Goal: Task Accomplishment & Management: Manage account settings

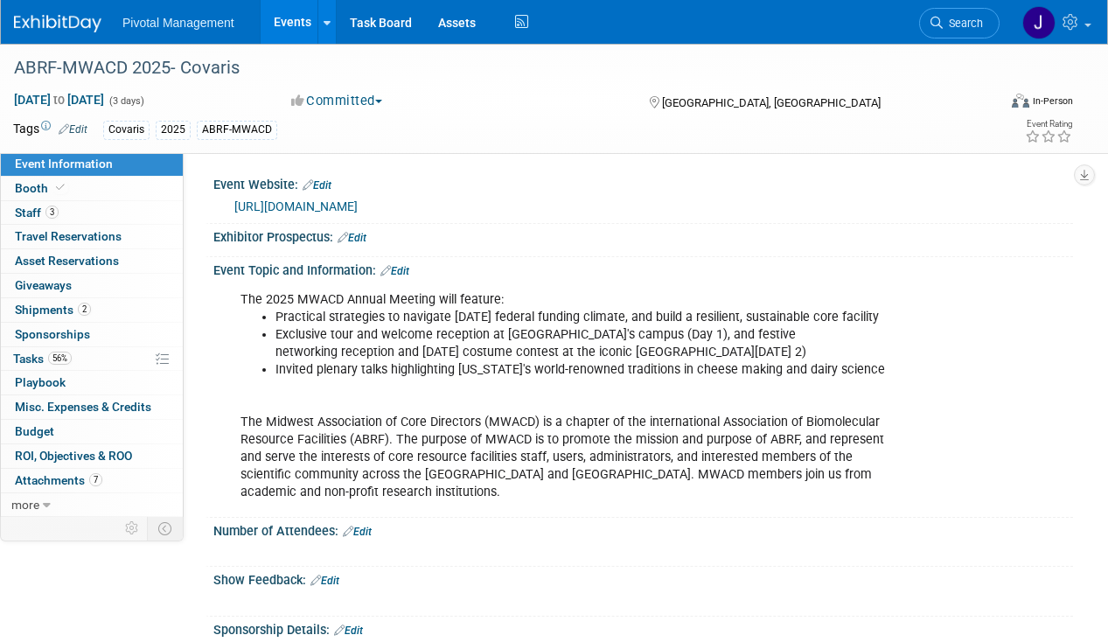
click at [952, 26] on span "Search" at bounding box center [962, 23] width 40 height 13
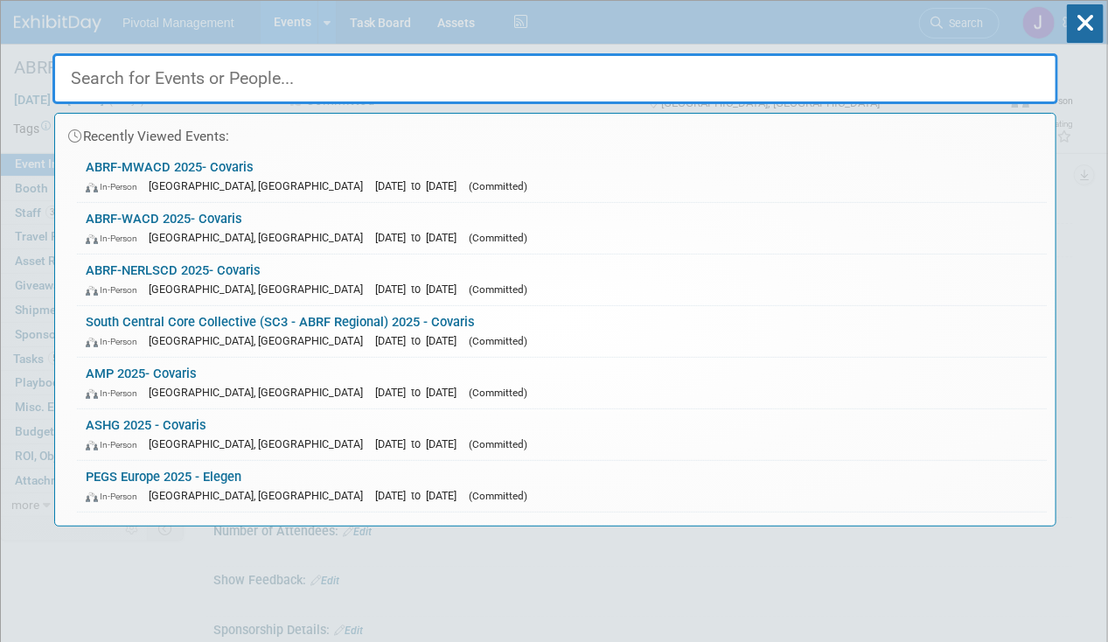
click at [152, 66] on input "text" at bounding box center [554, 78] width 1005 height 51
click at [145, 445] on span "In-Person" at bounding box center [115, 444] width 59 height 11
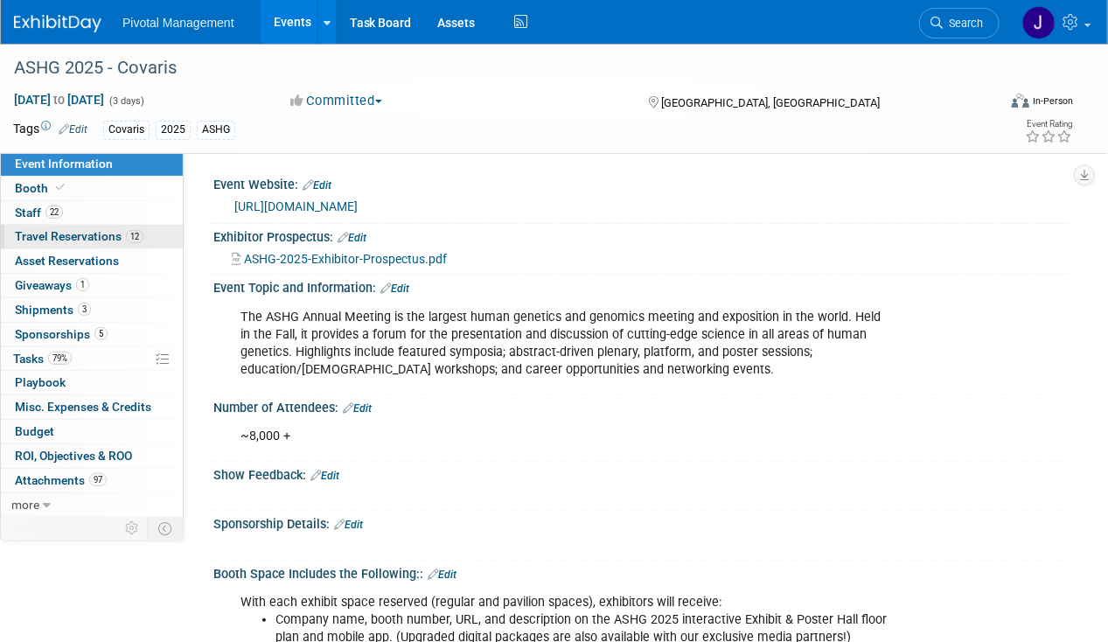
click at [112, 231] on span "Travel Reservations 12" at bounding box center [79, 236] width 128 height 14
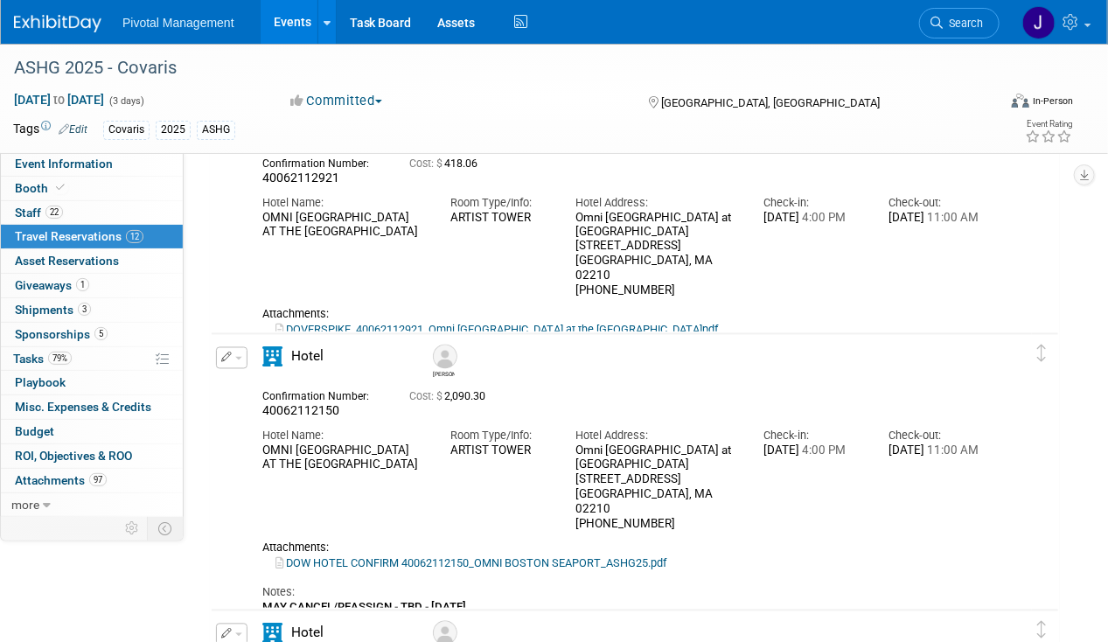
scroll to position [1224, 0]
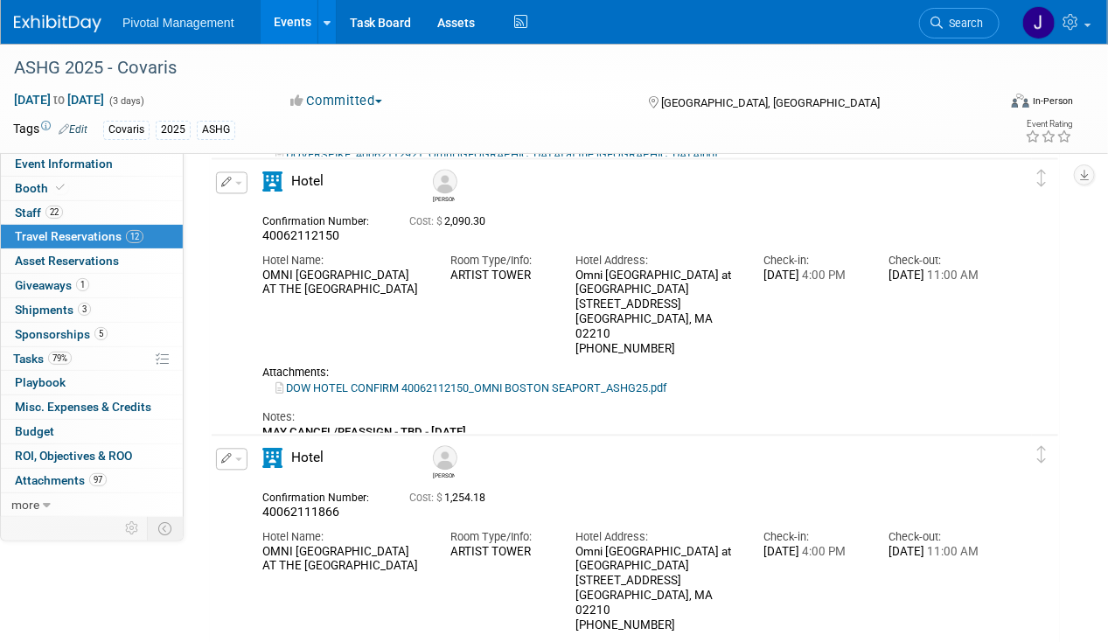
click at [492, 382] on link "DOW HOTEL CONFIRM 40062112150_OMNI BOSTON SEAPORT_ASHG25.pdf" at bounding box center [470, 388] width 391 height 13
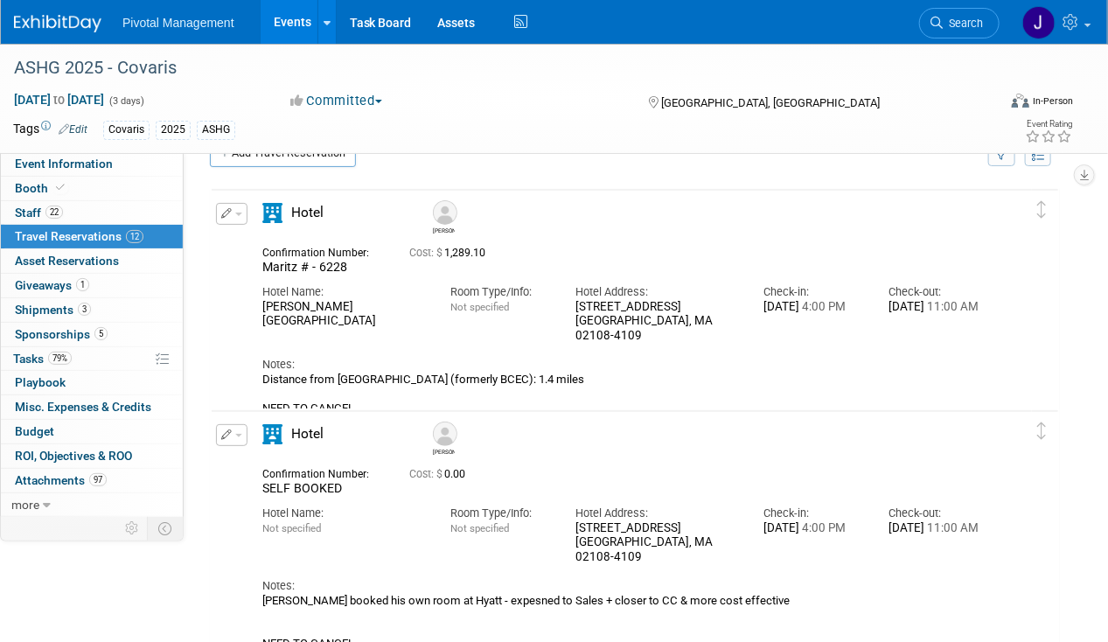
scroll to position [0, 0]
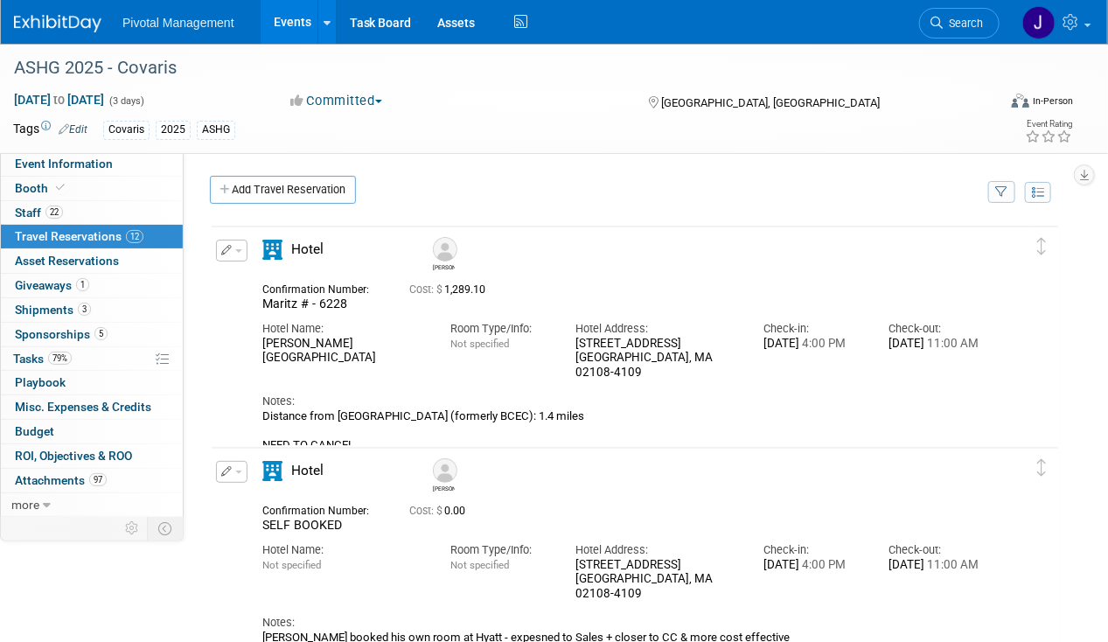
click at [227, 248] on icon "button" at bounding box center [226, 250] width 11 height 10
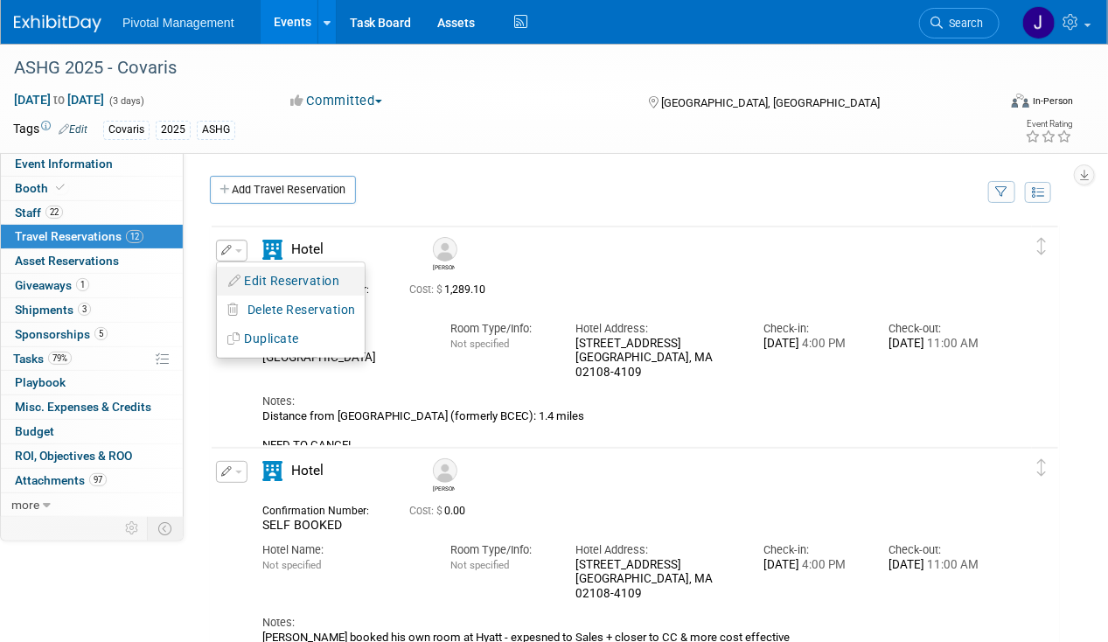
click at [284, 271] on button "Edit Reservation" at bounding box center [291, 280] width 148 height 25
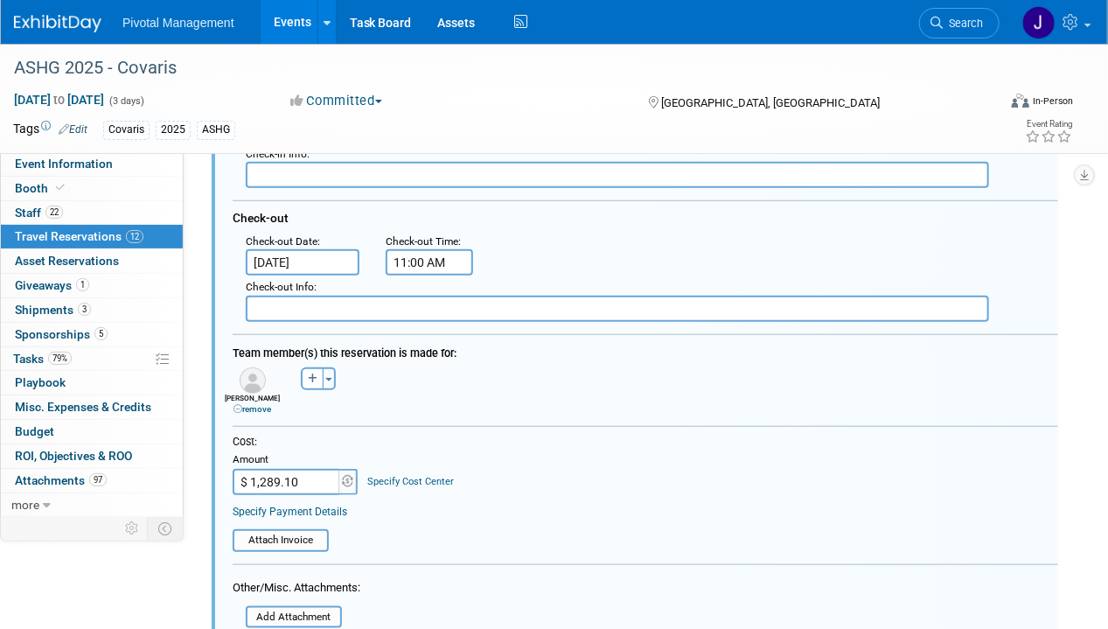
scroll to position [464, 0]
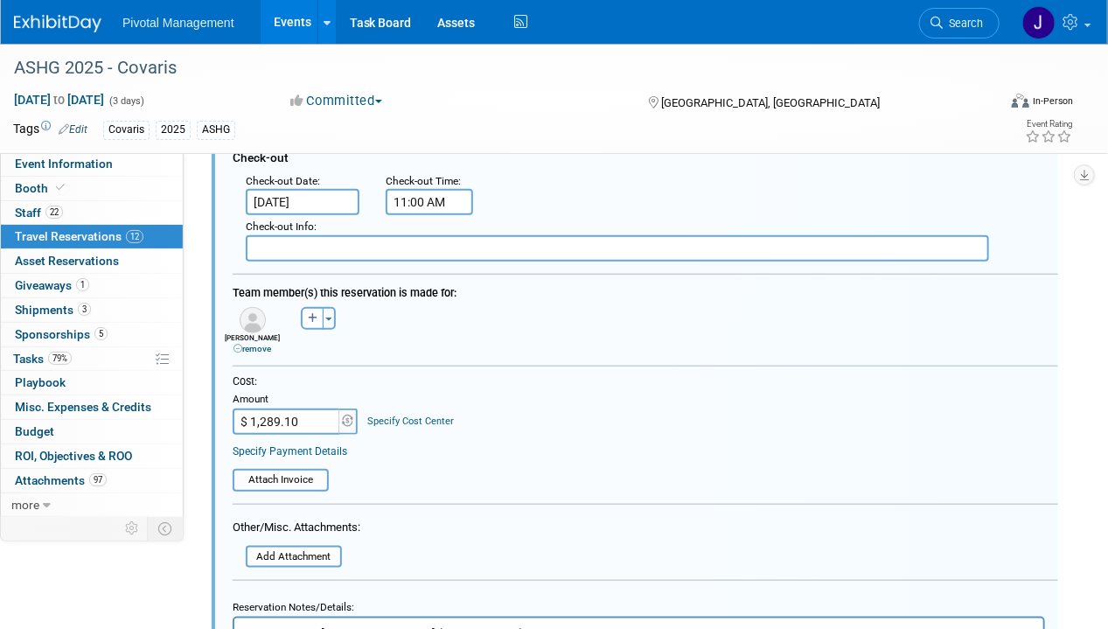
click at [262, 344] on link "remove" at bounding box center [252, 349] width 38 height 10
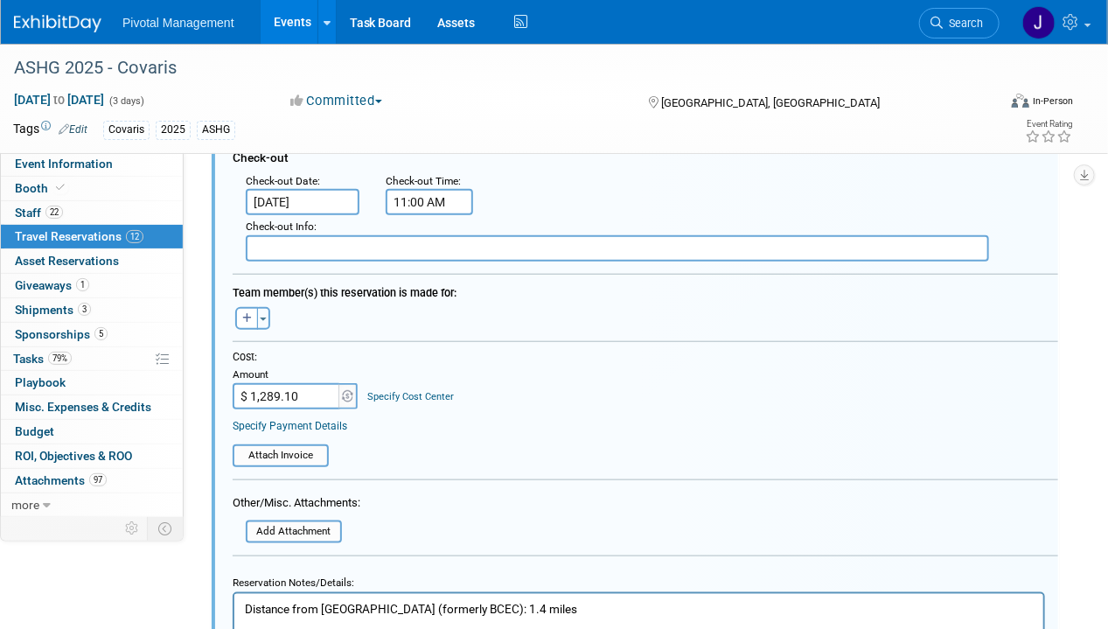
click at [297, 394] on input "$ 1,289.10" at bounding box center [287, 396] width 109 height 26
type input "$ 0.00"
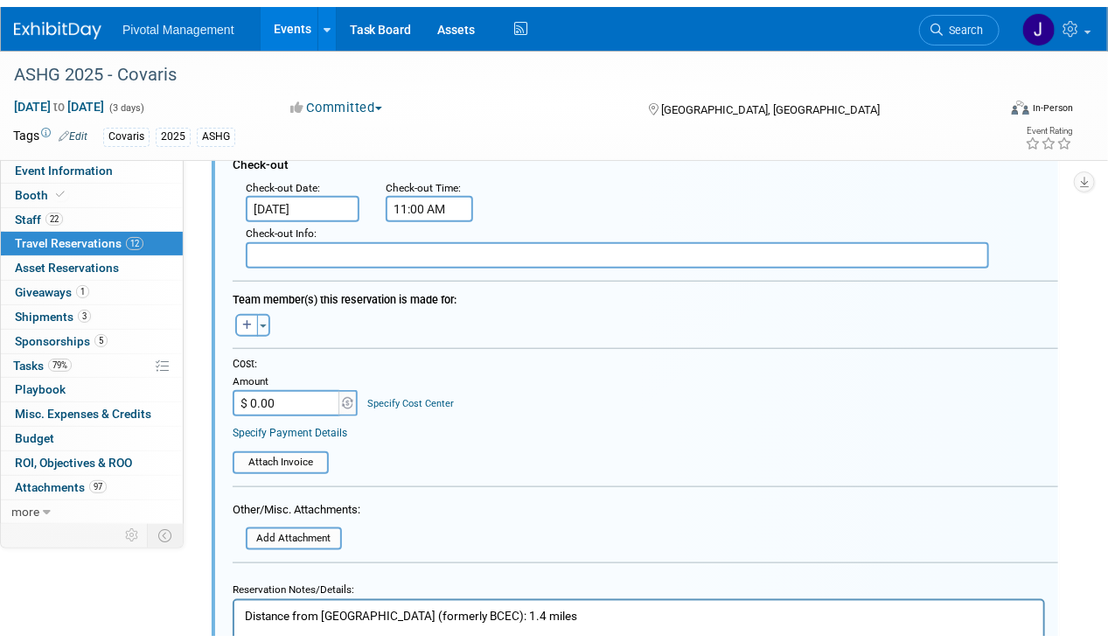
scroll to position [726, 0]
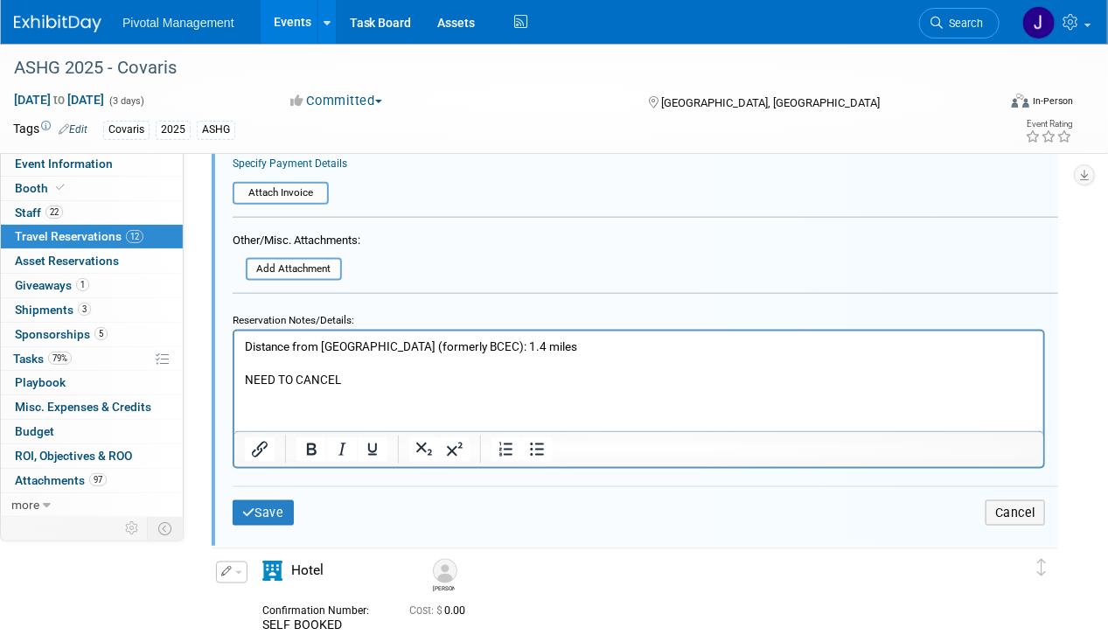
click at [366, 387] on html "Distance from Menino Convention Center (formerly BCEC): 1.4 miles NEED TO CANCEL" at bounding box center [637, 358] width 809 height 57
drag, startPoint x: 363, startPoint y: 385, endPoint x: 177, endPoint y: 333, distance: 192.6
click at [233, 333] on html "Distance from Menino Convention Center (formerly BCEC): 1.4 miles NEED TO CANCEL" at bounding box center [637, 358] width 809 height 57
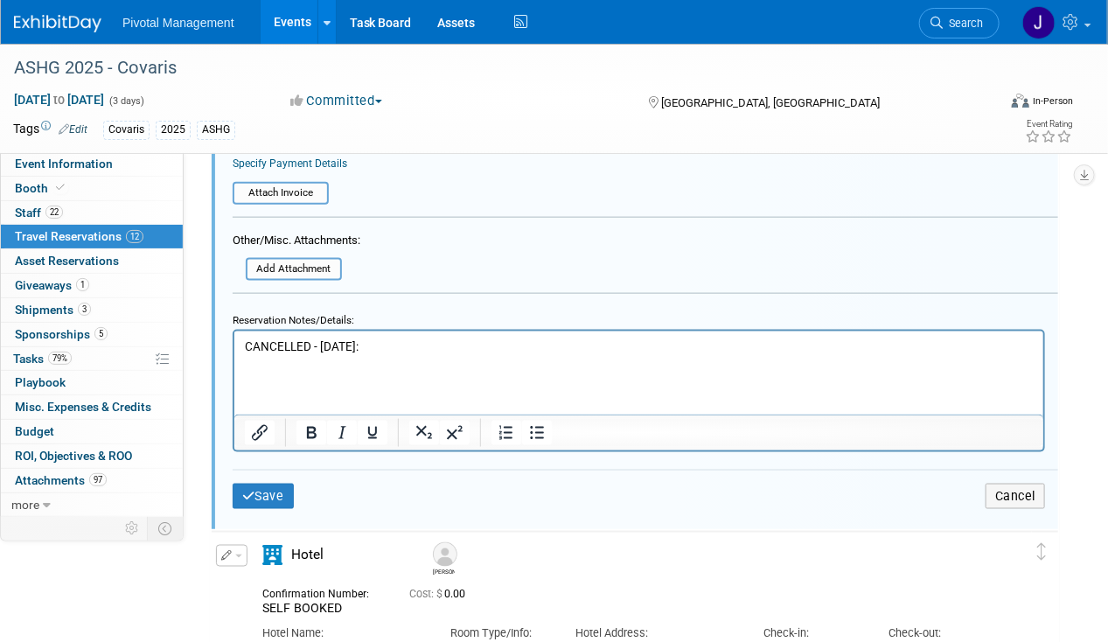
click at [408, 352] on p "CANCELLED - 10.02.25:" at bounding box center [638, 345] width 788 height 17
click at [284, 264] on input "file" at bounding box center [236, 269] width 208 height 19
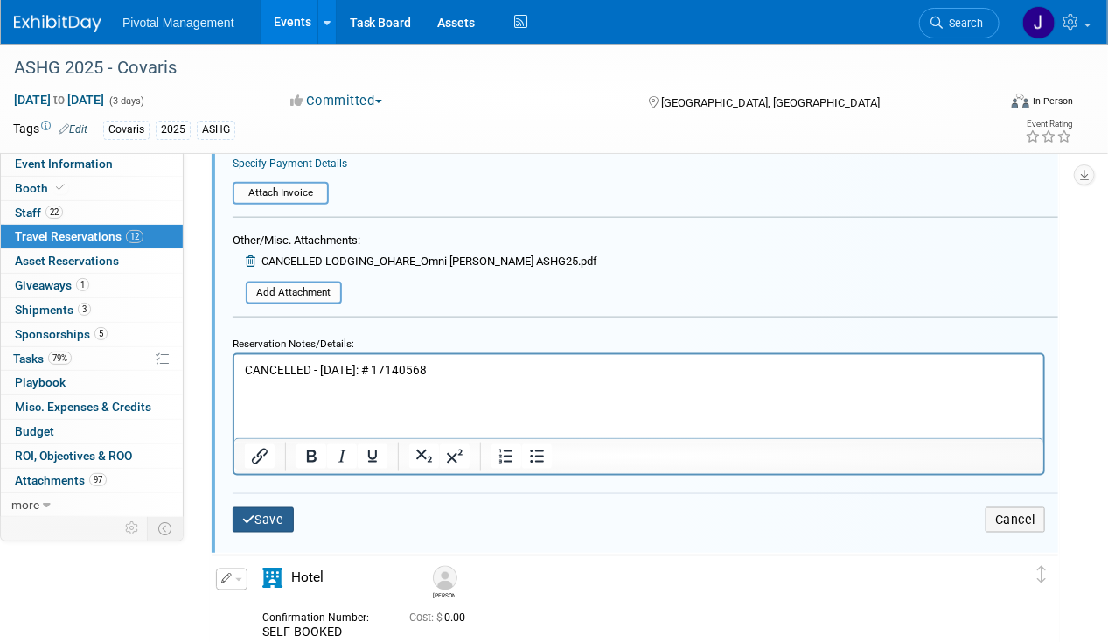
click at [284, 507] on button "Save" at bounding box center [263, 519] width 61 height 25
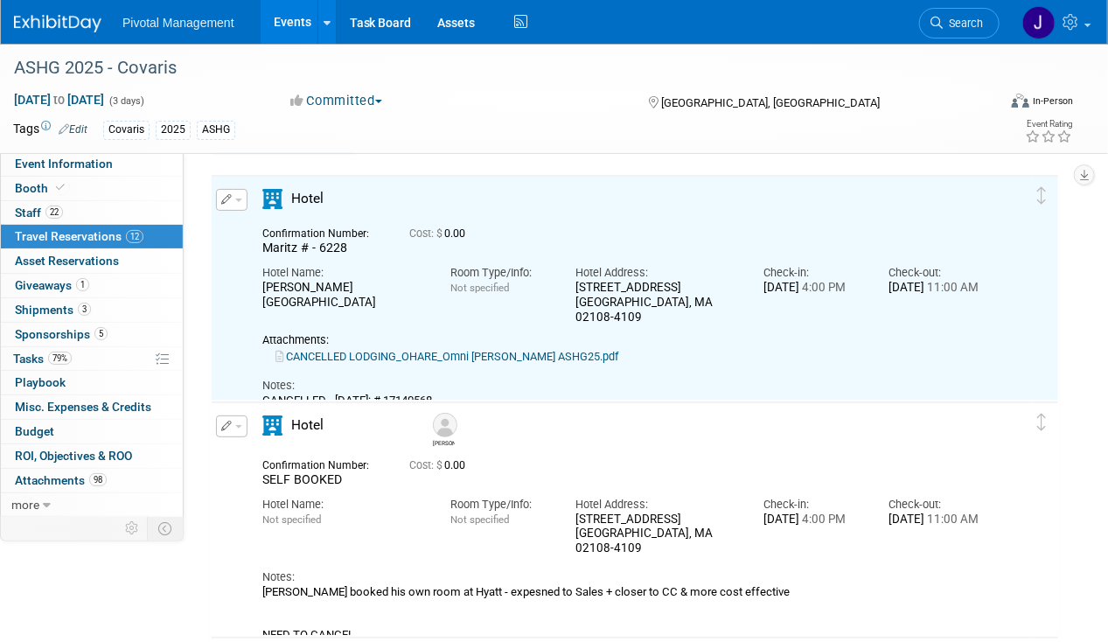
scroll to position [87, 0]
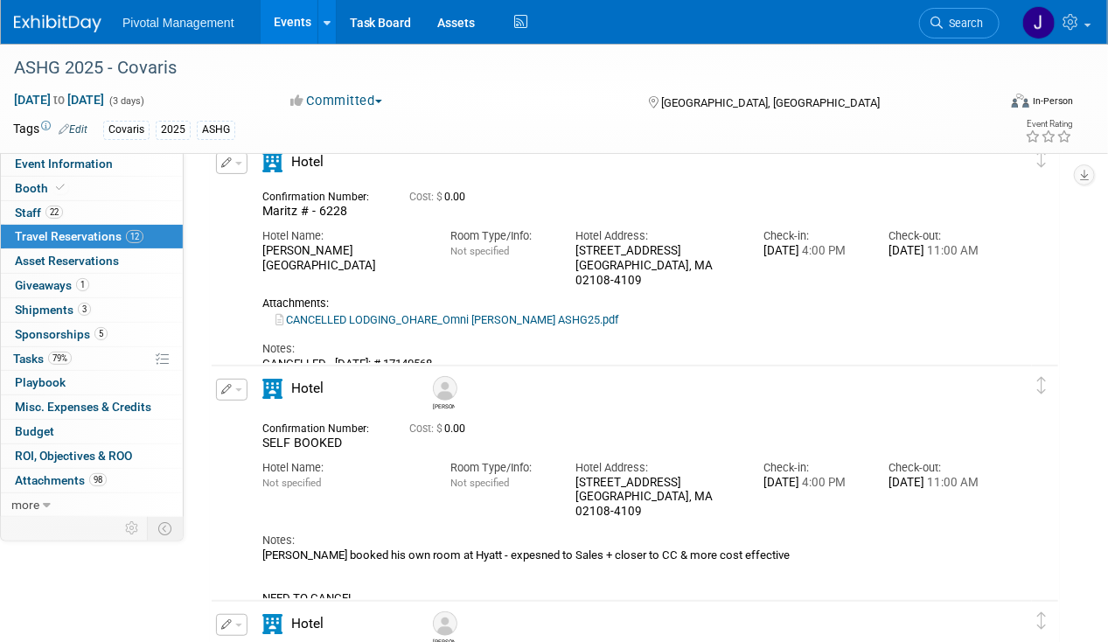
click at [233, 391] on button "button" at bounding box center [231, 390] width 31 height 22
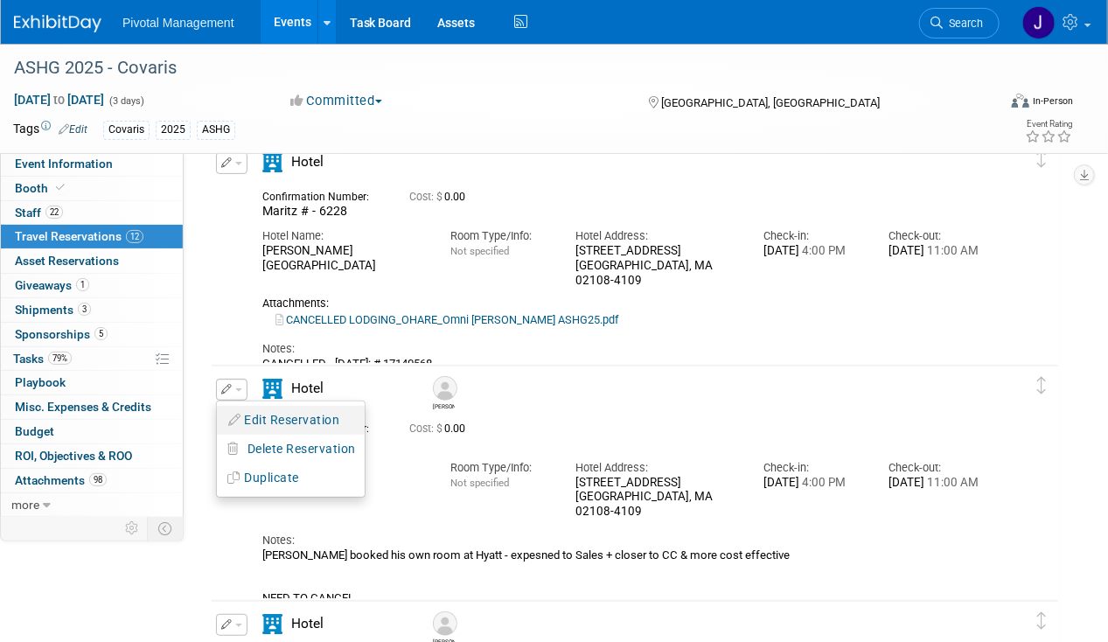
click at [247, 407] on button "Edit Reservation" at bounding box center [291, 419] width 148 height 25
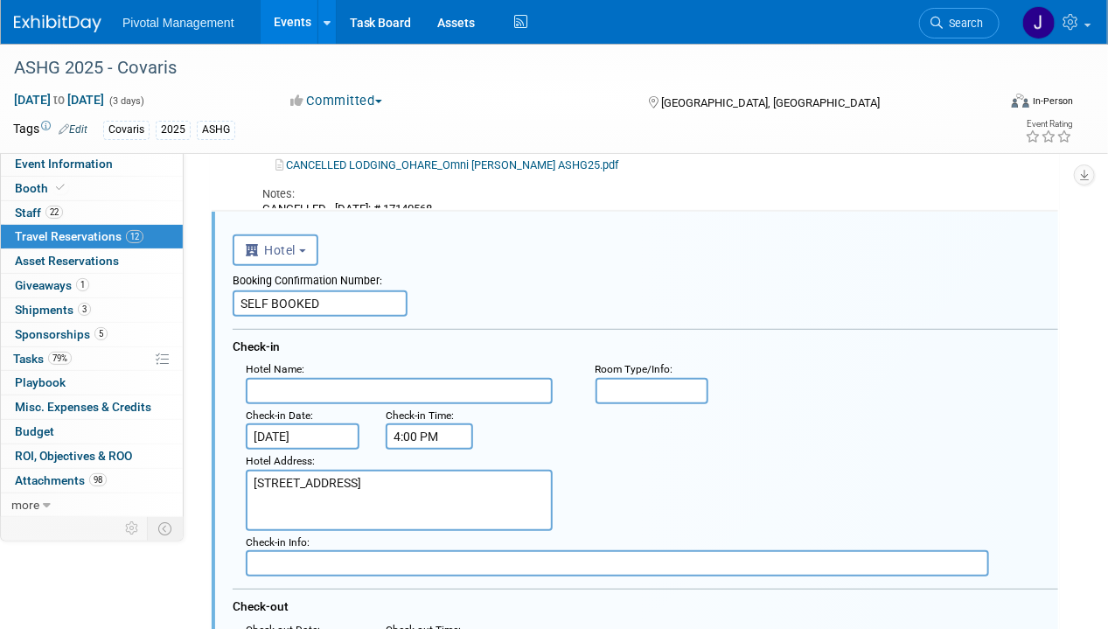
scroll to position [253, 0]
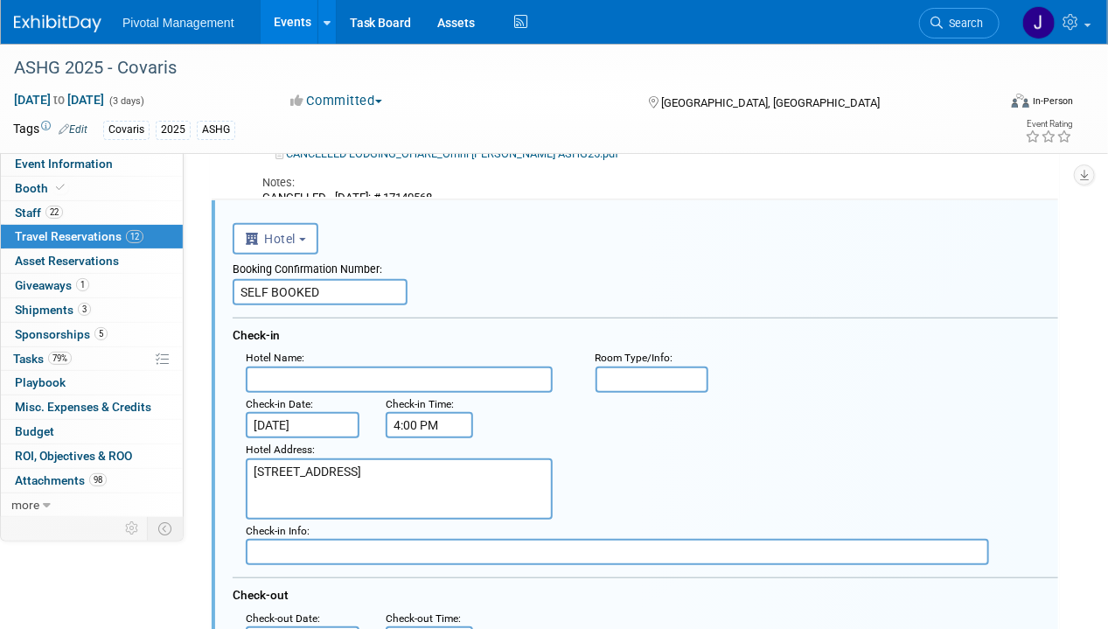
click at [330, 286] on input "SELF BOOKED" at bounding box center [320, 292] width 175 height 26
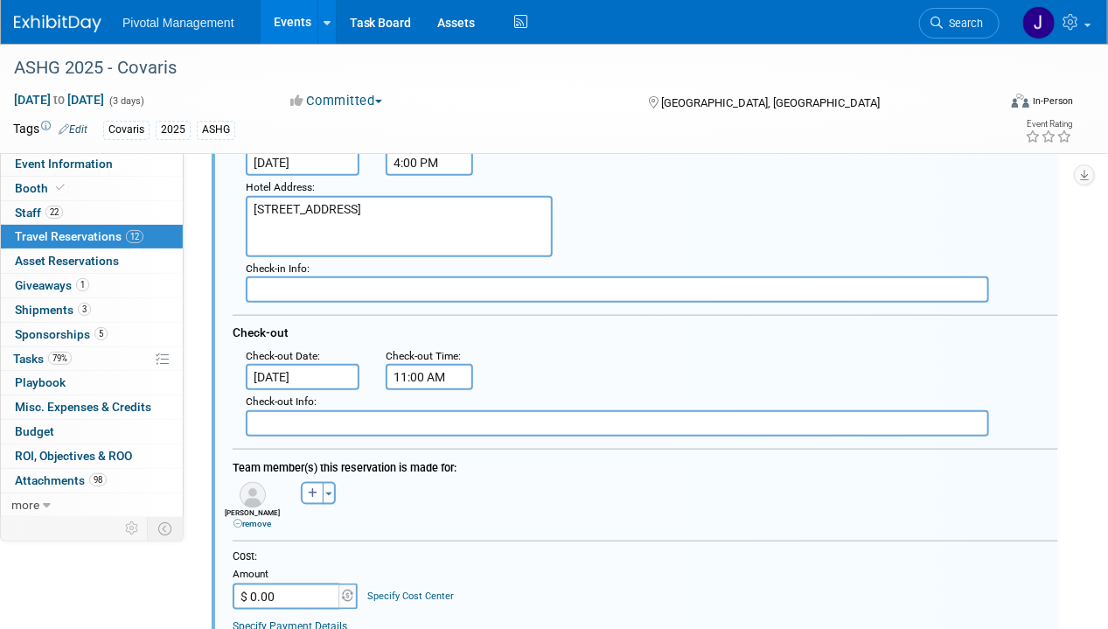
scroll to position [603, 0]
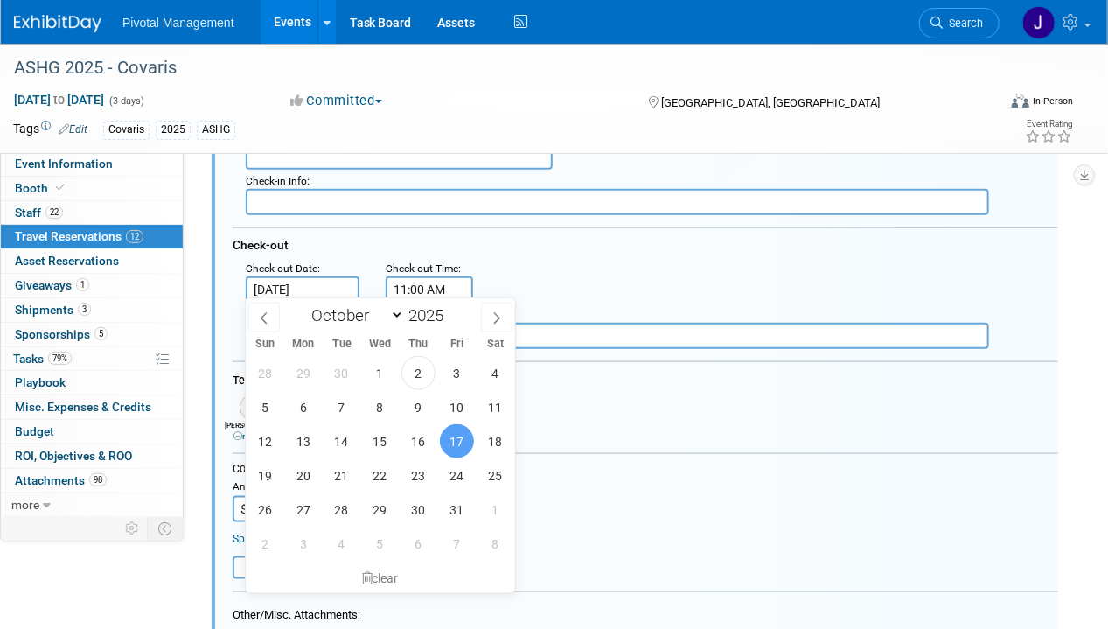
click at [297, 287] on input "[DATE]" at bounding box center [303, 289] width 114 height 26
click at [364, 577] on icon at bounding box center [367, 578] width 10 height 12
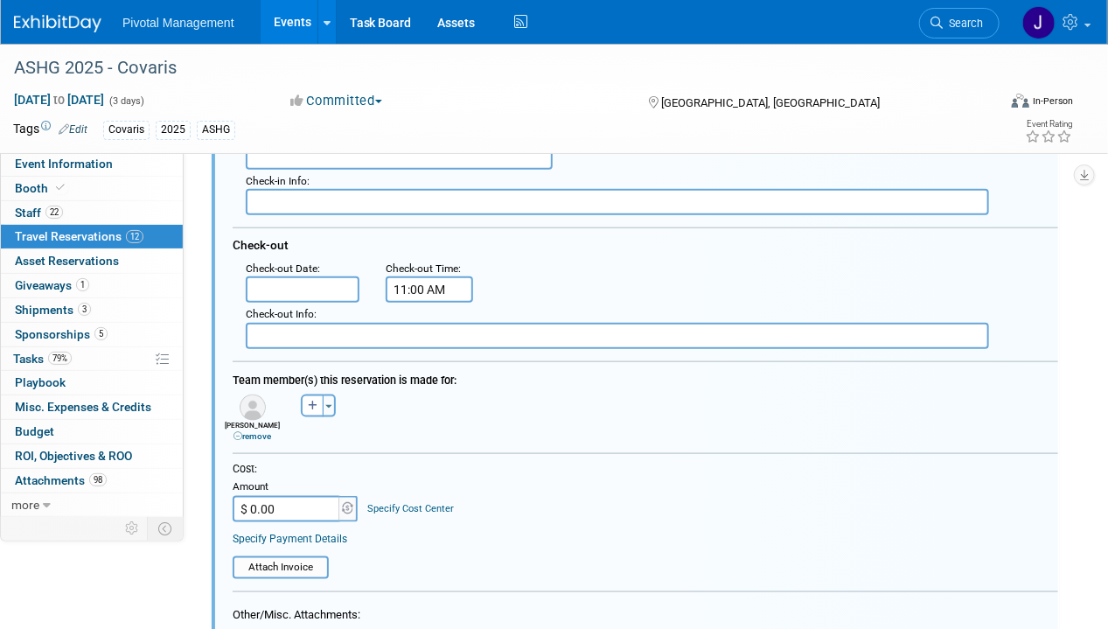
scroll to position [428, 0]
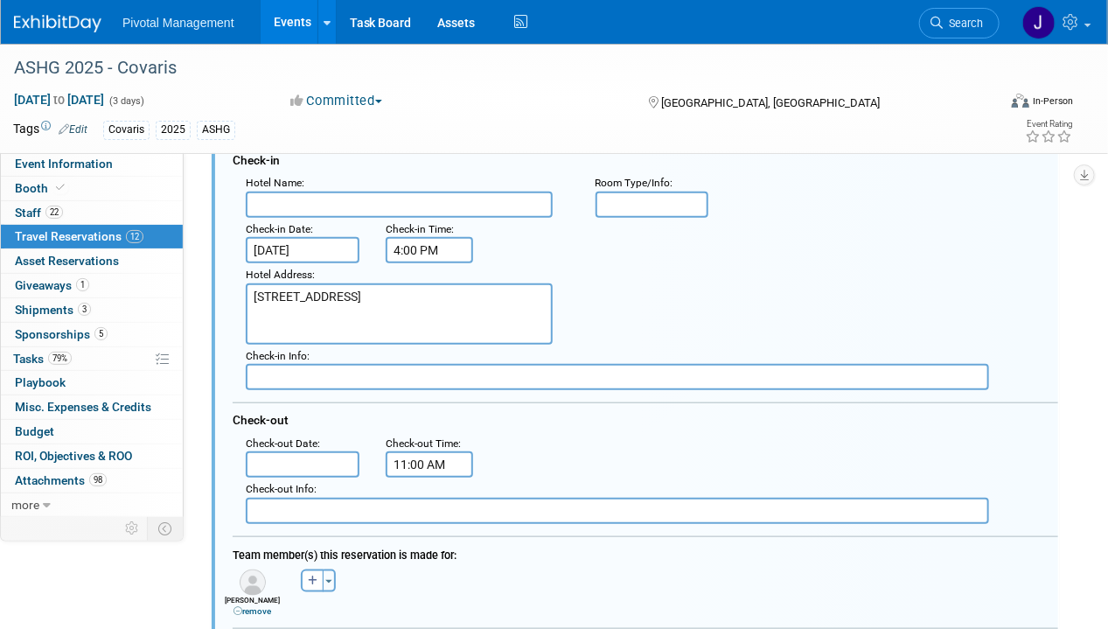
click at [305, 240] on input "[DATE]" at bounding box center [303, 250] width 114 height 26
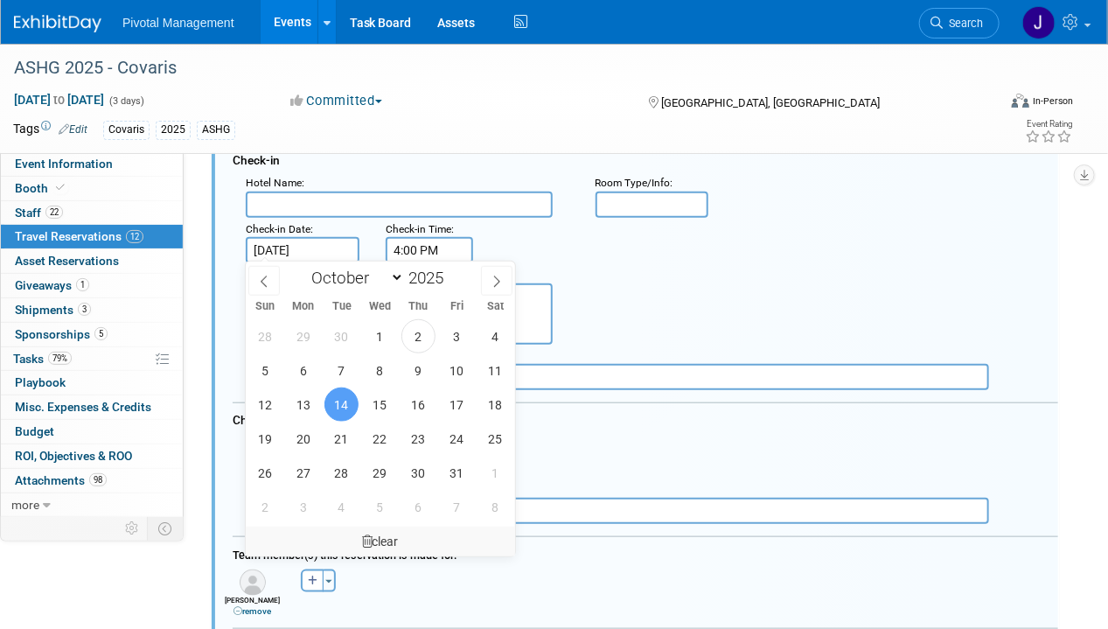
click at [375, 545] on div "clear" at bounding box center [380, 541] width 269 height 30
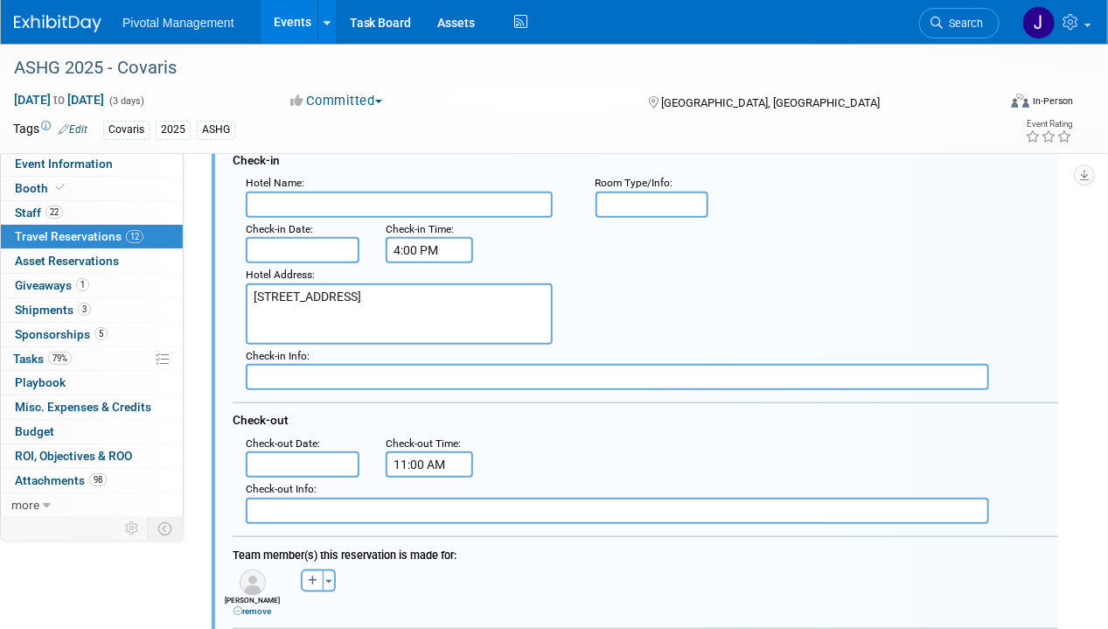
click at [428, 241] on input "4:00 PM" at bounding box center [428, 250] width 87 height 26
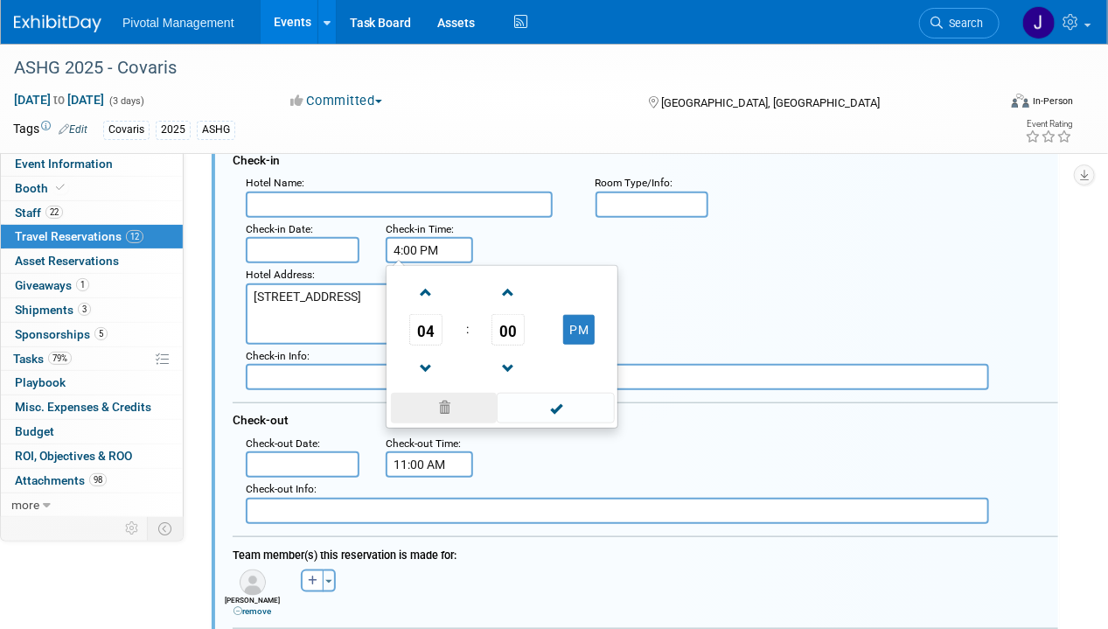
click at [460, 402] on span at bounding box center [444, 407] width 106 height 31
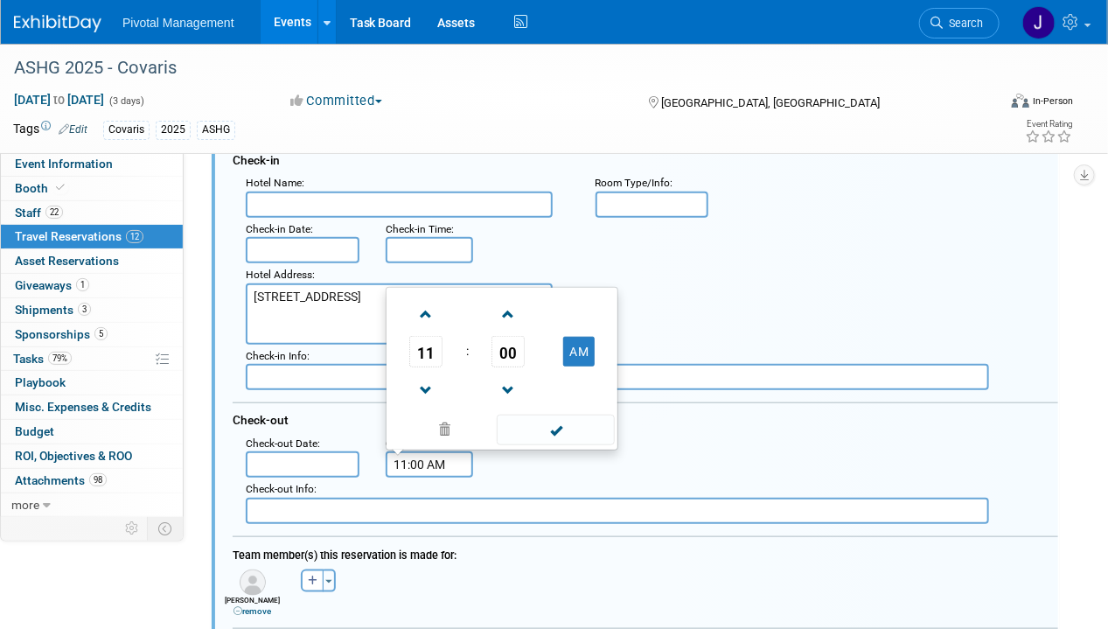
click at [433, 466] on input "11:00 AM" at bounding box center [428, 464] width 87 height 26
click at [448, 428] on span at bounding box center [444, 429] width 106 height 31
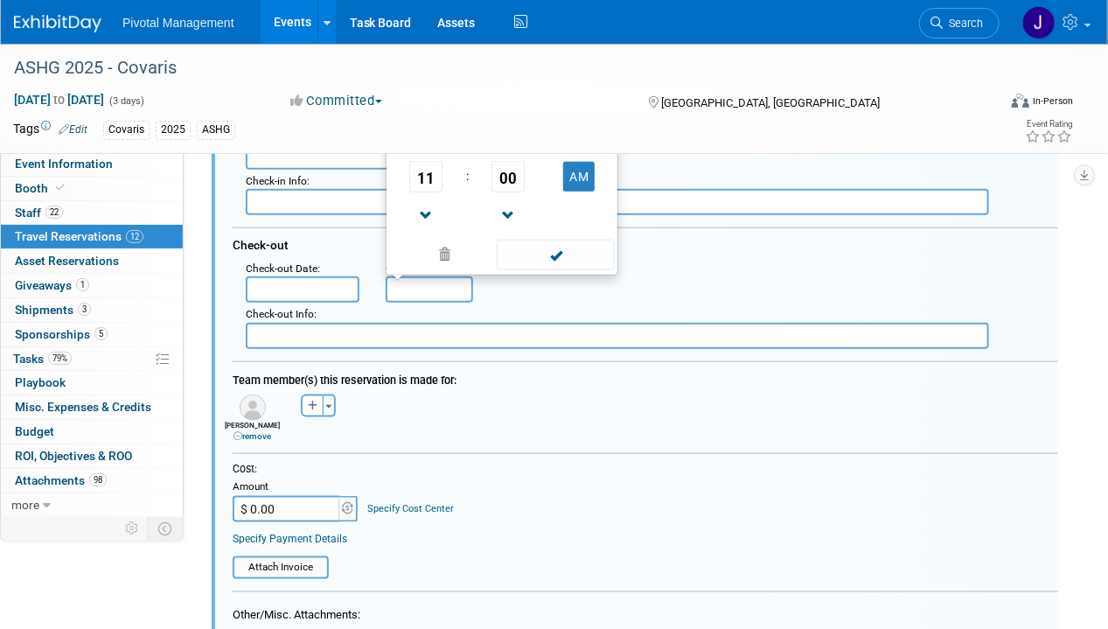
click at [253, 431] on link "remove" at bounding box center [252, 436] width 38 height 10
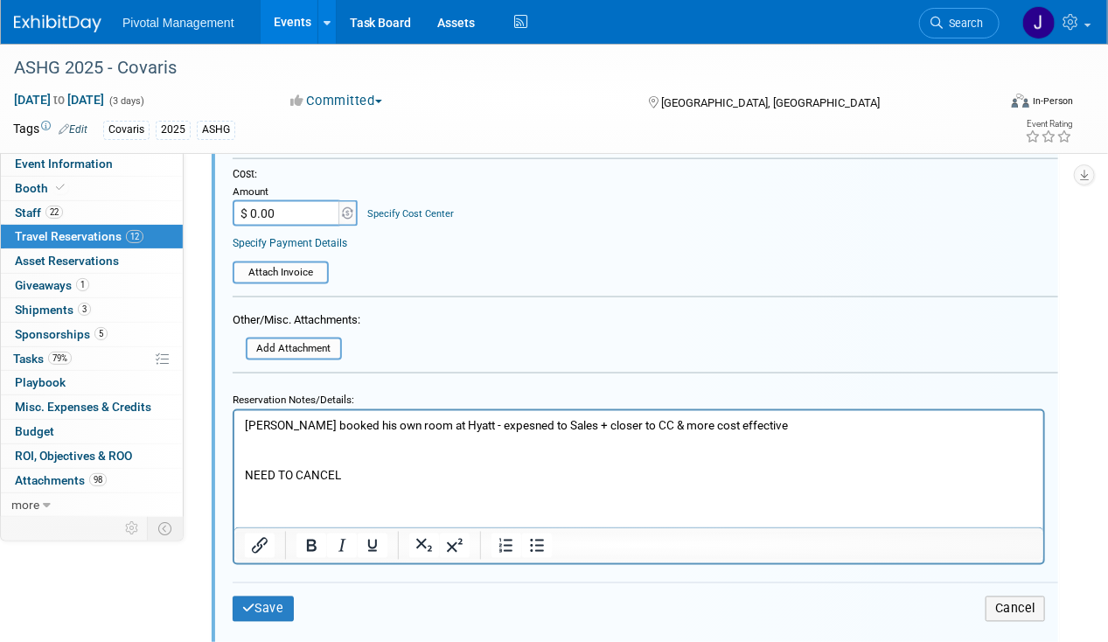
scroll to position [953, 0]
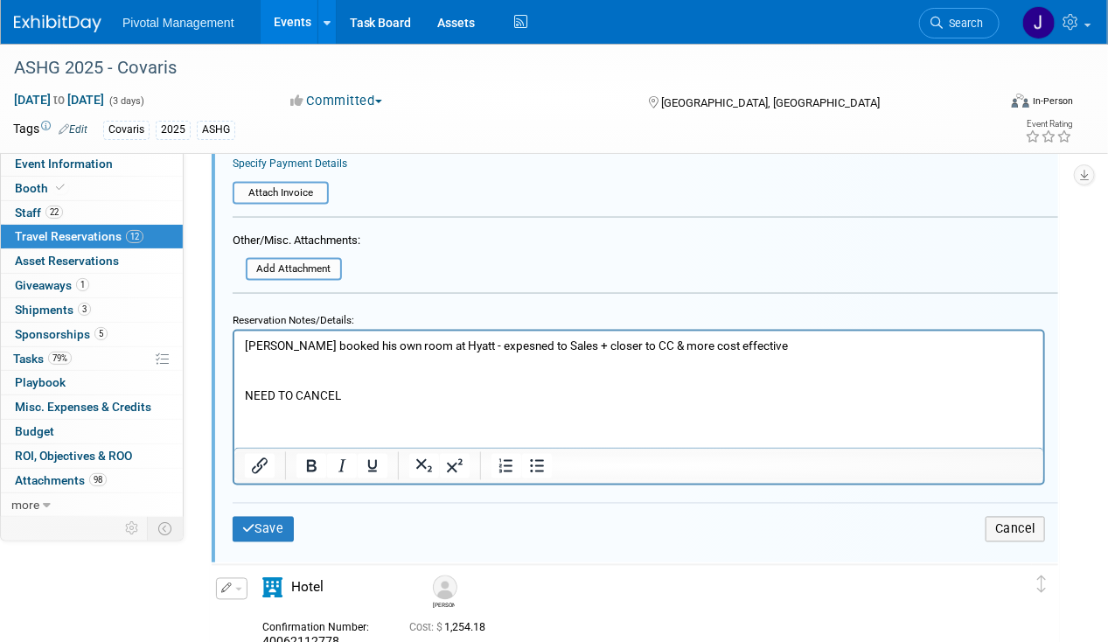
click at [295, 372] on p "Sujash booked his own room at Hyatt - expesned to Sales + closer to CC & more c…" at bounding box center [638, 370] width 788 height 66
drag, startPoint x: 346, startPoint y: 392, endPoint x: 213, endPoint y: 336, distance: 144.2
click at [233, 336] on html "Sujash booked his own room at Hyatt - expesned to Sales + closer to CC & more c…" at bounding box center [637, 366] width 809 height 73
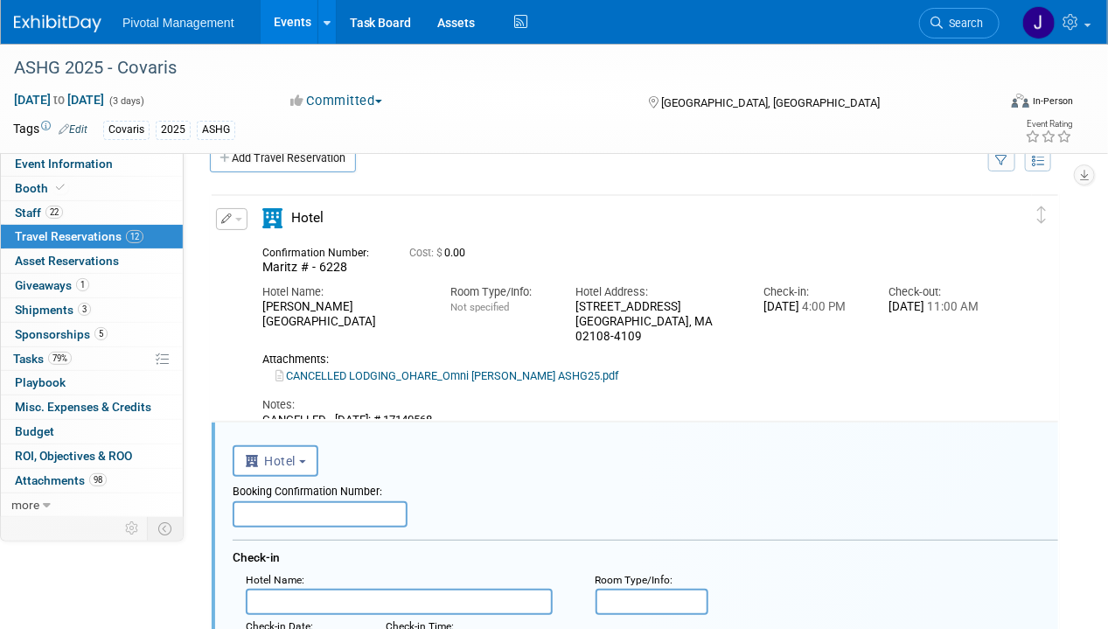
scroll to position [0, 0]
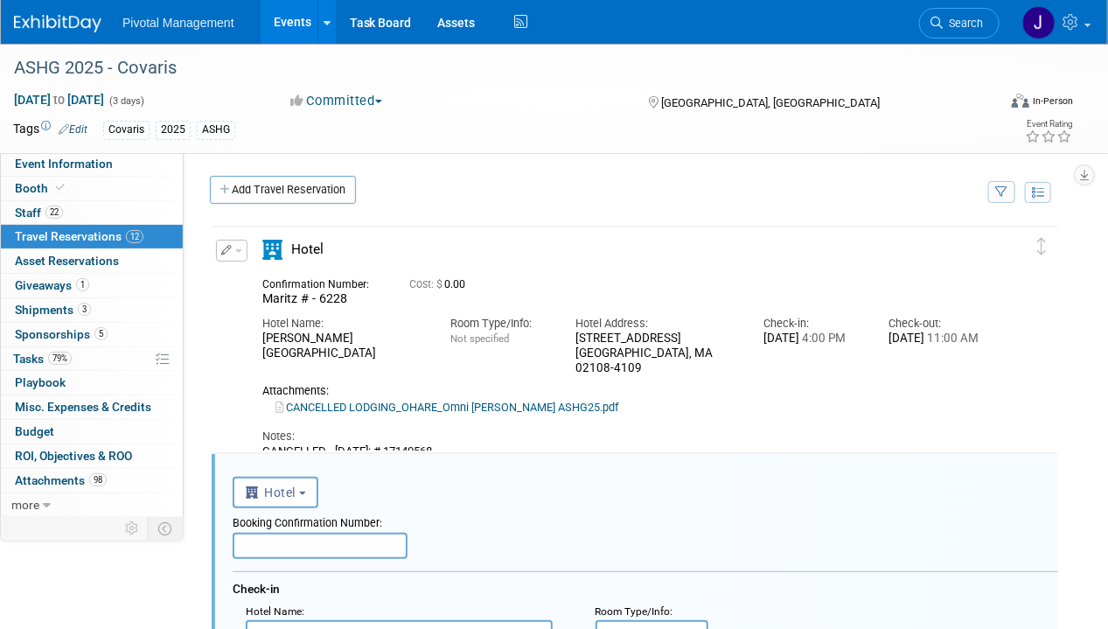
drag, startPoint x: 462, startPoint y: 436, endPoint x: 372, endPoint y: 433, distance: 90.1
click at [372, 444] on div "CANCELLED - [DATE]: # 17140568" at bounding box center [625, 451] width 726 height 14
click at [374, 444] on div "CANCELLED - [DATE]: # 17140568" at bounding box center [625, 451] width 726 height 14
click at [384, 444] on div "CANCELLED - [DATE]: # 17140568" at bounding box center [625, 451] width 726 height 14
click at [387, 444] on div "CANCELLED - [DATE]: # 17140568" at bounding box center [625, 451] width 726 height 14
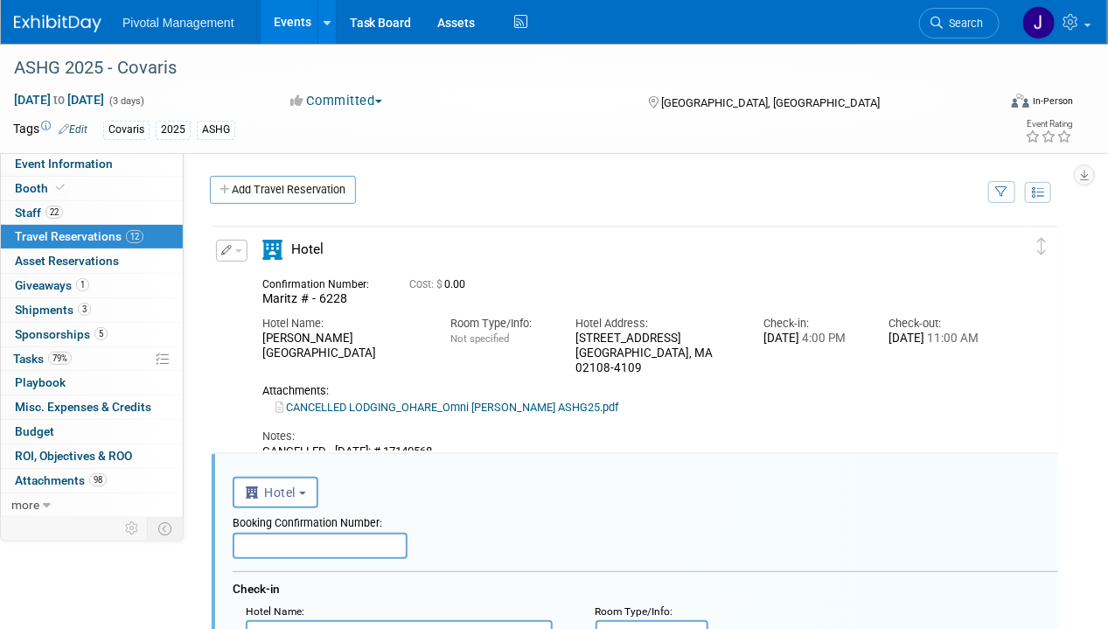
click at [379, 444] on div "CANCELLED - [DATE]: # 17140568" at bounding box center [625, 451] width 726 height 14
click at [239, 434] on div "Edit Reservation Cost: $" at bounding box center [622, 349] width 820 height 219
drag, startPoint x: 253, startPoint y: 431, endPoint x: 389, endPoint y: 434, distance: 136.4
click at [389, 434] on div "Hotel" at bounding box center [625, 349] width 752 height 219
copy div "CANCELLED - 10.02.25: #"
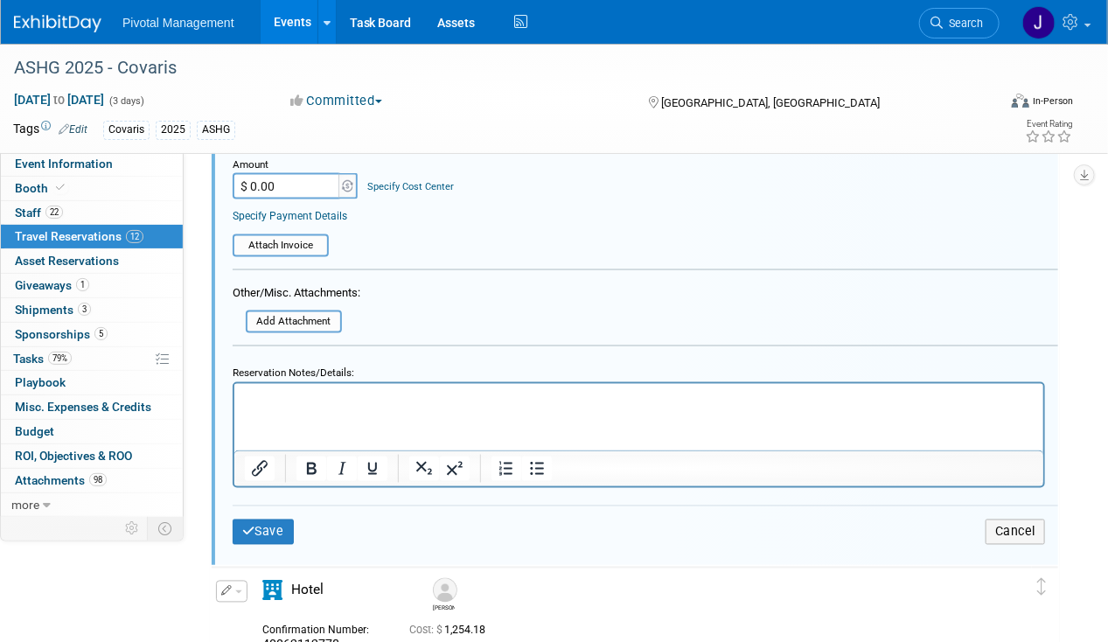
scroll to position [962, 0]
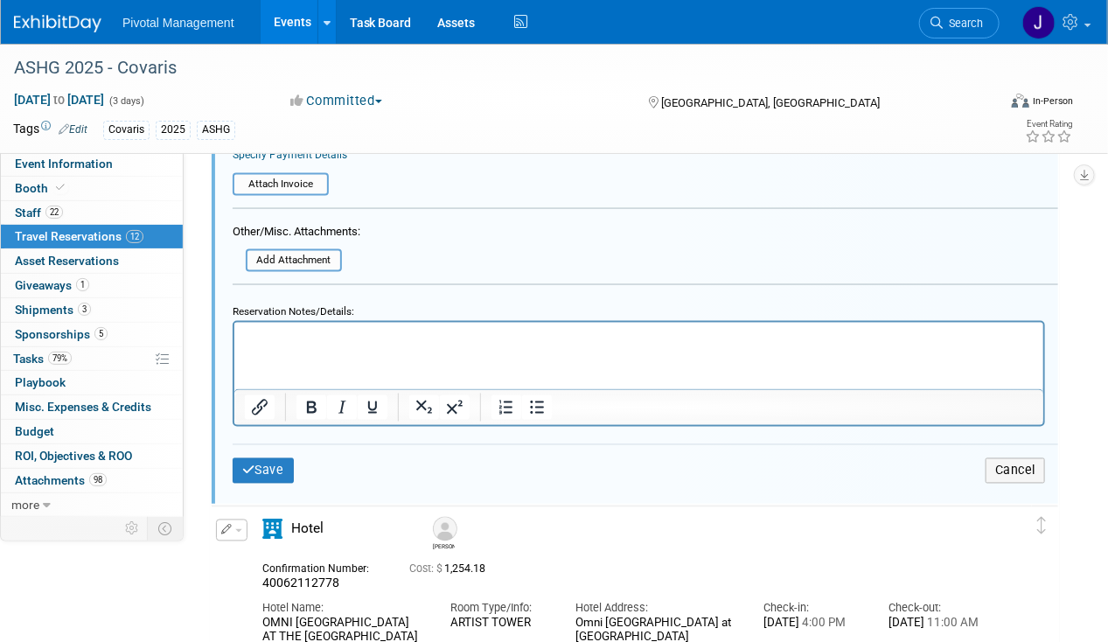
click at [258, 331] on p "Rich Text Area. Press ALT-0 for help." at bounding box center [638, 337] width 788 height 17
click at [391, 334] on p "CANCELLED - 10.02.25: #" at bounding box center [638, 337] width 788 height 17
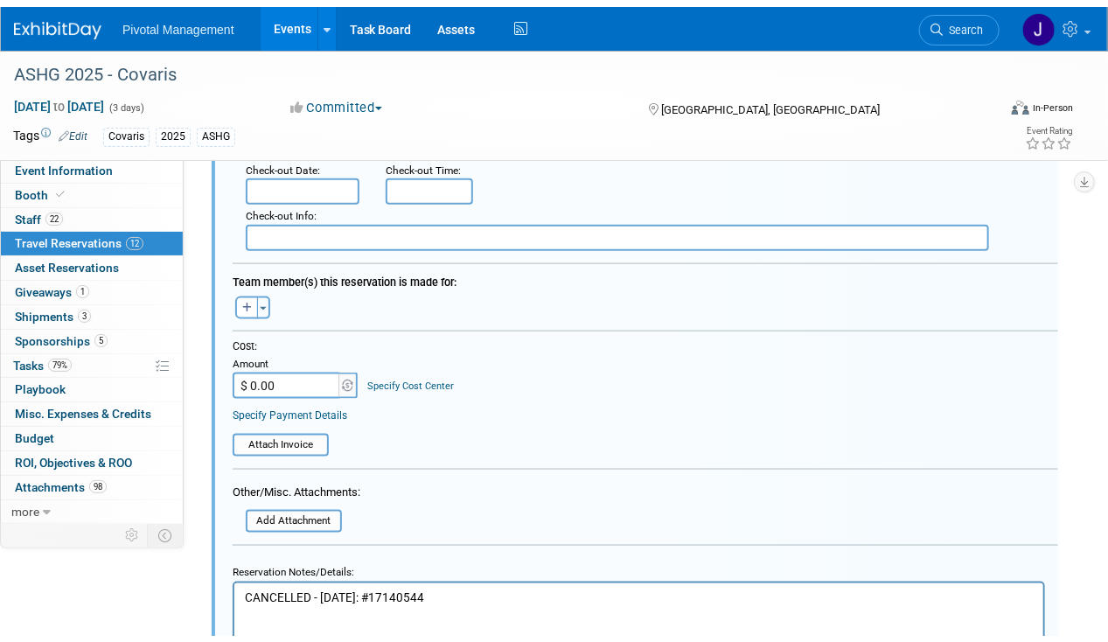
scroll to position [787, 0]
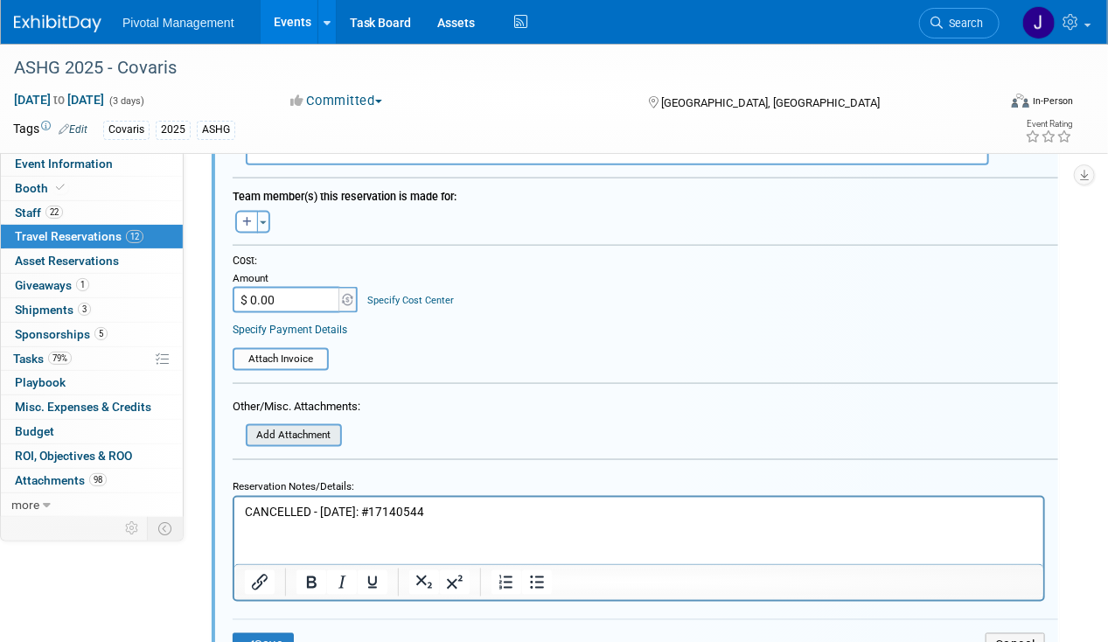
click at [309, 427] on input "file" at bounding box center [236, 435] width 208 height 19
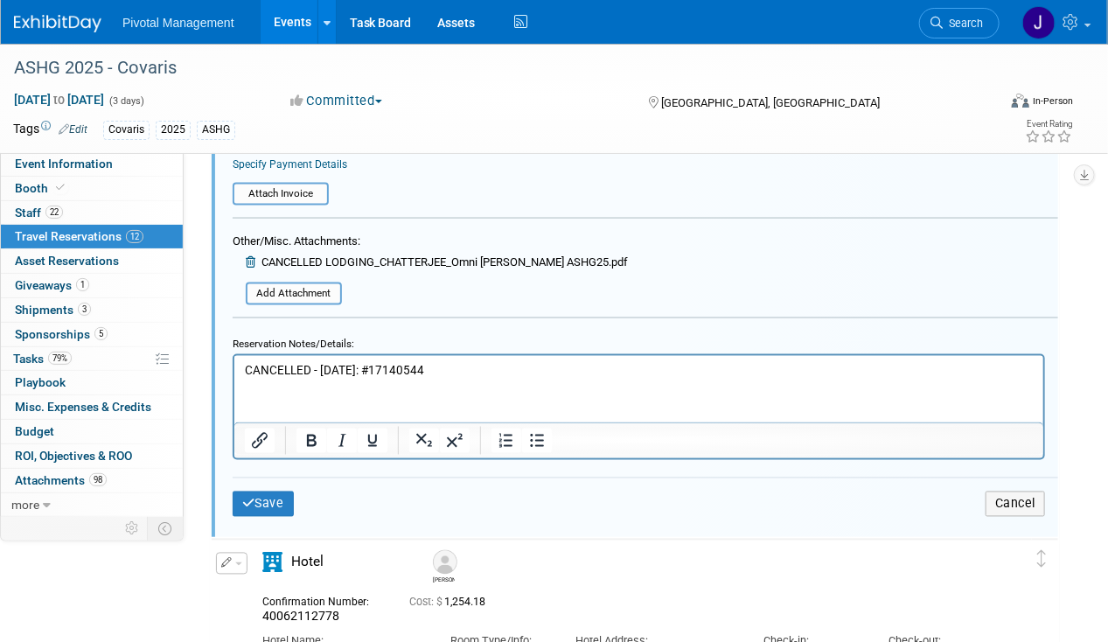
scroll to position [1049, 0]
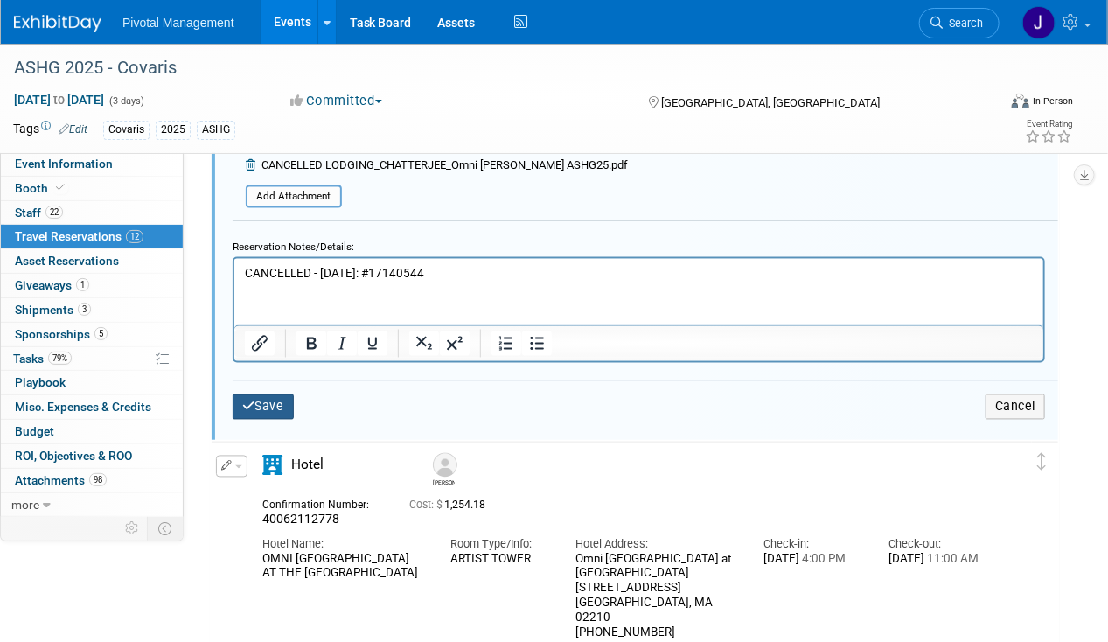
click at [282, 396] on button "Save" at bounding box center [263, 406] width 61 height 25
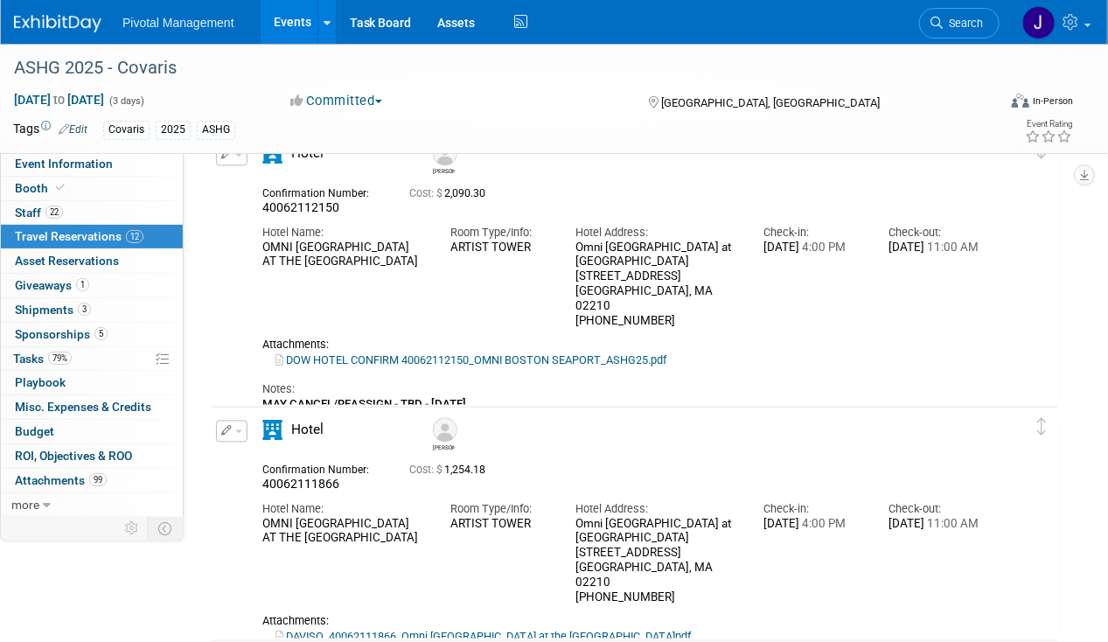
scroll to position [1215, 0]
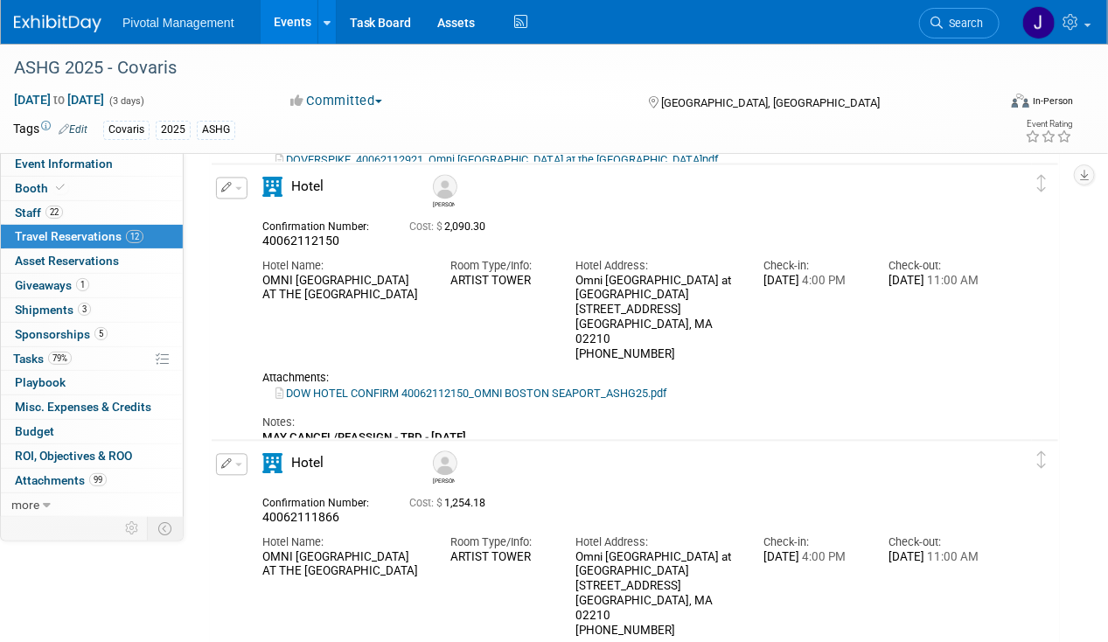
click at [235, 187] on span "button" at bounding box center [238, 188] width 7 height 3
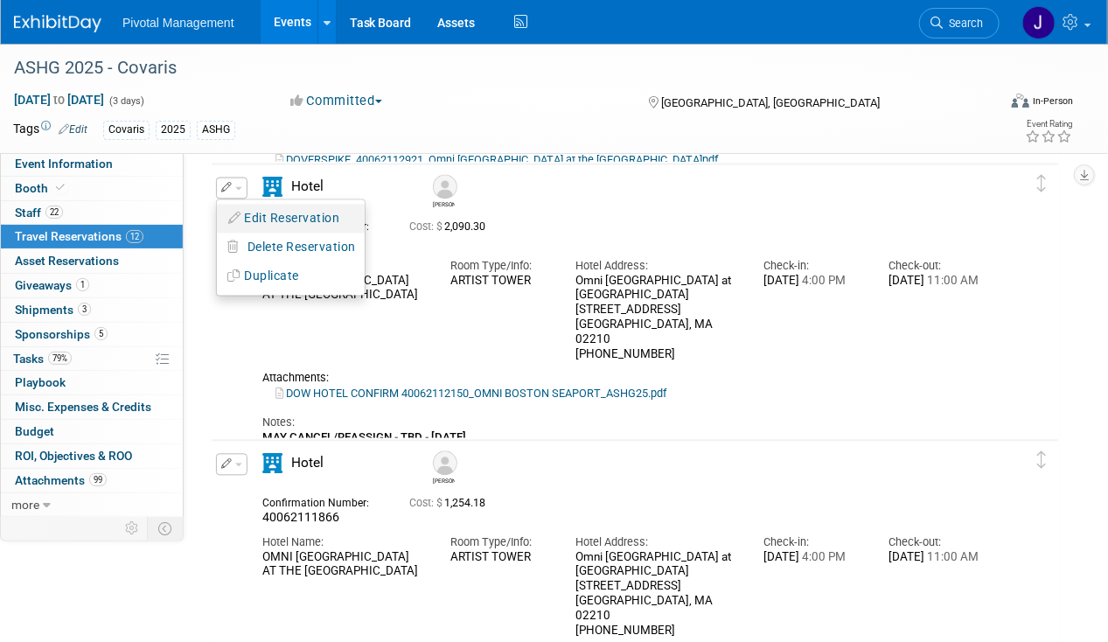
click at [257, 217] on button "Edit Reservation" at bounding box center [291, 218] width 148 height 25
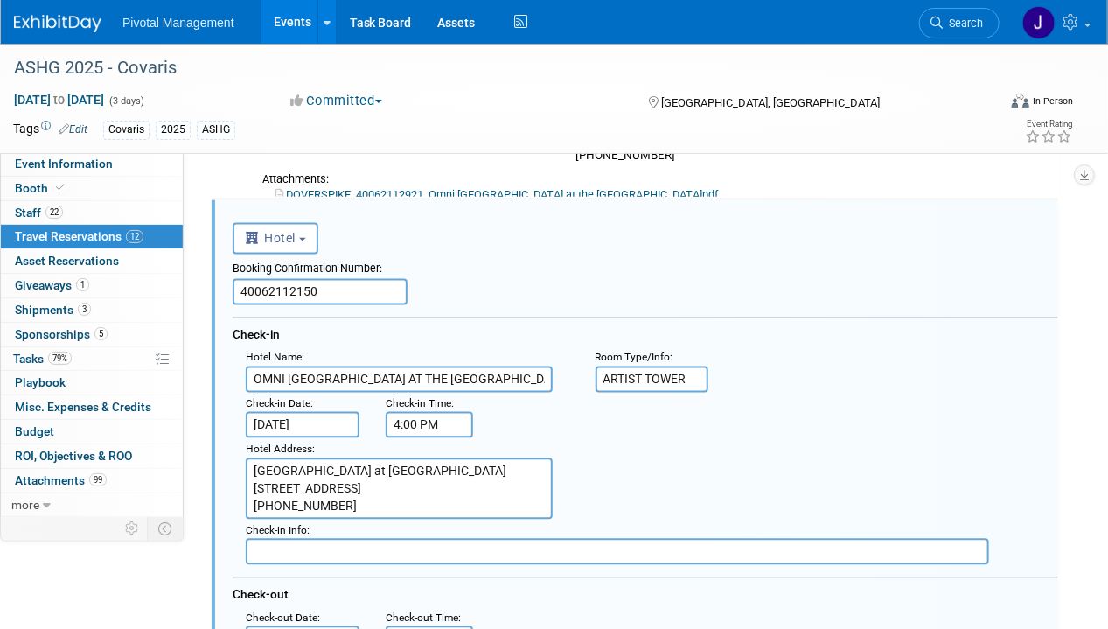
scroll to position [0, 0]
click at [280, 418] on input "[DATE]" at bounding box center [303, 425] width 114 height 26
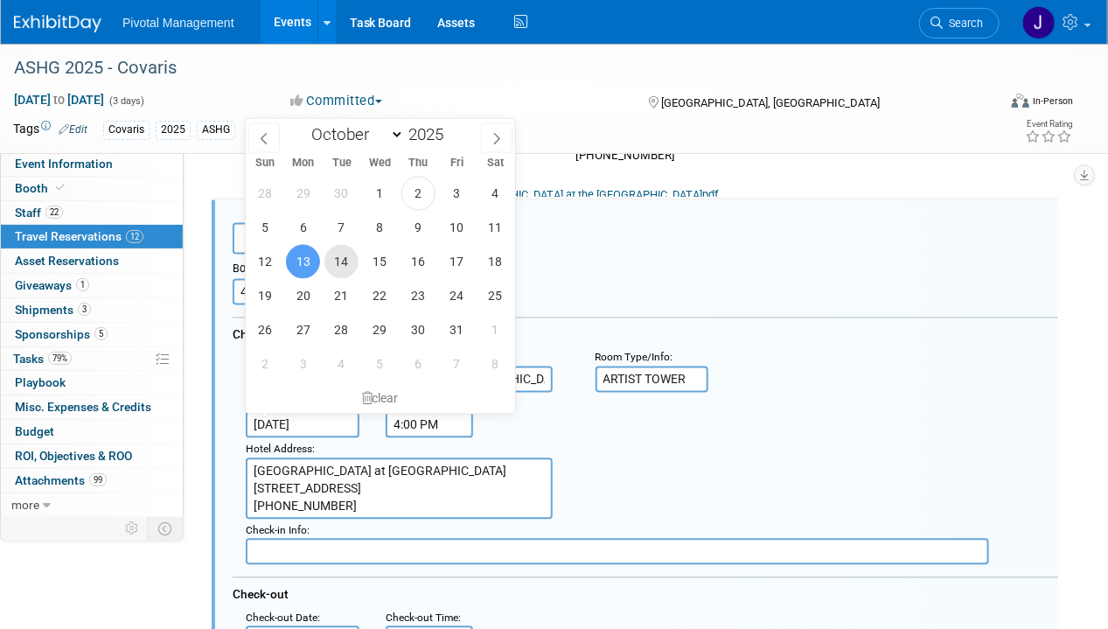
click at [344, 259] on span "14" at bounding box center [341, 262] width 34 height 34
type input "[DATE]"
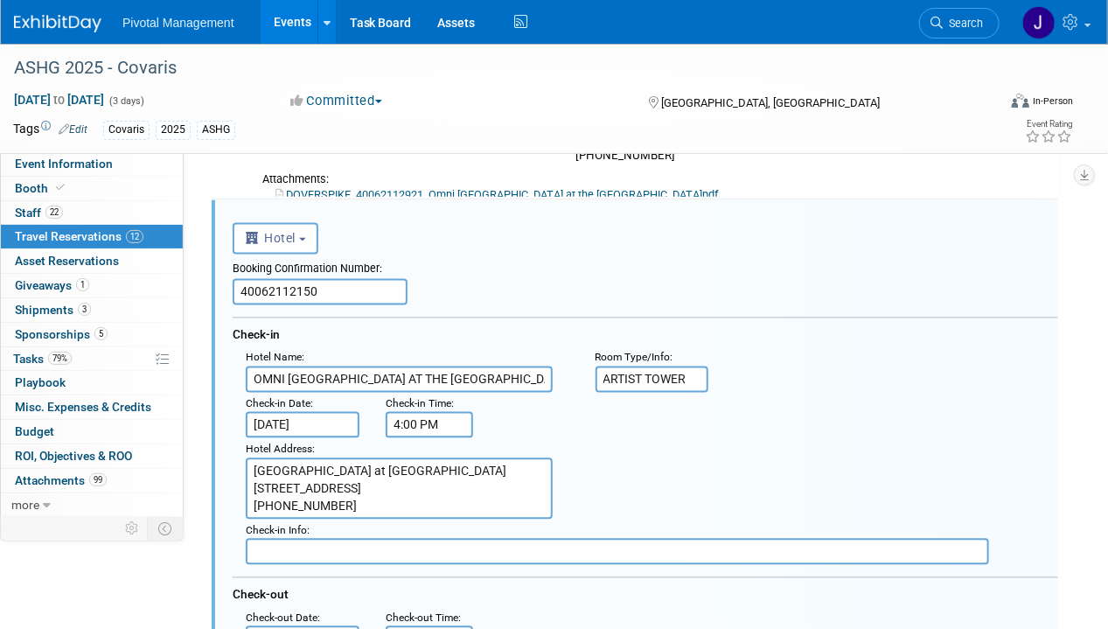
scroll to position [1442, 0]
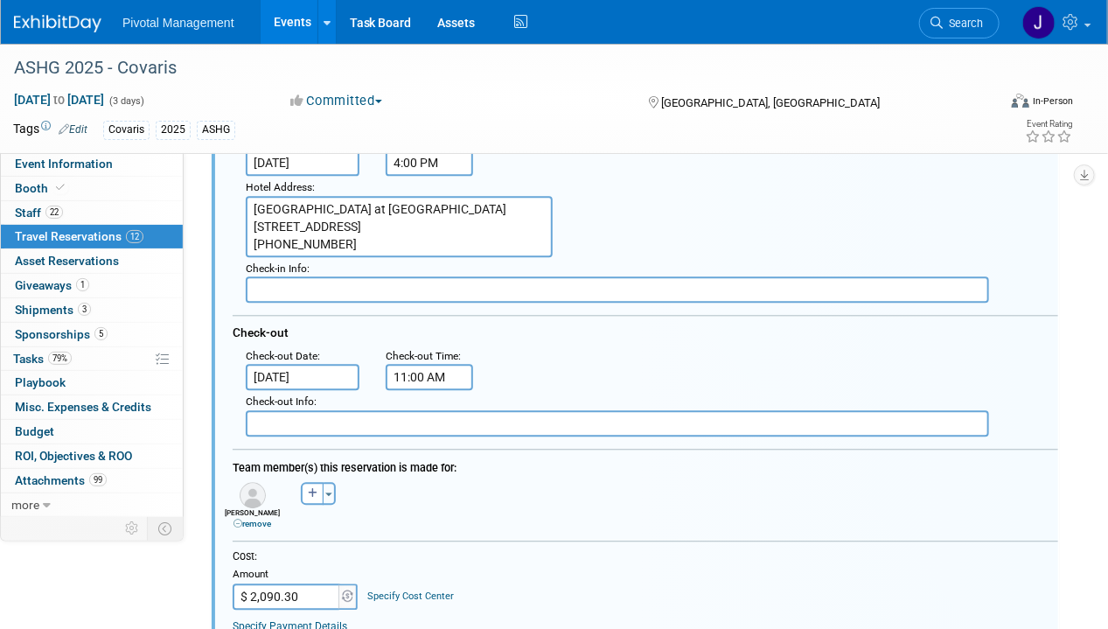
click at [305, 371] on input "[DATE]" at bounding box center [303, 377] width 114 height 26
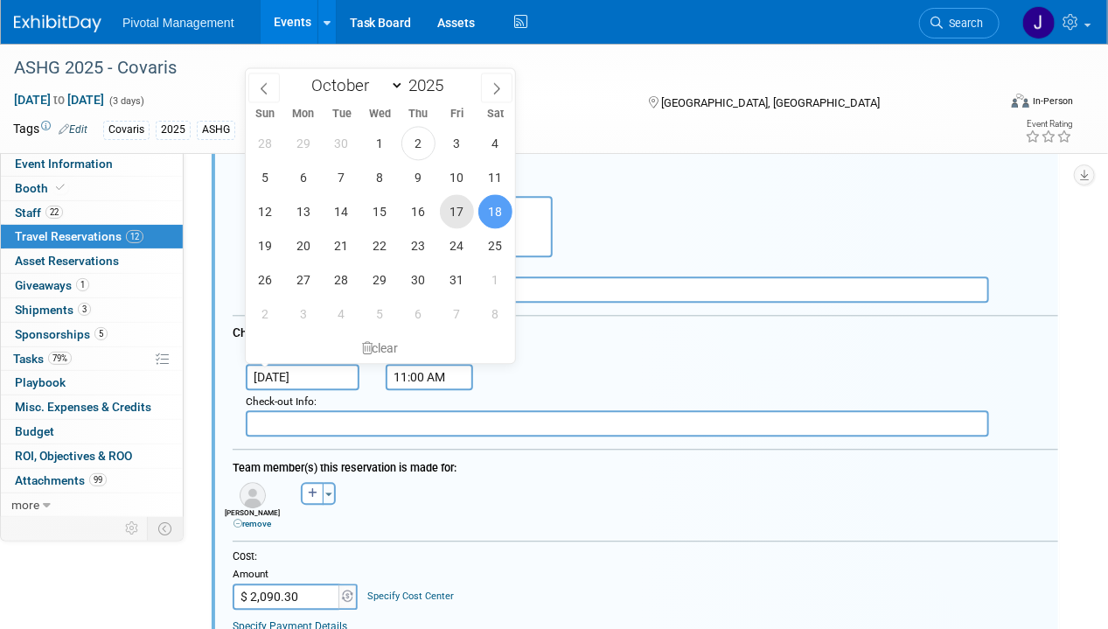
click at [455, 215] on span "17" at bounding box center [457, 211] width 34 height 34
type input "[DATE]"
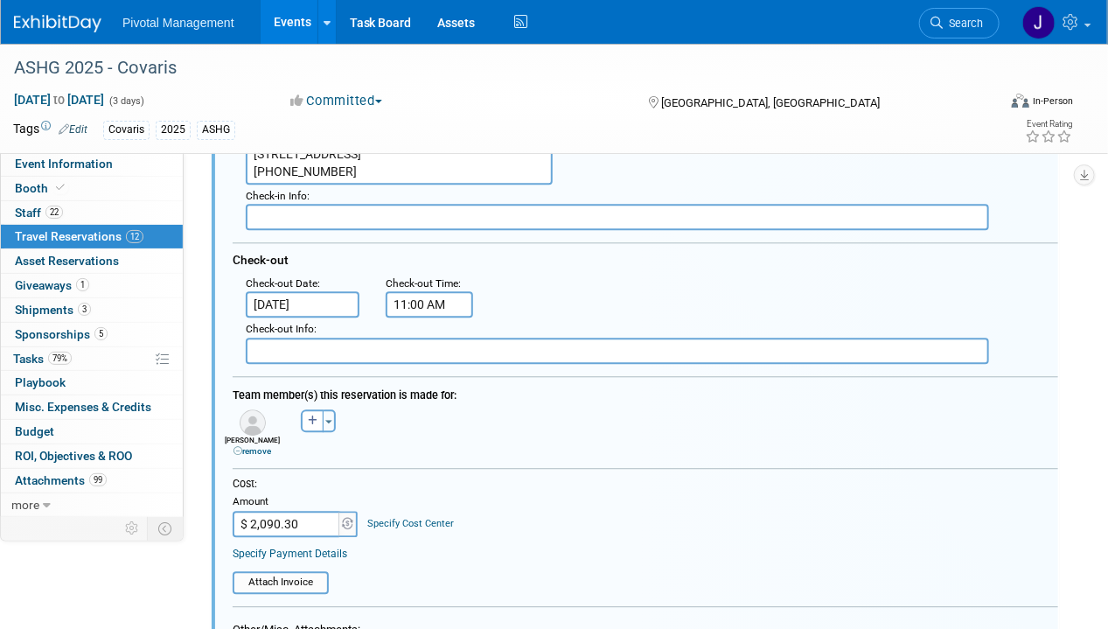
scroll to position [1617, 0]
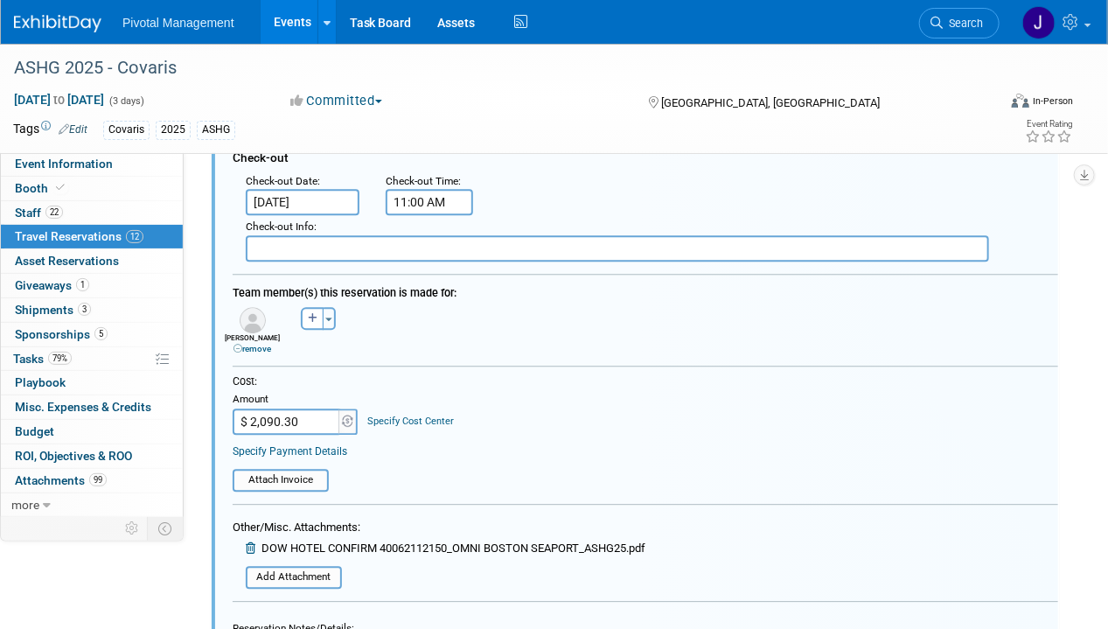
click at [249, 344] on link "remove" at bounding box center [252, 349] width 38 height 10
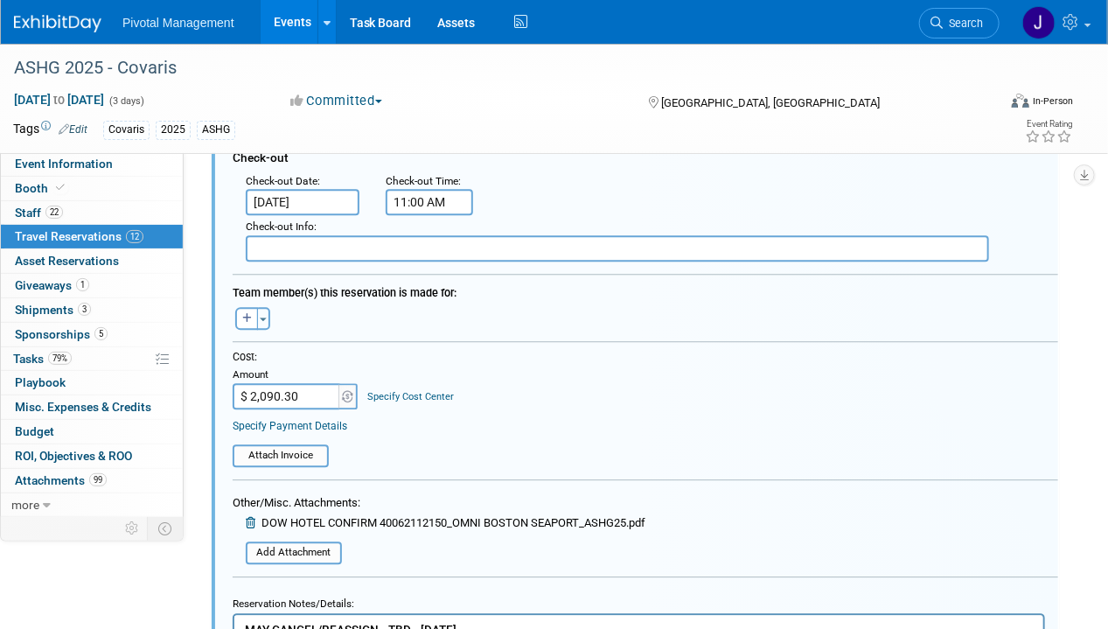
click at [279, 388] on input "$ 2,090.30" at bounding box center [287, 396] width 109 height 26
type input "$"
type input "$ 0.00"
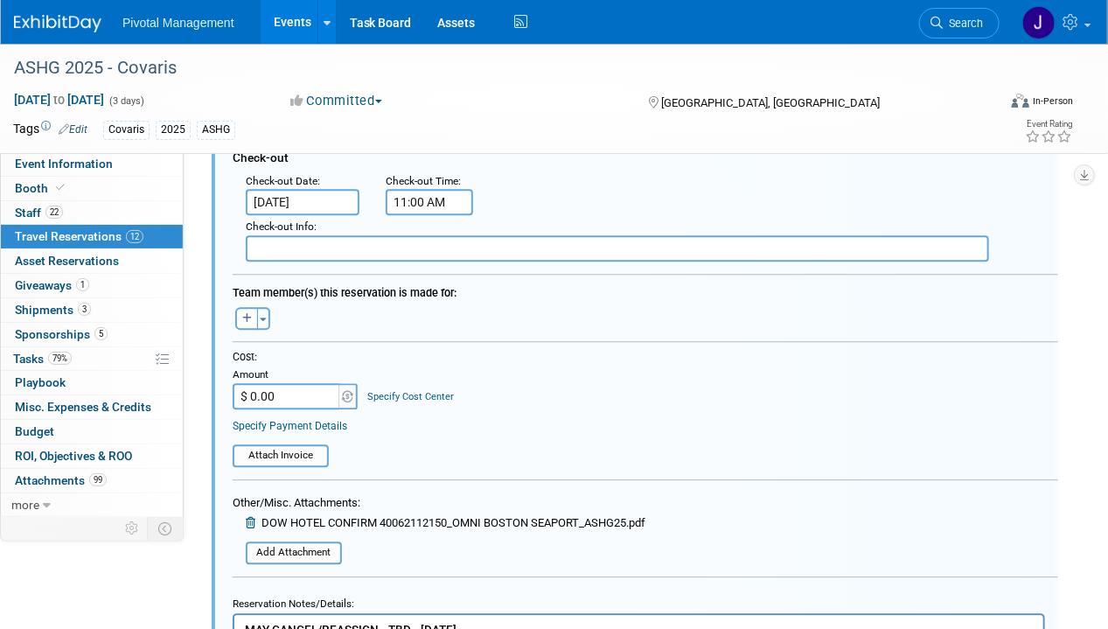
click at [249, 517] on icon at bounding box center [252, 522] width 13 height 11
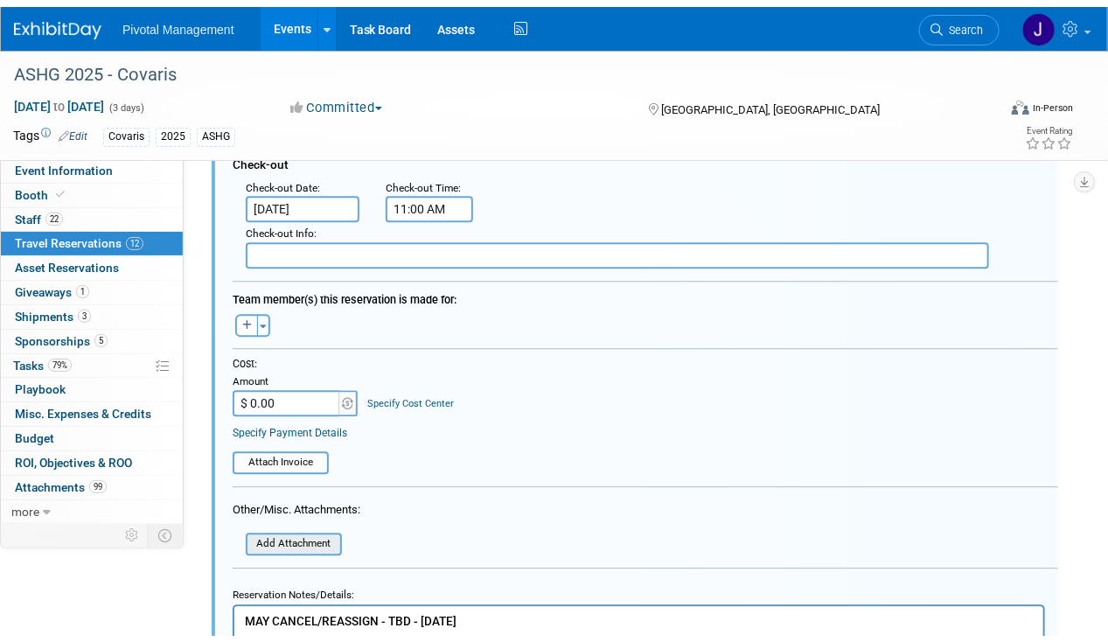
scroll to position [1879, 0]
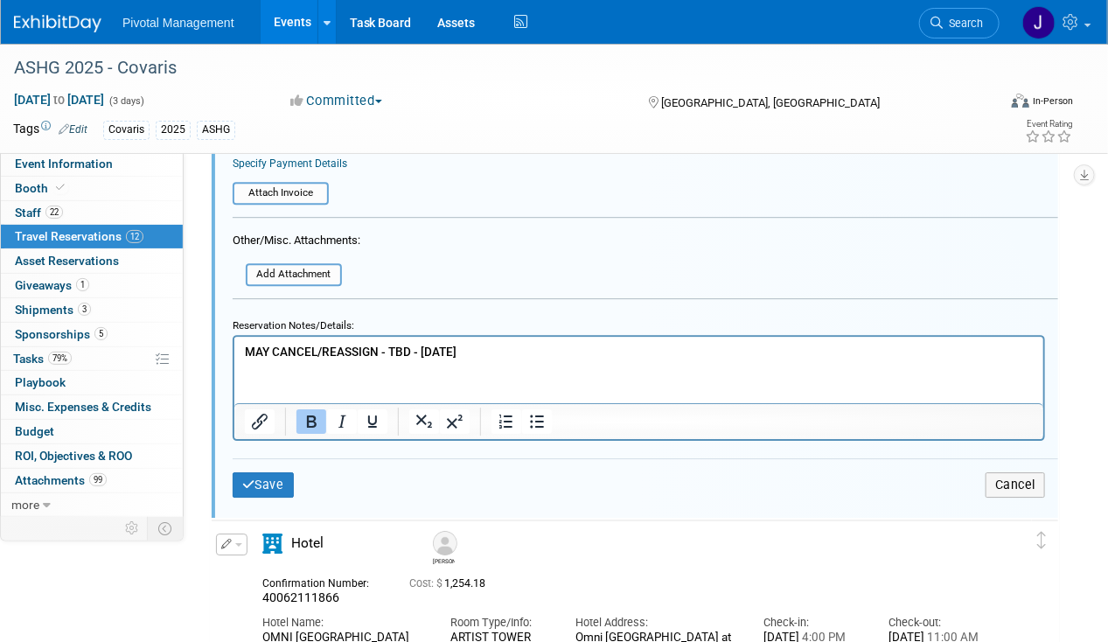
click at [363, 359] on html "MAY CANCEL/REASSIGN - TBD - 10.01.25" at bounding box center [637, 348] width 809 height 24
drag, startPoint x: 478, startPoint y: 344, endPoint x: 247, endPoint y: 353, distance: 230.9
click at [247, 353] on p "MAY CANCEL/REASSGN - TBD - 10.01.25" at bounding box center [638, 351] width 788 height 17
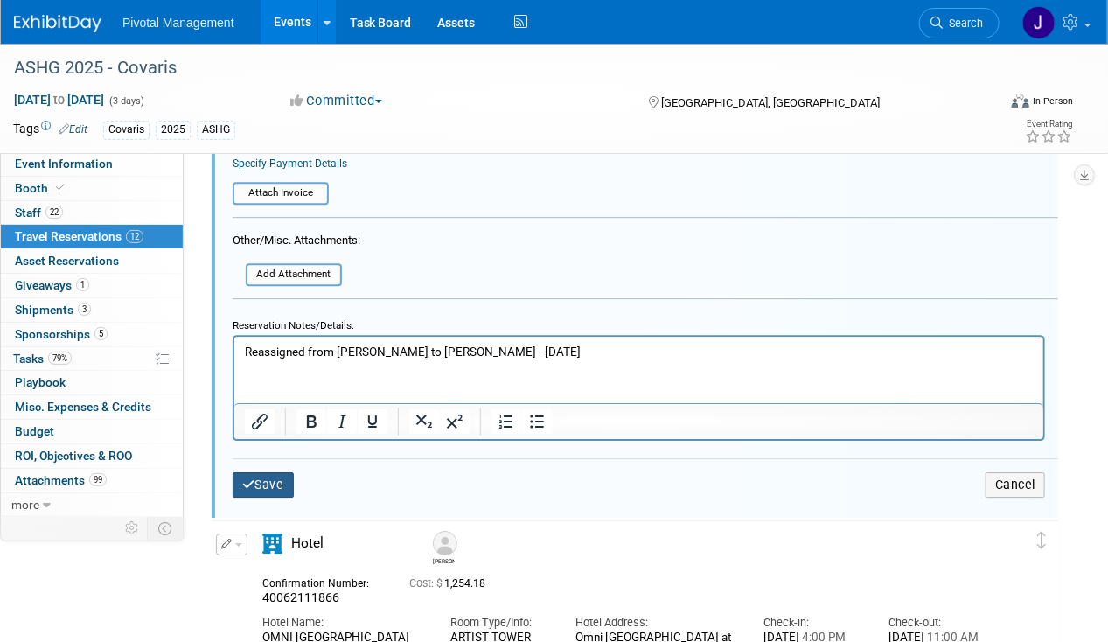
click at [253, 478] on icon "submit" at bounding box center [248, 484] width 13 height 12
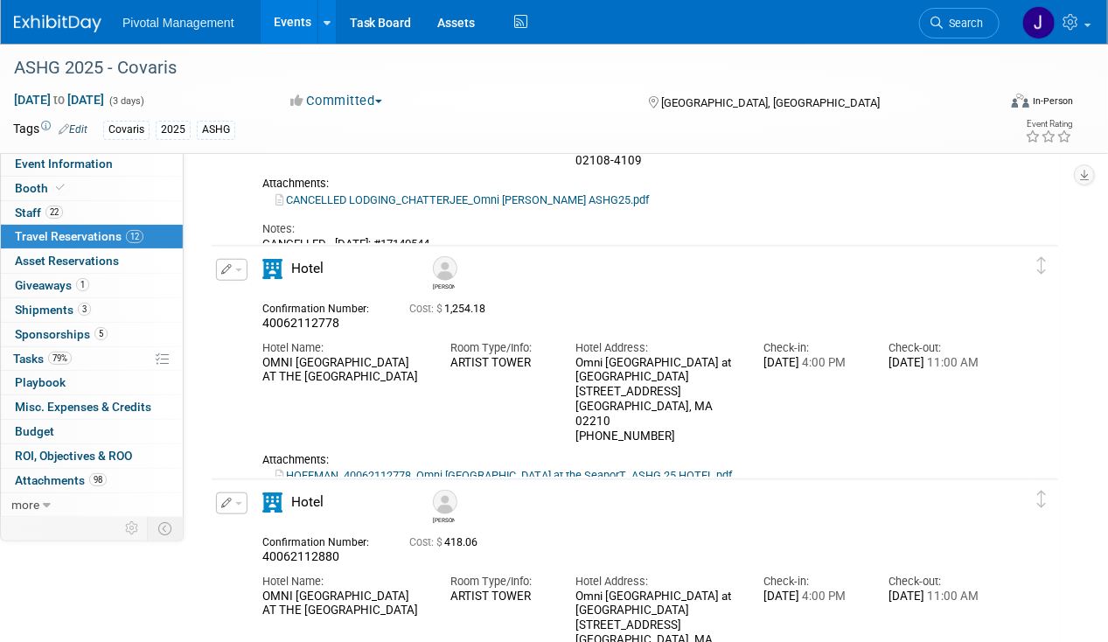
scroll to position [437, 0]
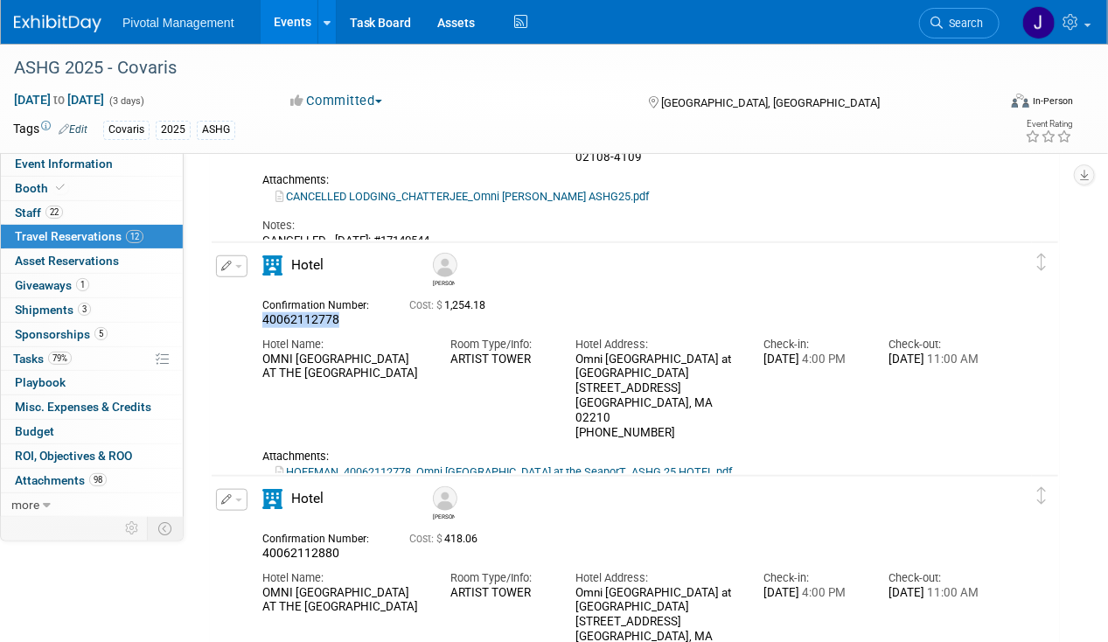
drag, startPoint x: 339, startPoint y: 318, endPoint x: 260, endPoint y: 320, distance: 79.6
click at [260, 320] on div "Confirmation Number: 40062112778" at bounding box center [322, 311] width 147 height 34
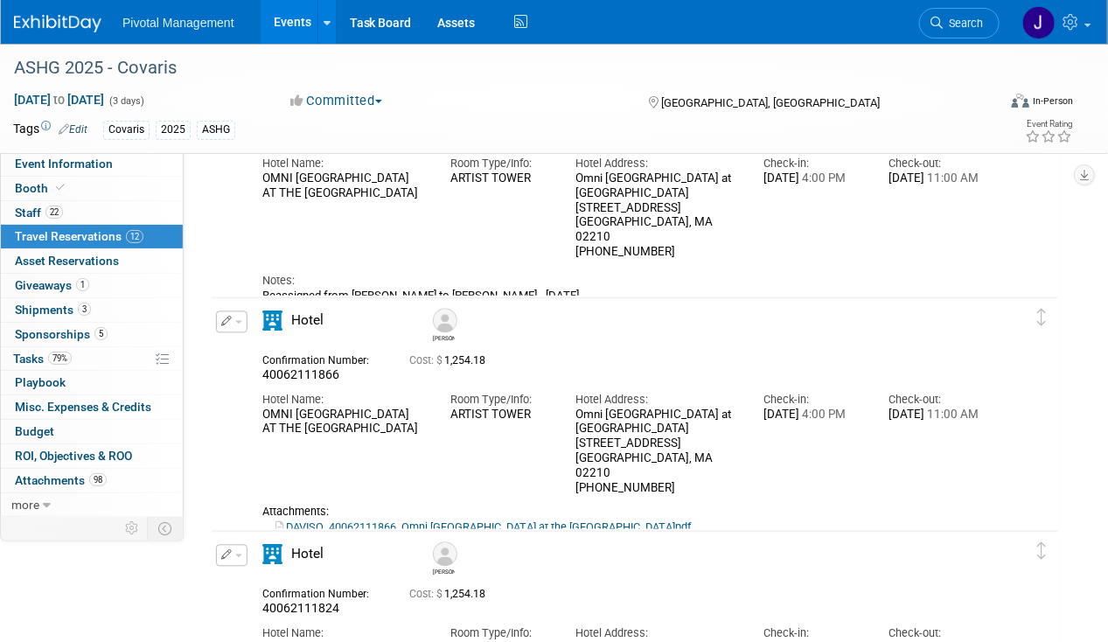
scroll to position [1399, 0]
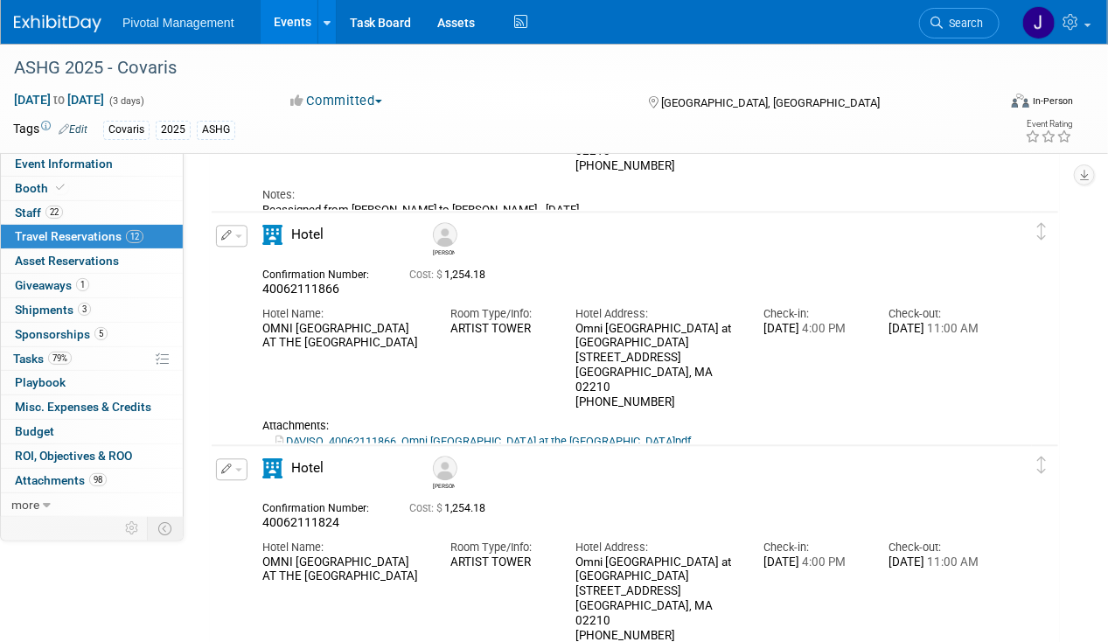
click at [225, 241] on button "button" at bounding box center [231, 236] width 31 height 22
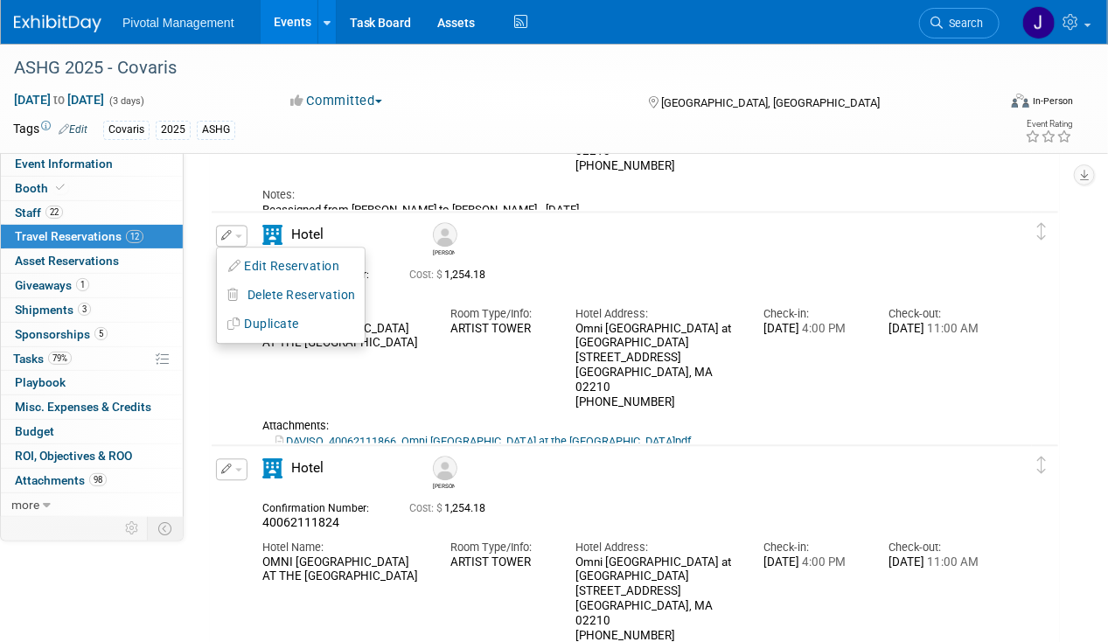
click at [630, 287] on div "Confirmation Number: 40062111866 Cost: $ 1,254.18" at bounding box center [625, 280] width 752 height 34
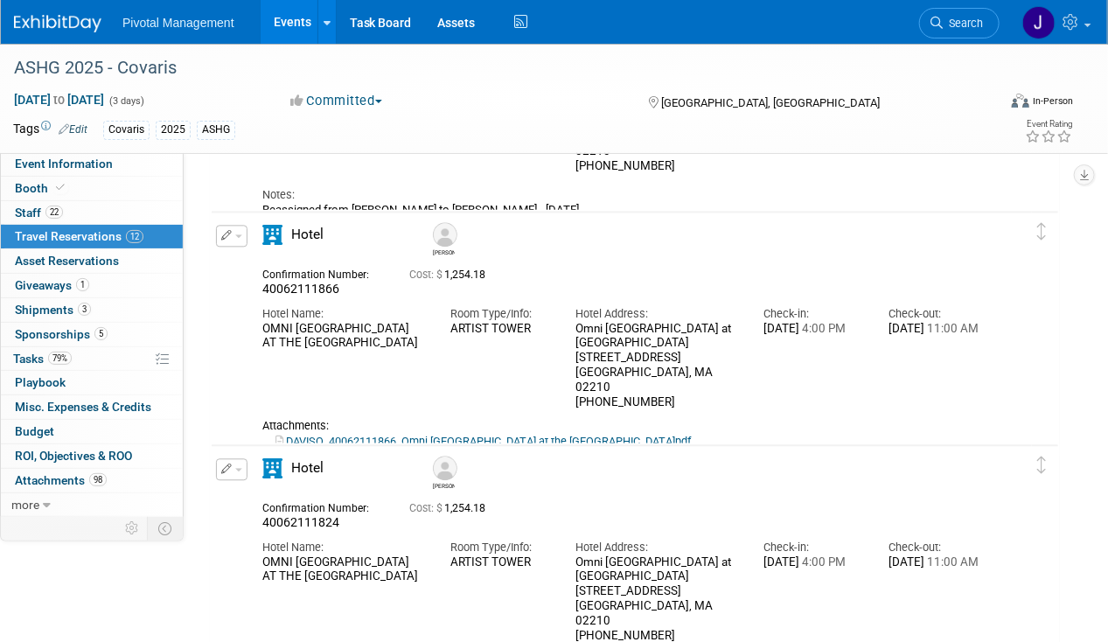
click at [566, 434] on link "DAVISO_40062111866_Omni [GEOGRAPHIC_DATA] at the [GEOGRAPHIC_DATA]pdf" at bounding box center [482, 440] width 415 height 13
click at [233, 220] on td "Delete Reservation Eugenio 40062111866 Cost: $ 4:00 PM" at bounding box center [622, 333] width 820 height 243
click at [238, 235] on span "button" at bounding box center [238, 235] width 7 height 3
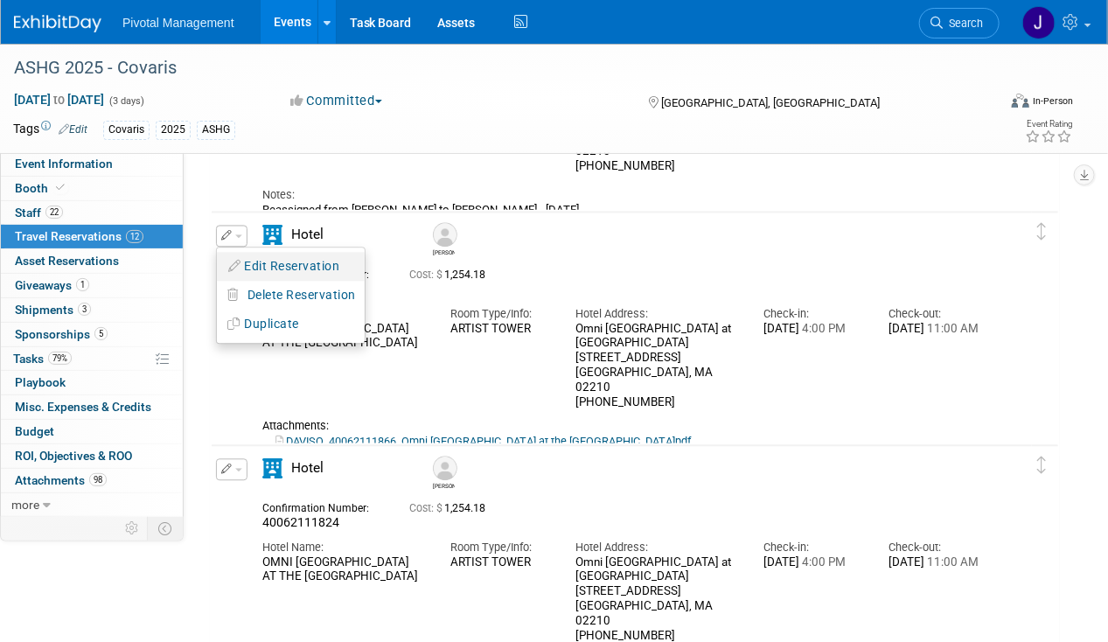
click at [253, 253] on button "Edit Reservation" at bounding box center [291, 265] width 148 height 25
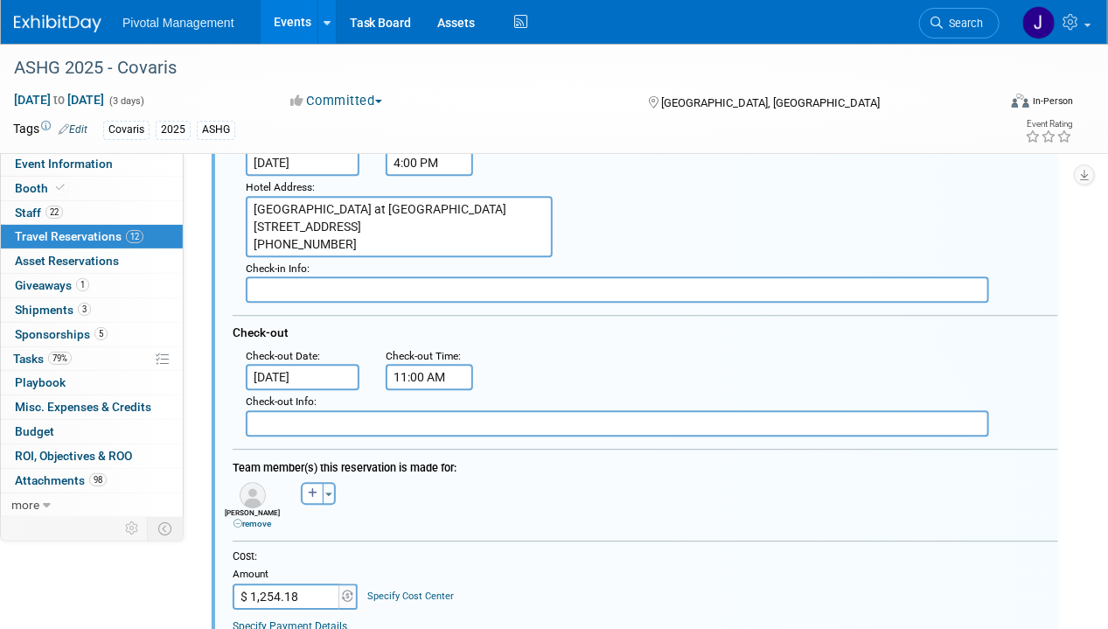
scroll to position [1586, 0]
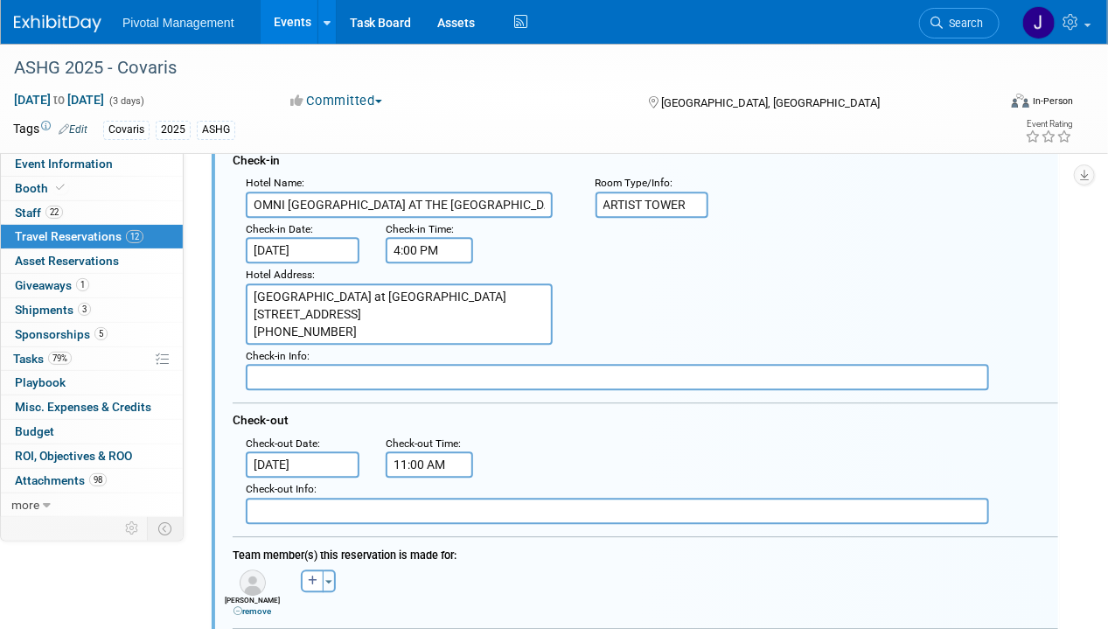
click at [271, 454] on input "Oct 27, 2025" at bounding box center [303, 464] width 114 height 26
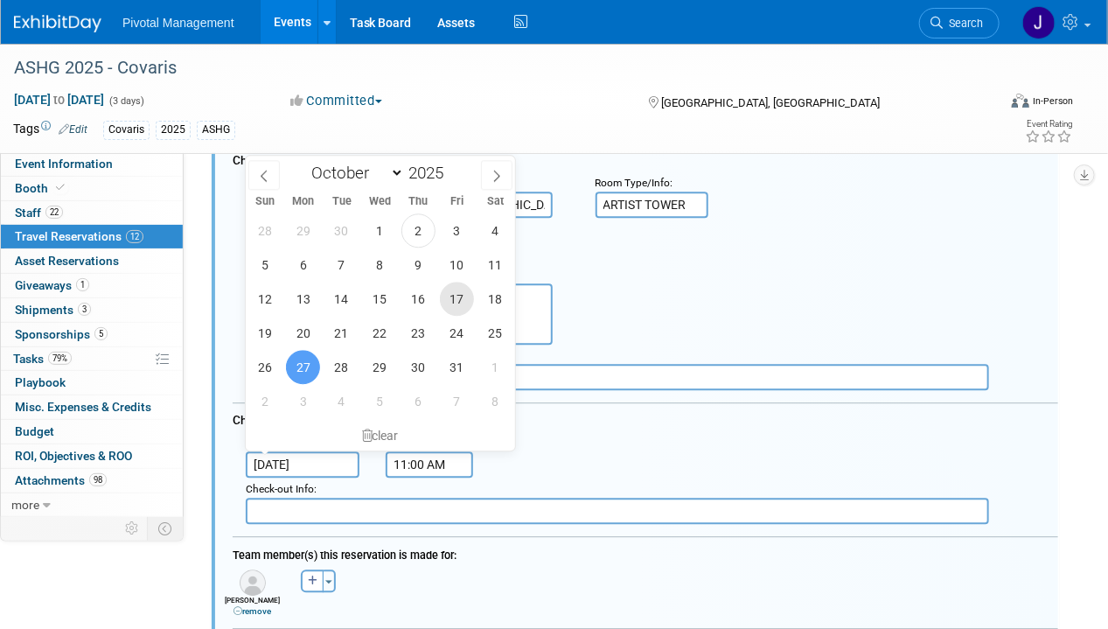
click at [454, 302] on span "17" at bounding box center [457, 298] width 34 height 34
type input "[DATE]"
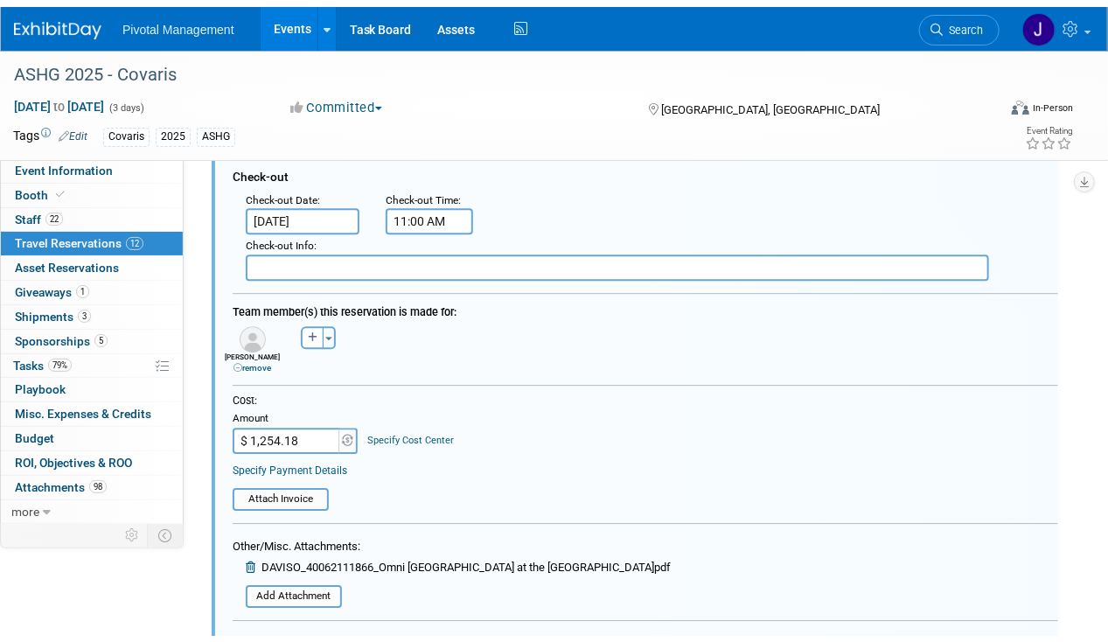
scroll to position [2023, 0]
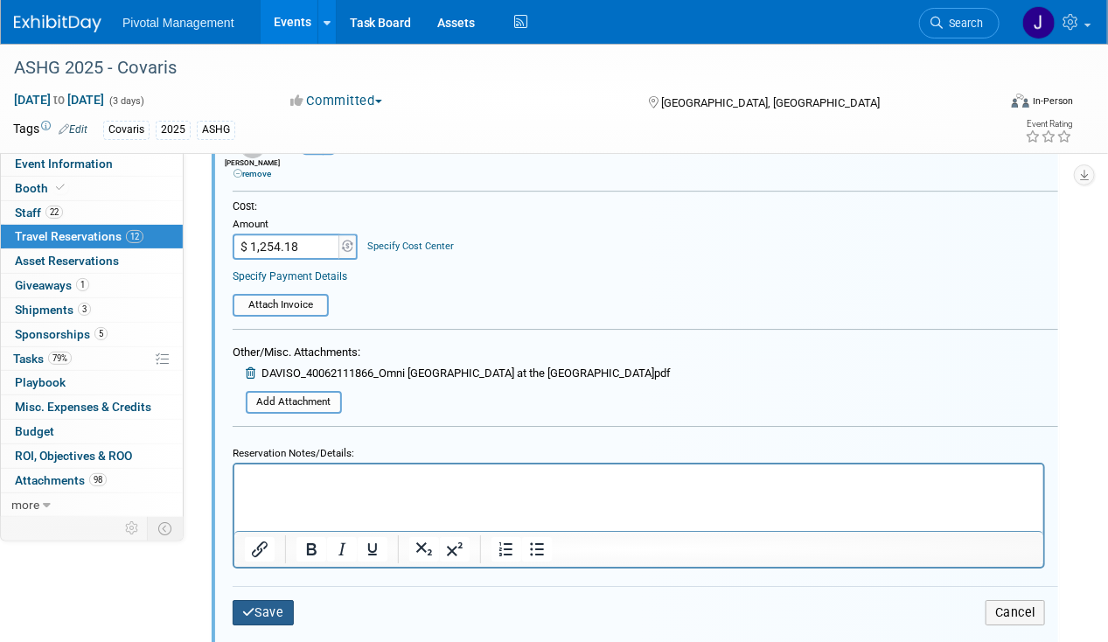
click at [239, 600] on button "Save" at bounding box center [263, 612] width 61 height 25
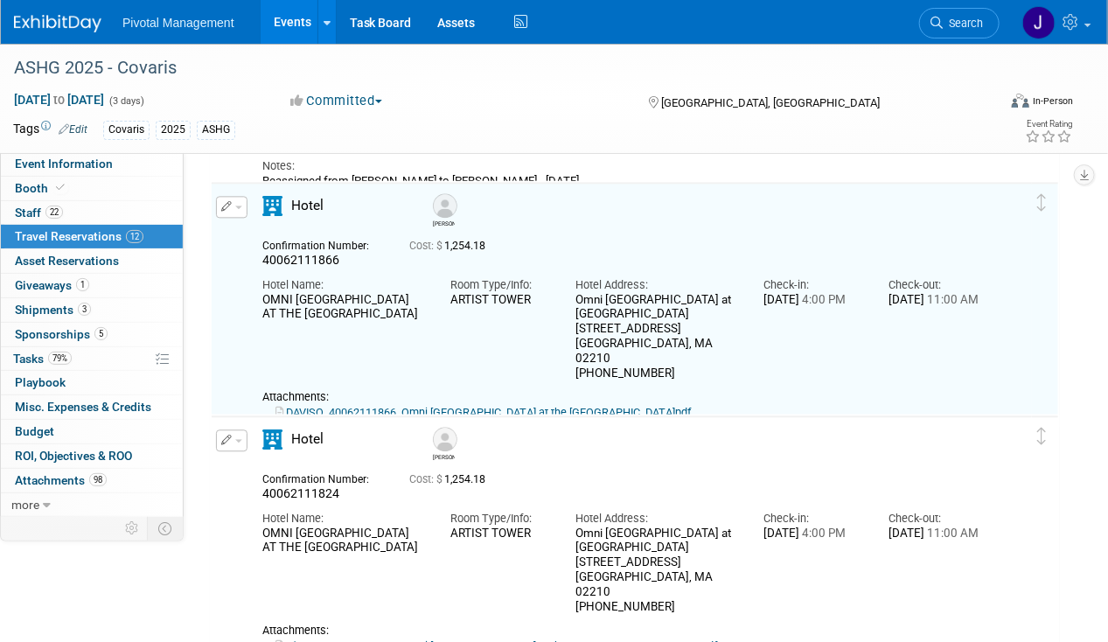
scroll to position [1411, 0]
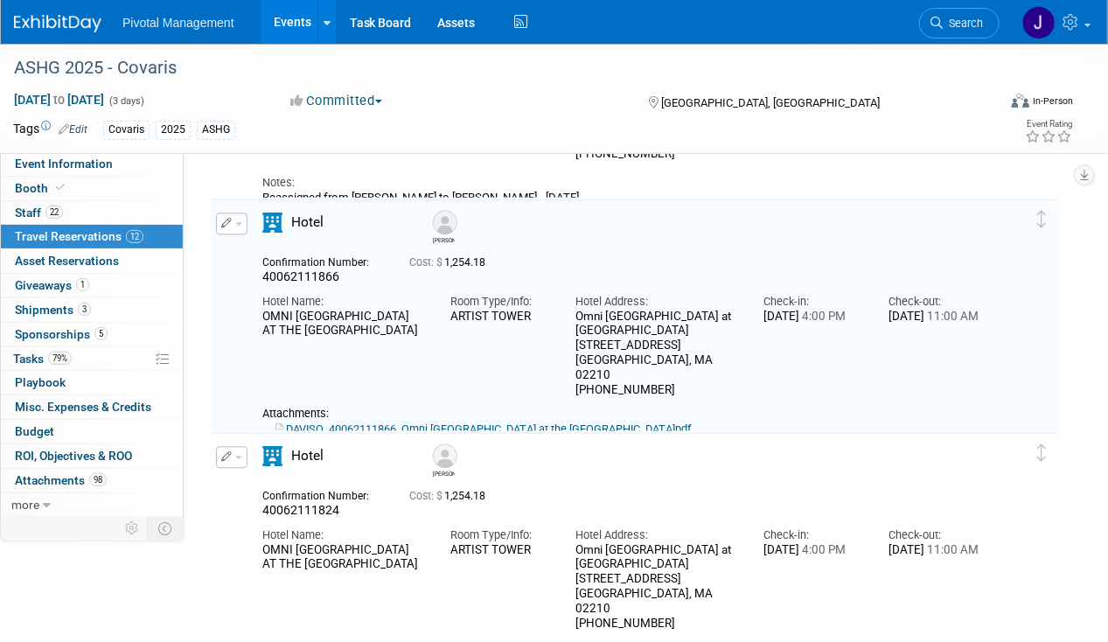
click at [512, 422] on link "DAVISO_40062111866_Omni [GEOGRAPHIC_DATA] at the [GEOGRAPHIC_DATA]pdf" at bounding box center [482, 428] width 415 height 13
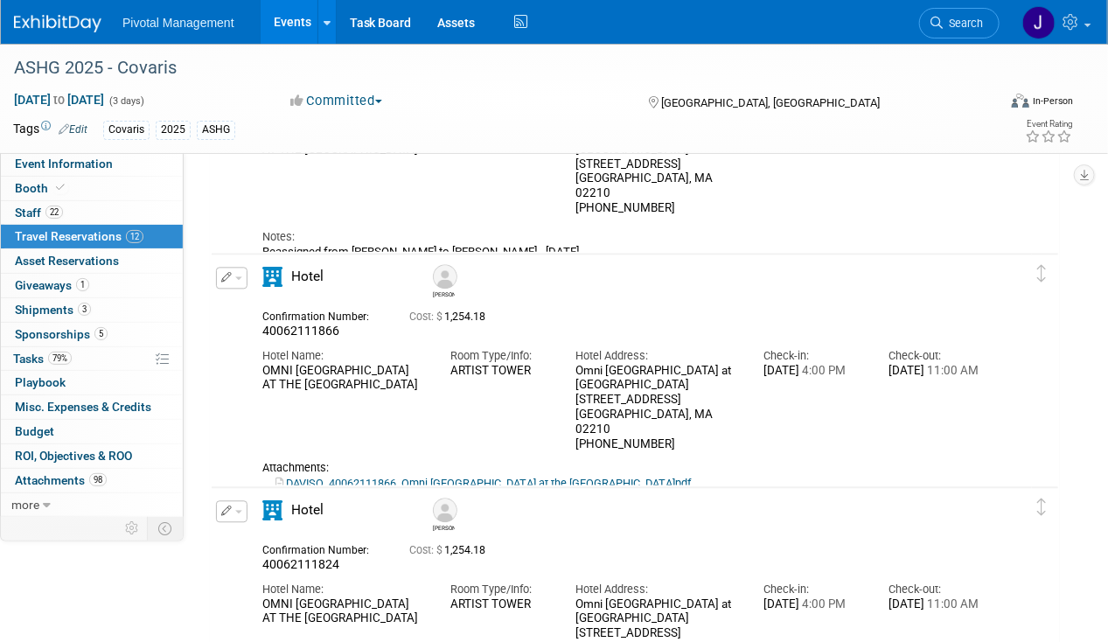
scroll to position [1386, 0]
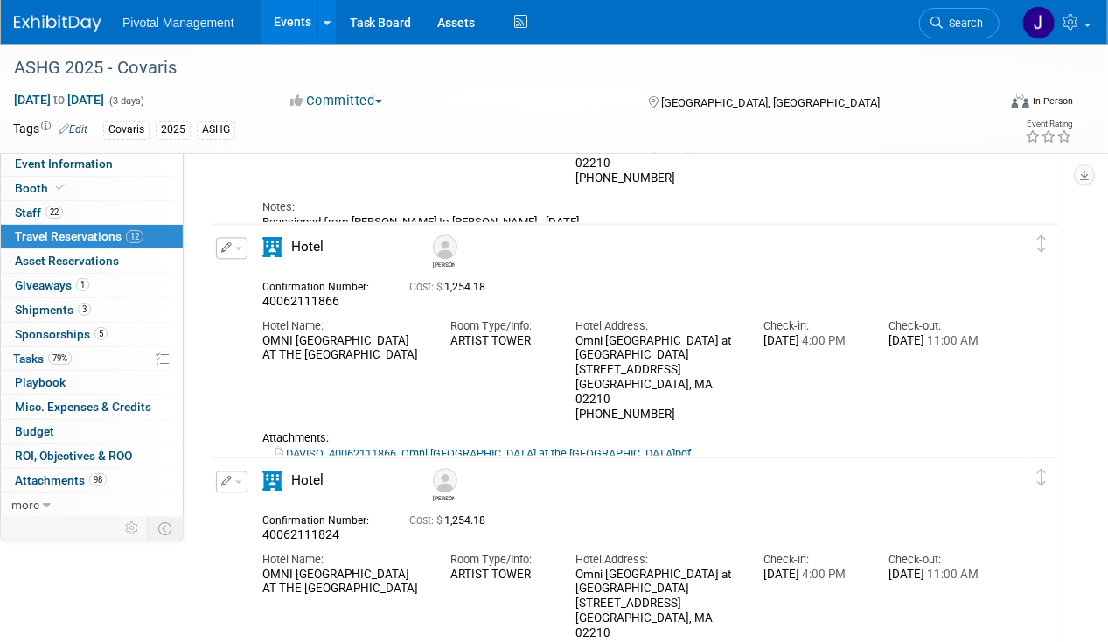
click at [568, 447] on link "DAVISO_40062111866_Omni [GEOGRAPHIC_DATA] at the [GEOGRAPHIC_DATA]pdf" at bounding box center [482, 453] width 415 height 13
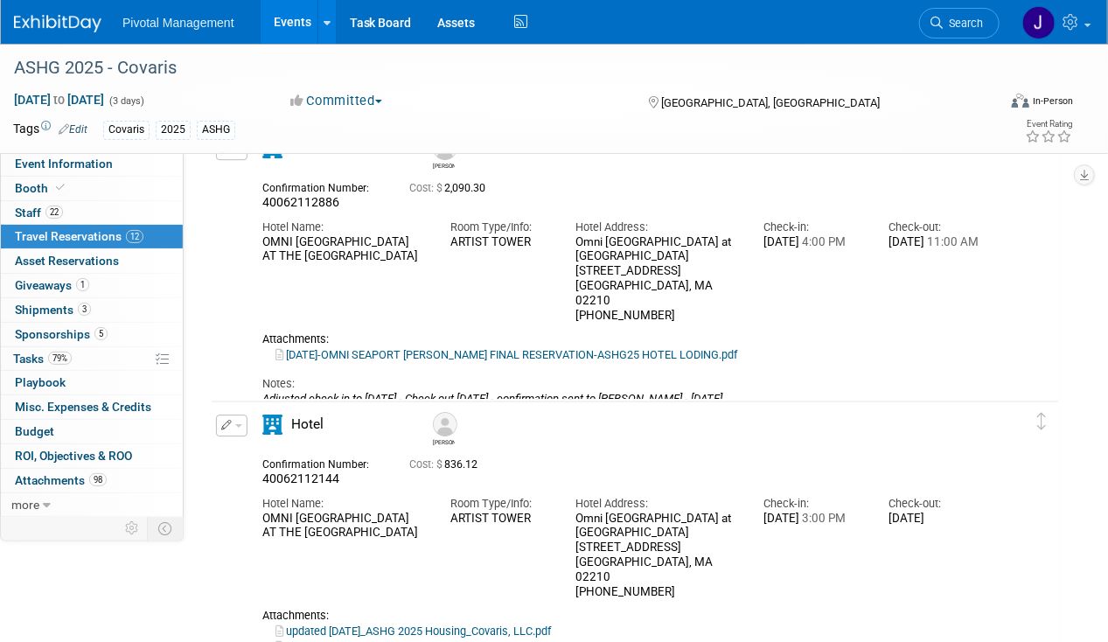
scroll to position [1823, 0]
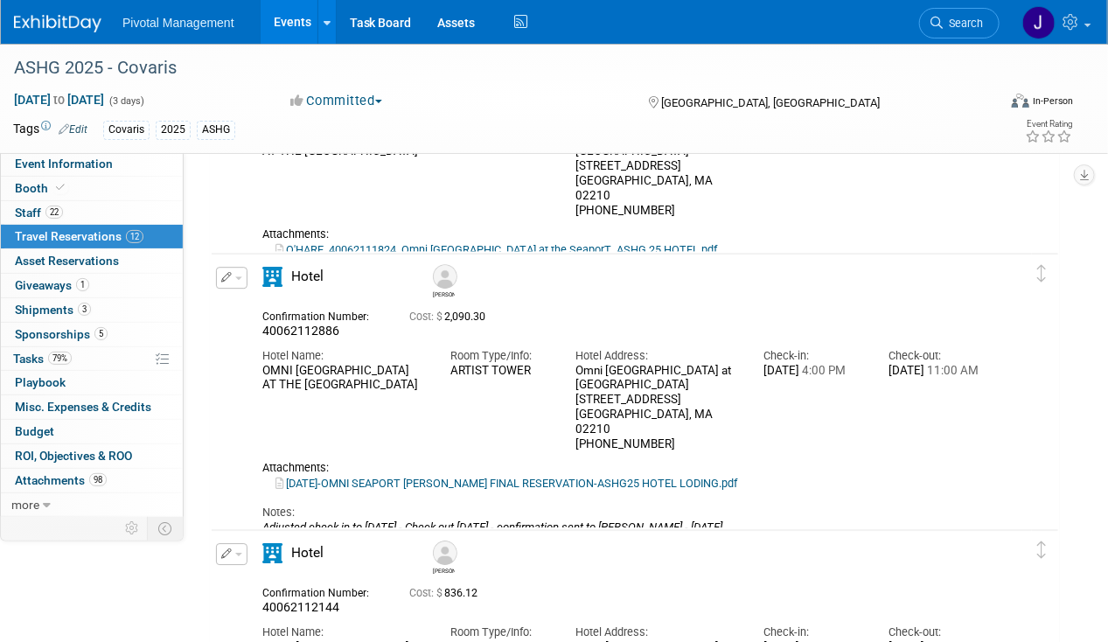
click at [417, 476] on link "[DATE]-OMNI SEAPORT [PERSON_NAME] FINAL RESERVATION-ASHG25 HOTEL LODING.pdf" at bounding box center [506, 482] width 462 height 13
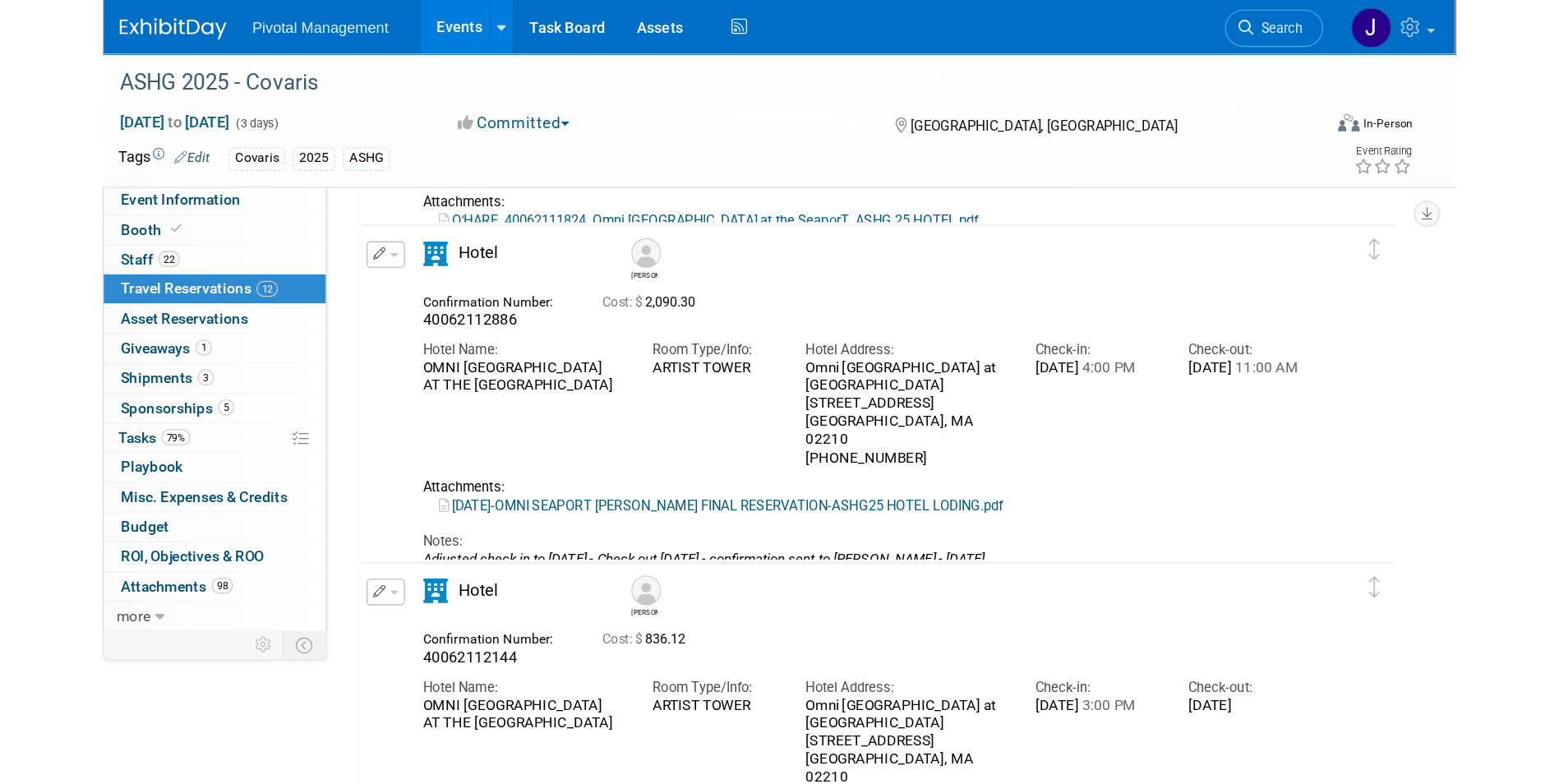
scroll to position [1808, 0]
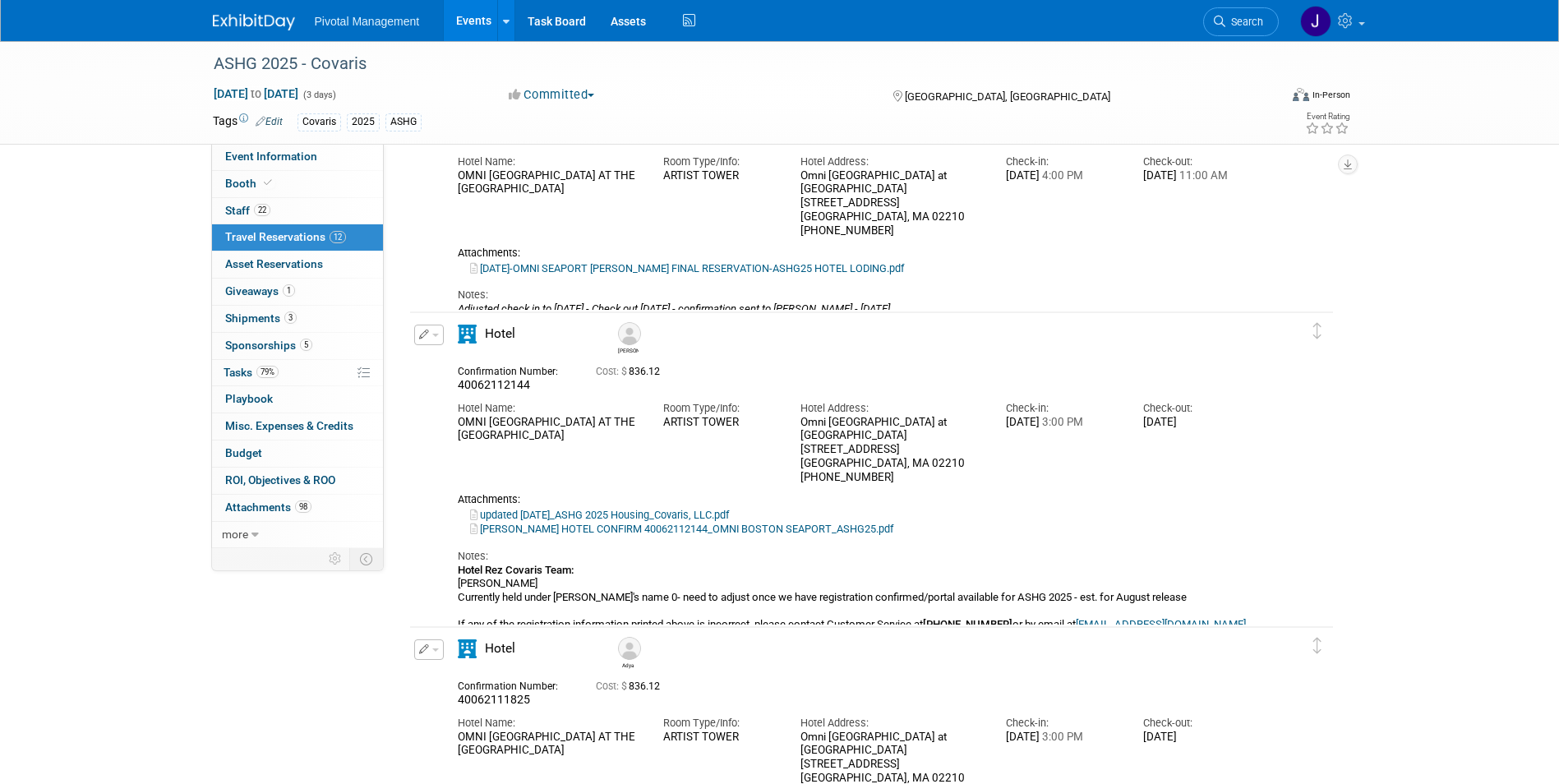
click at [293, 24] on img at bounding box center [253, 22] width 82 height 16
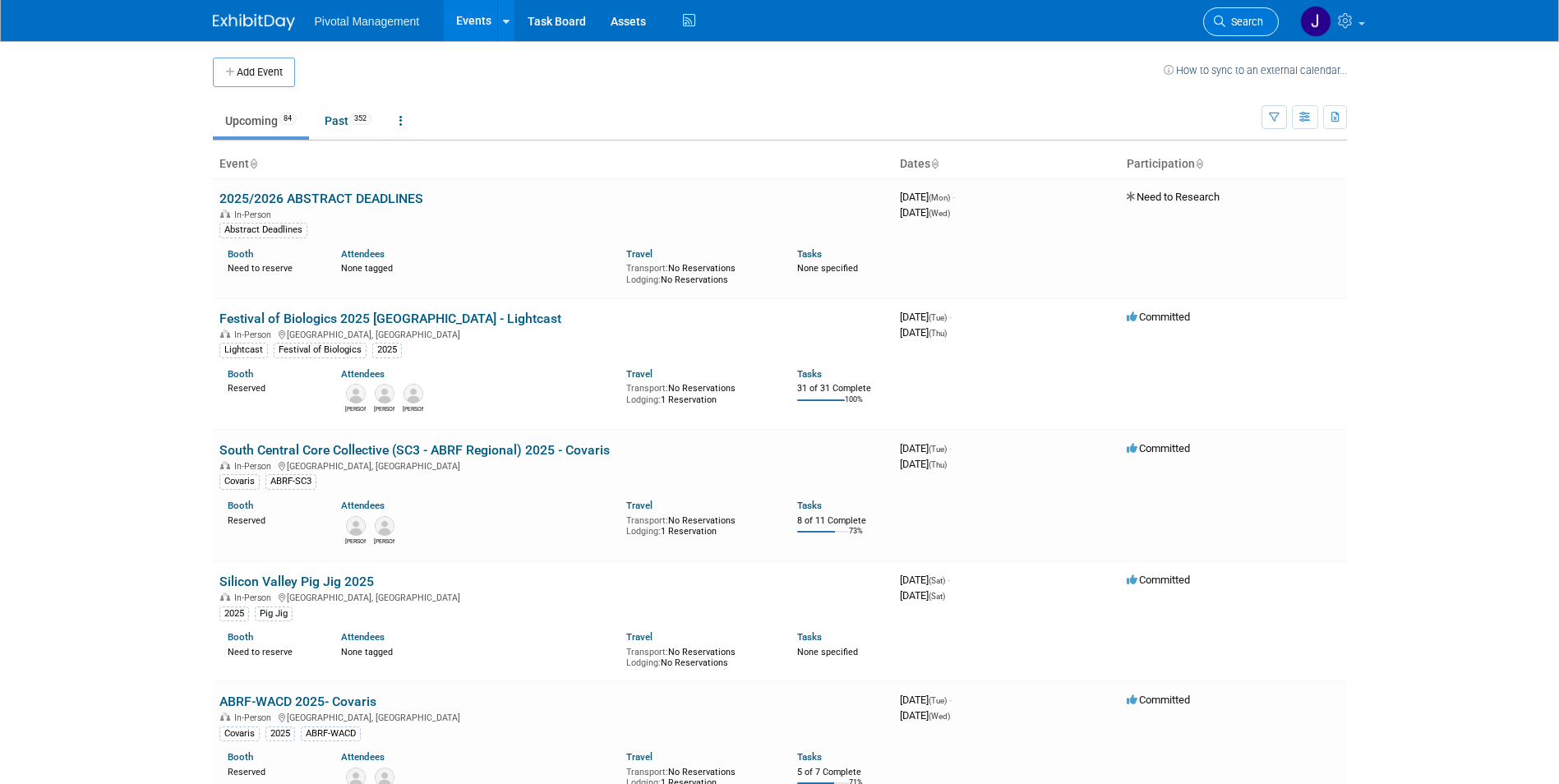
click at [1247, 21] on span "Search" at bounding box center [1244, 22] width 38 height 12
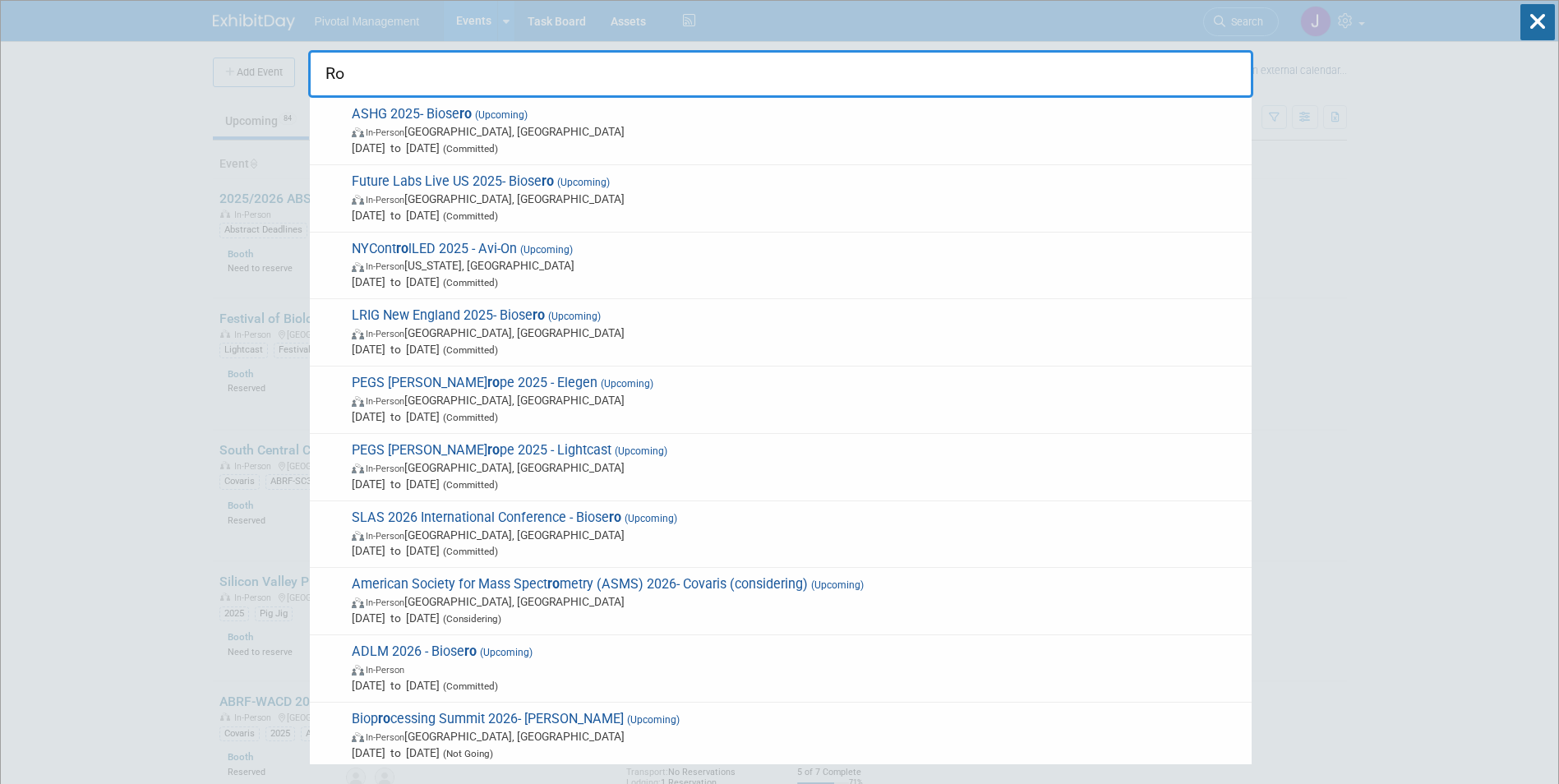
type input "R"
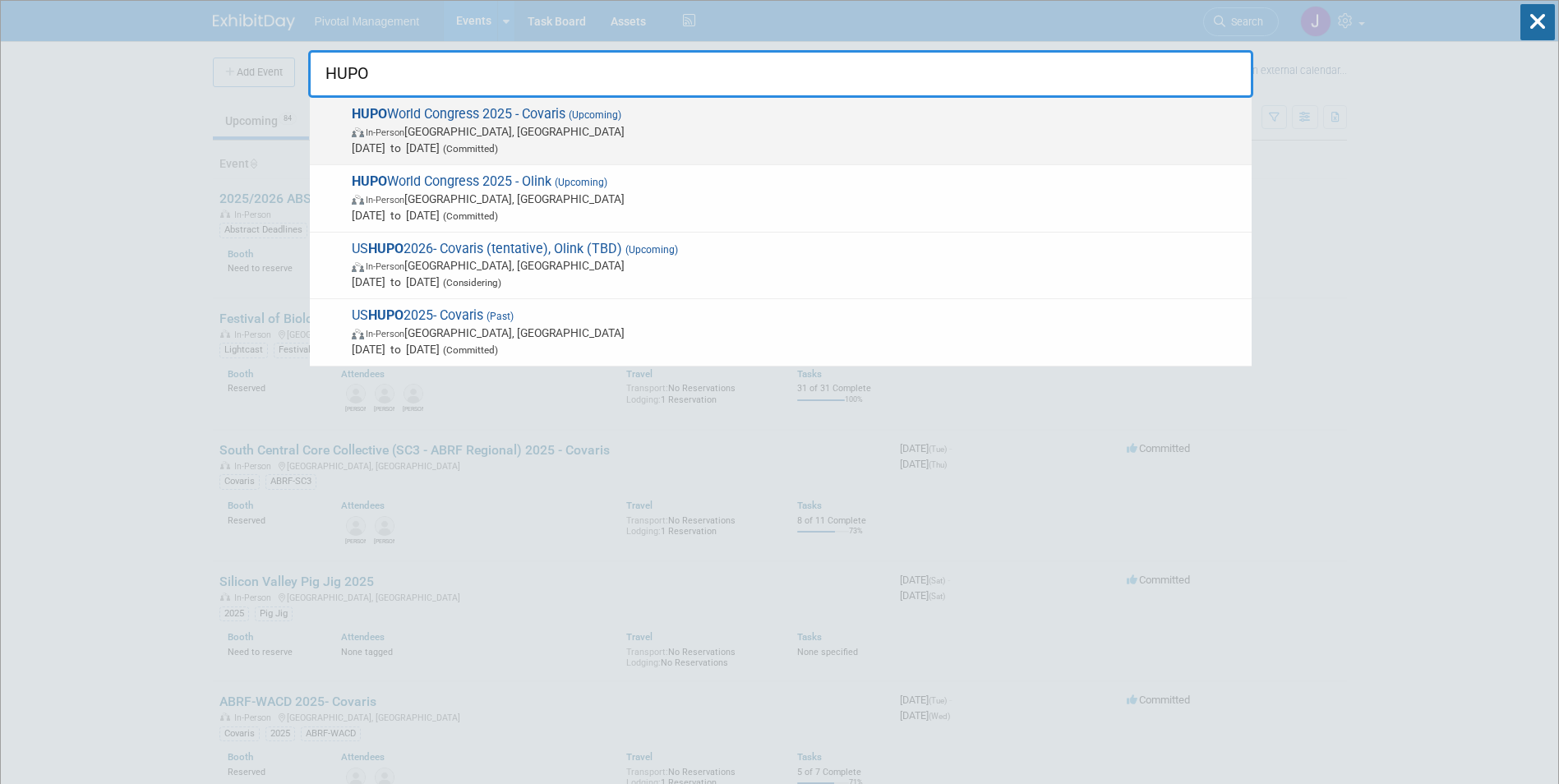
type input "HUPO"
click at [656, 118] on span "HUPO World Congress 2025 - Covaris (Upcoming) In-Person Toronto, Canada Nov 9, …" at bounding box center [795, 131] width 897 height 50
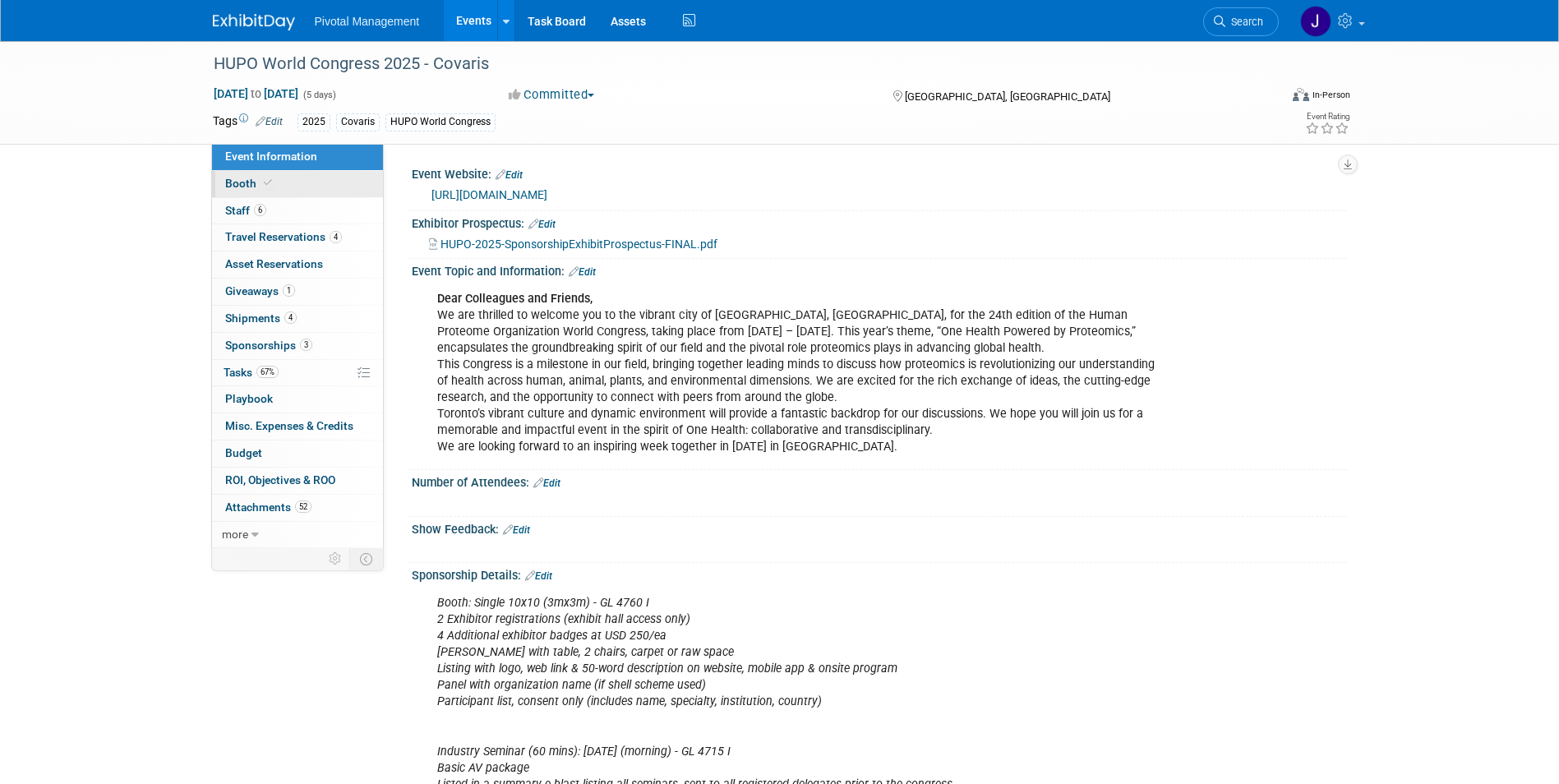
click at [307, 192] on link "Booth" at bounding box center [298, 184] width 171 height 26
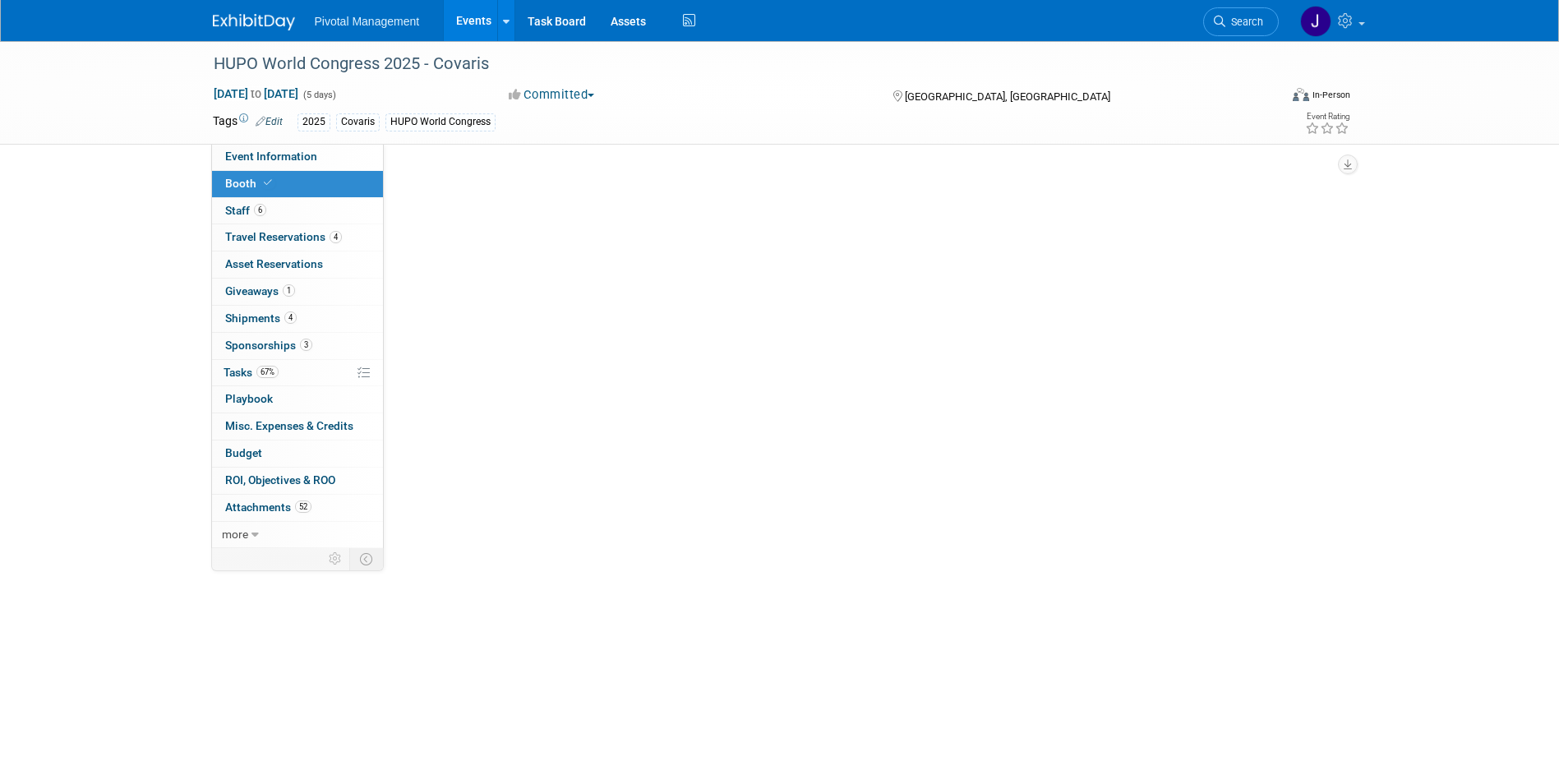
select select "Yes"
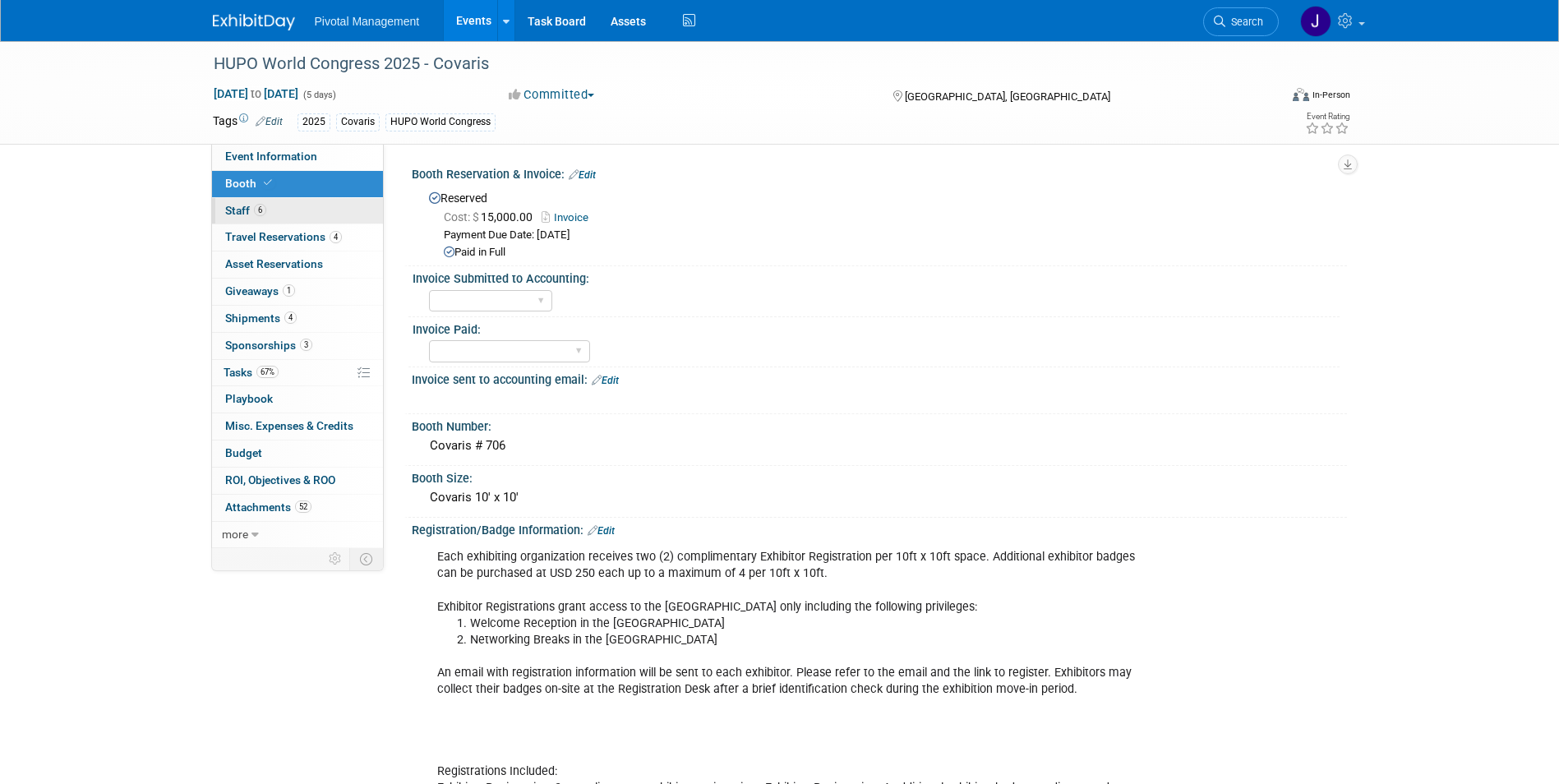
click at [302, 208] on link "6 Staff 6" at bounding box center [298, 212] width 171 height 26
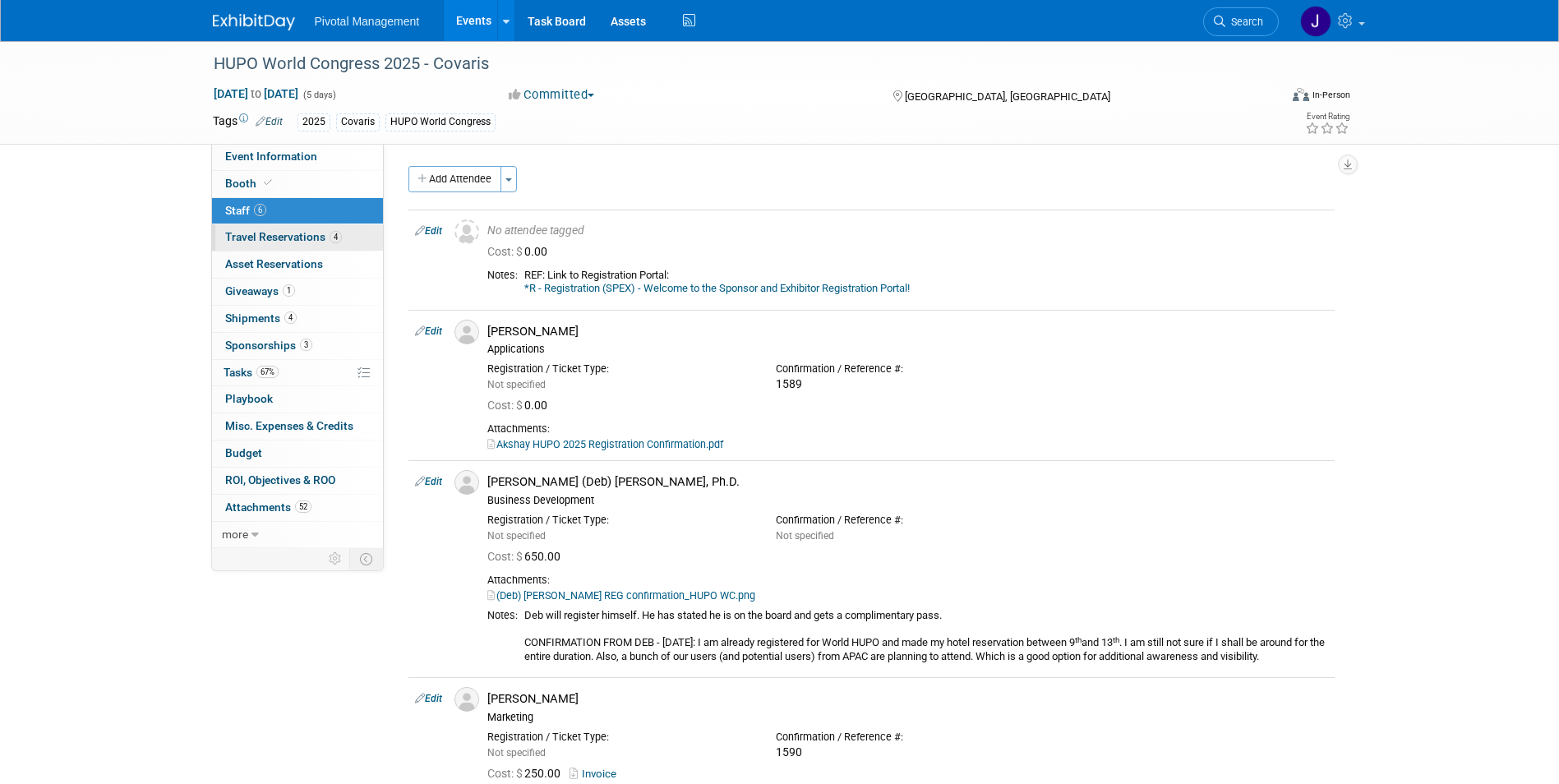
click at [307, 234] on span "Travel Reservations 4" at bounding box center [284, 237] width 117 height 13
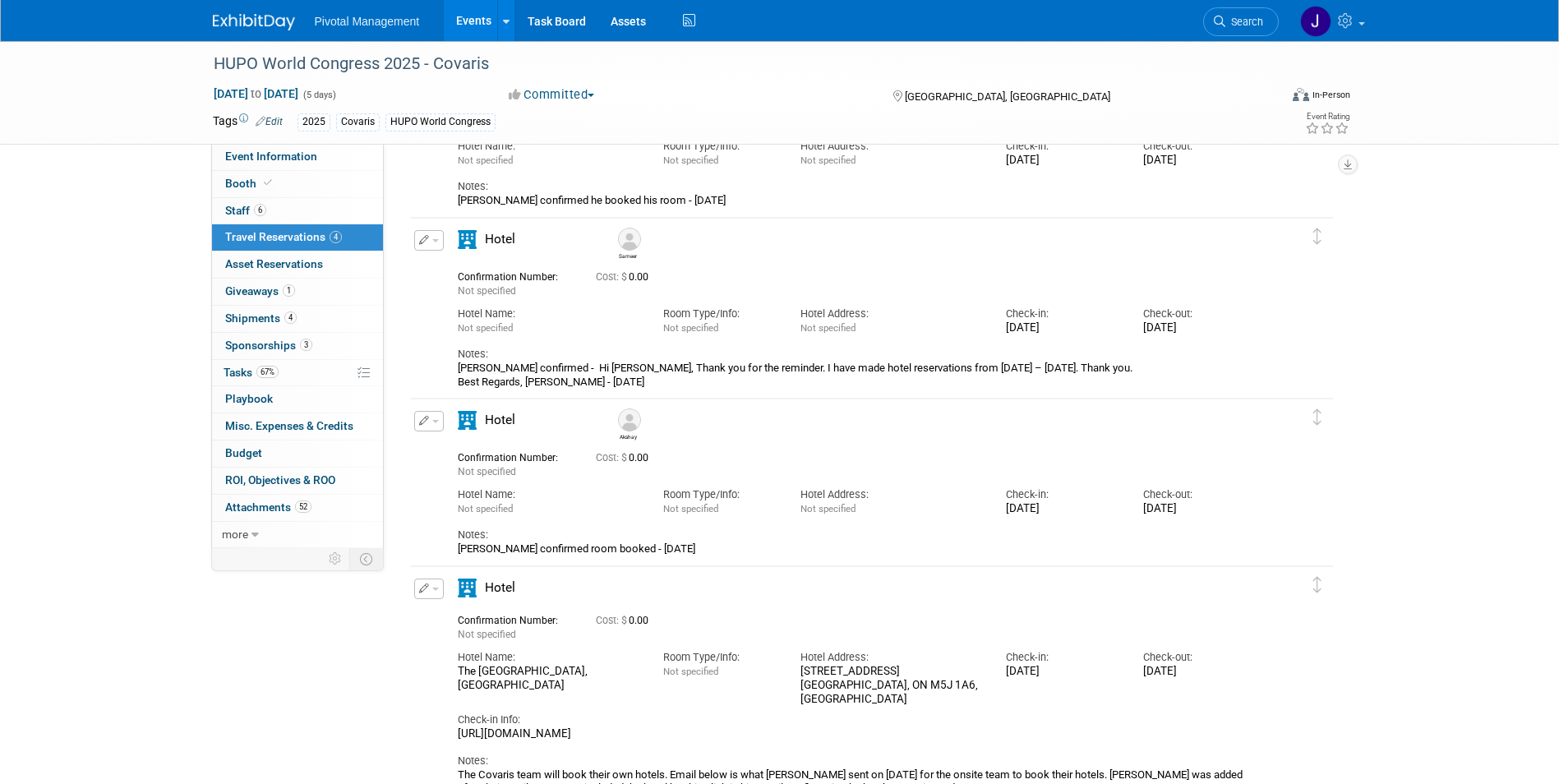
scroll to position [165, 0]
click at [301, 375] on link "67% Tasks 67%" at bounding box center [298, 373] width 171 height 26
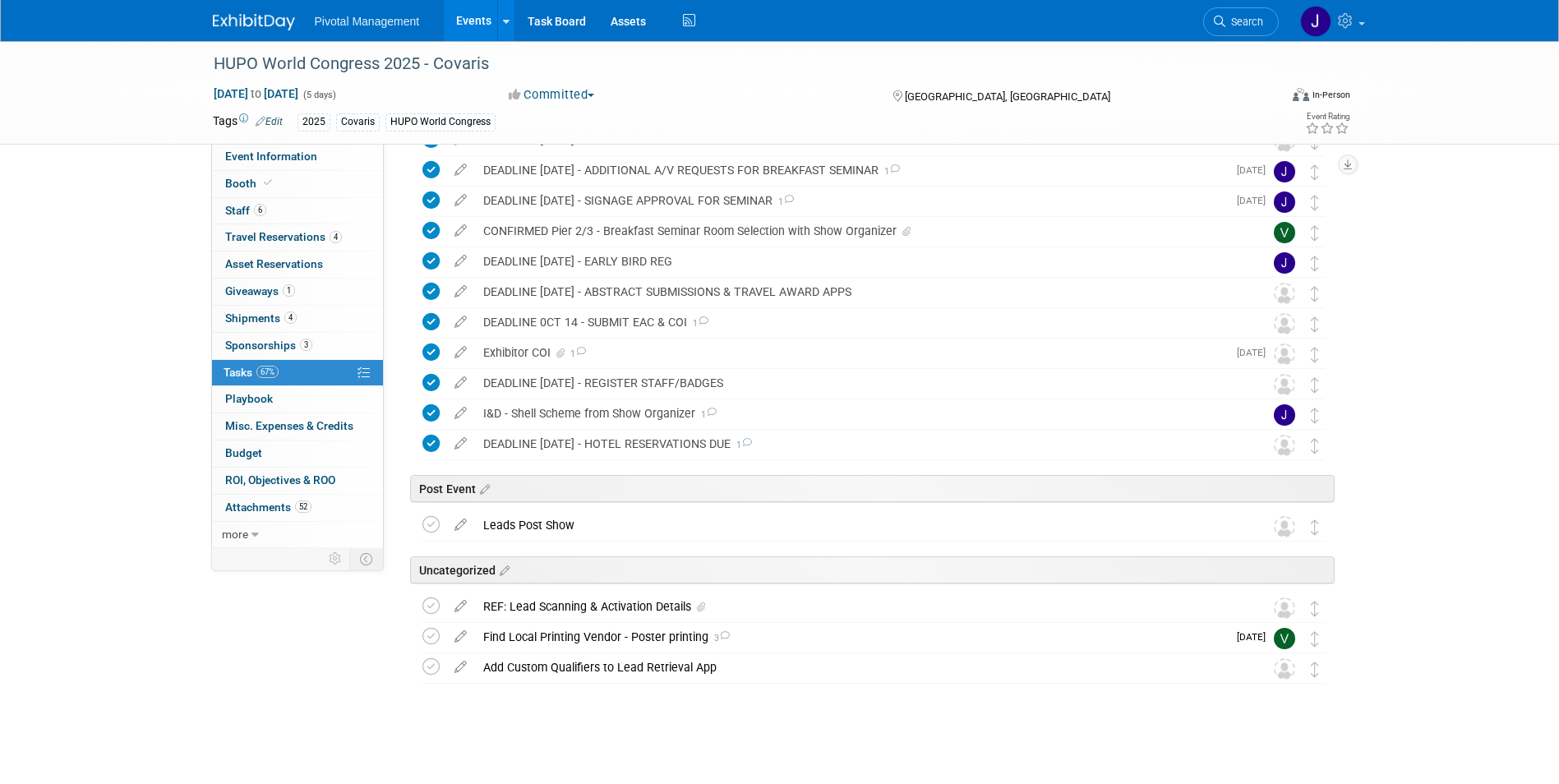
scroll to position [299, 0]
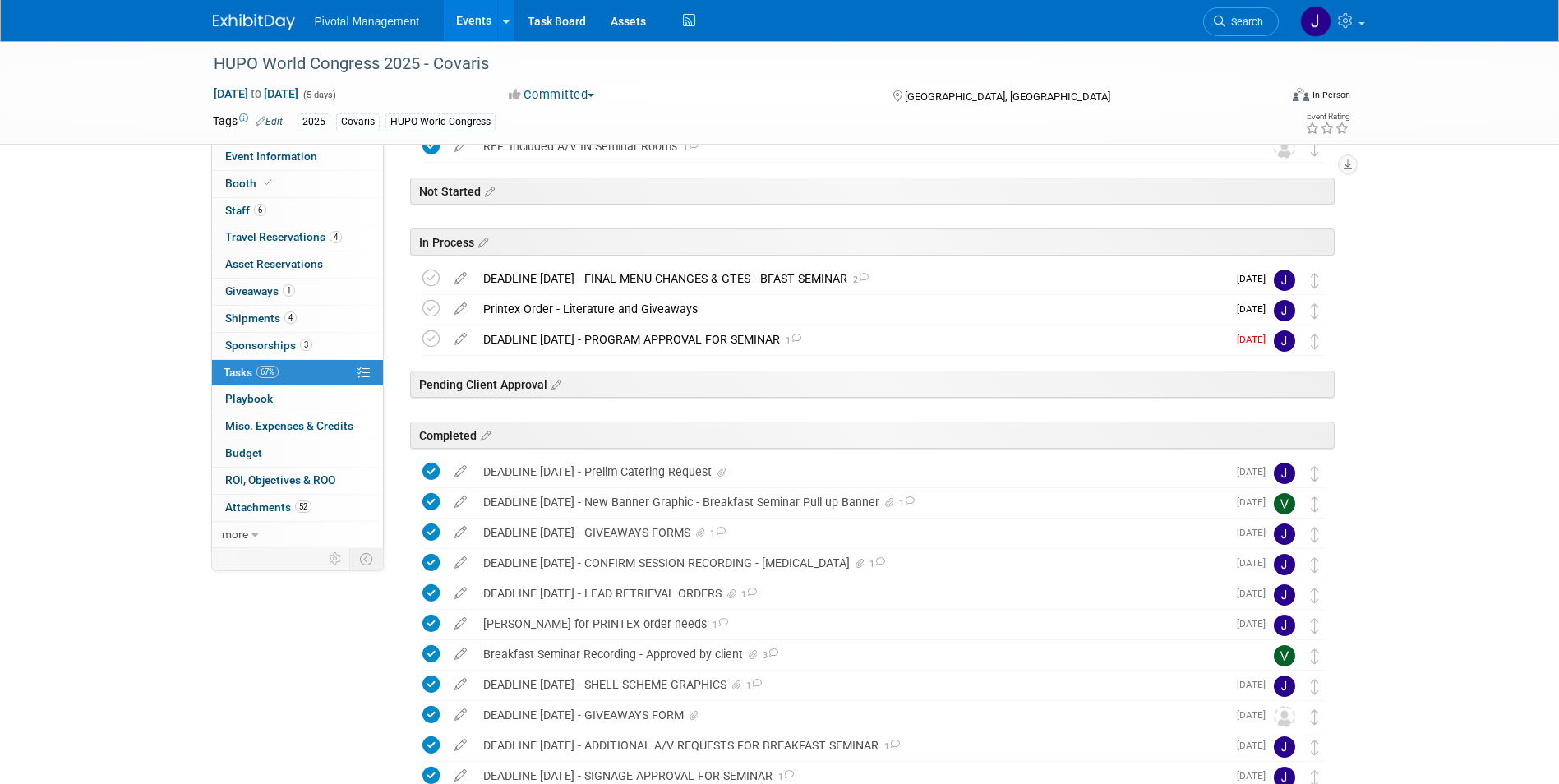
click at [461, 337] on icon at bounding box center [461, 336] width 29 height 21
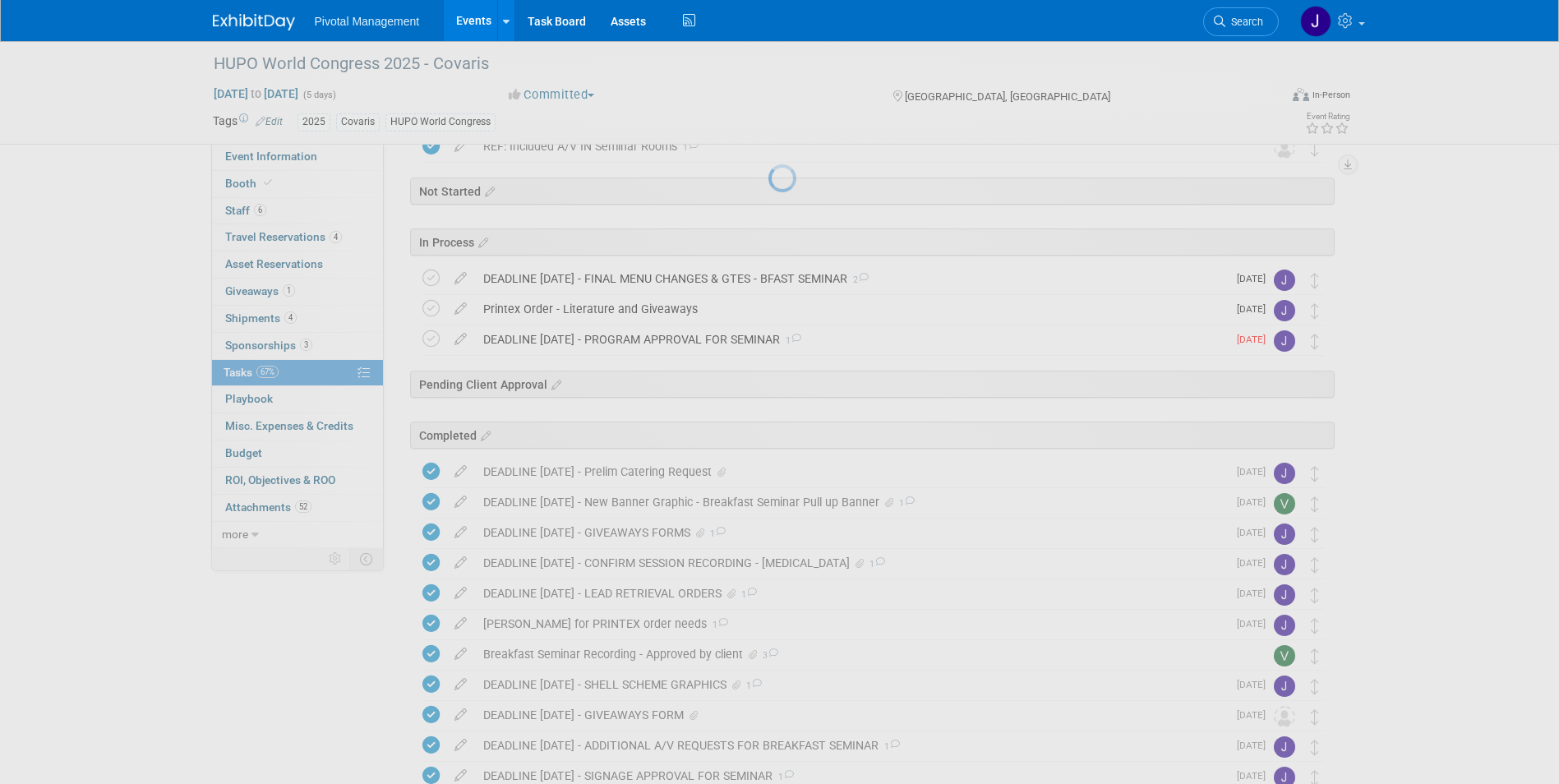
select select "8"
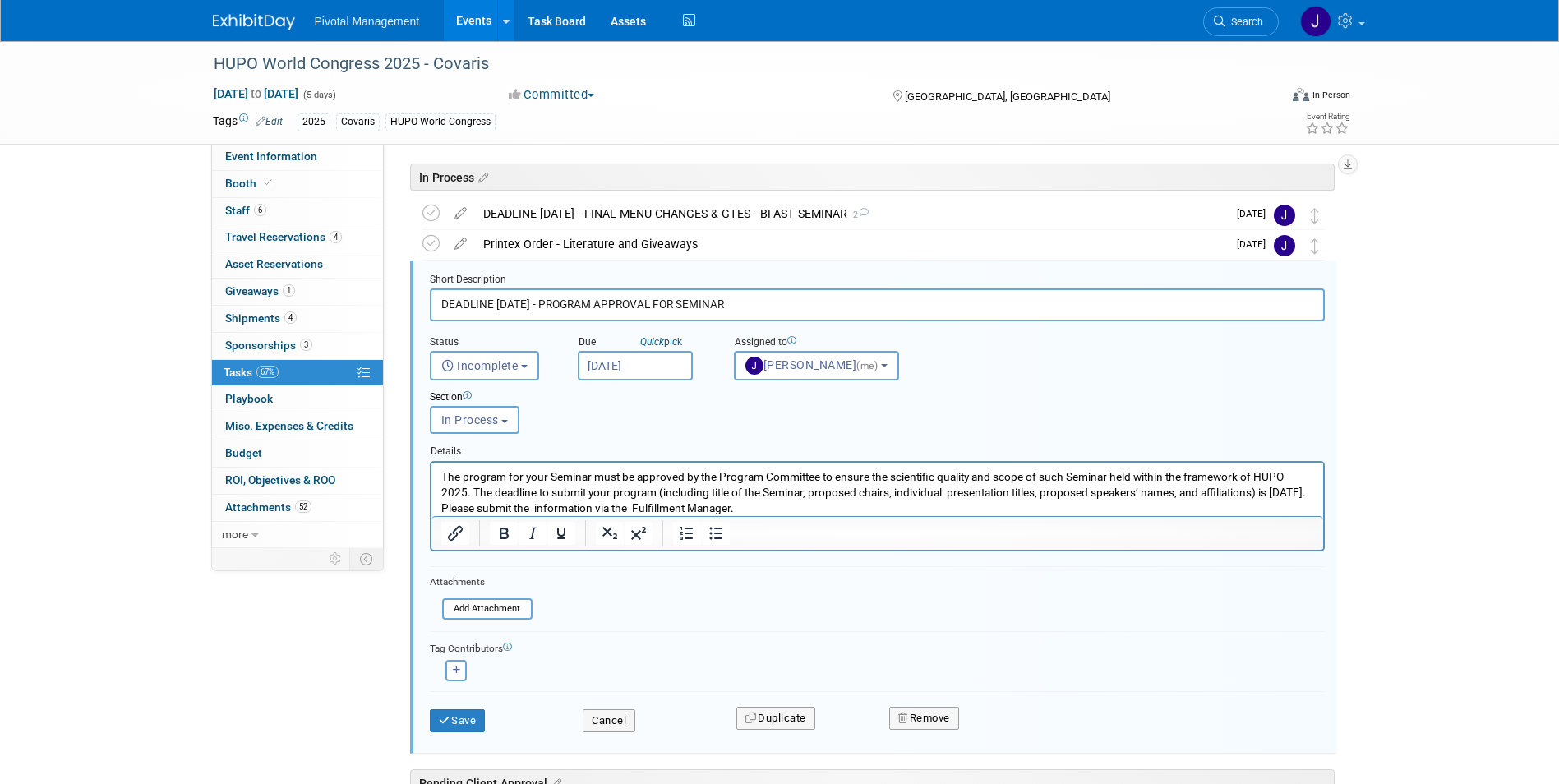
scroll to position [384, 0]
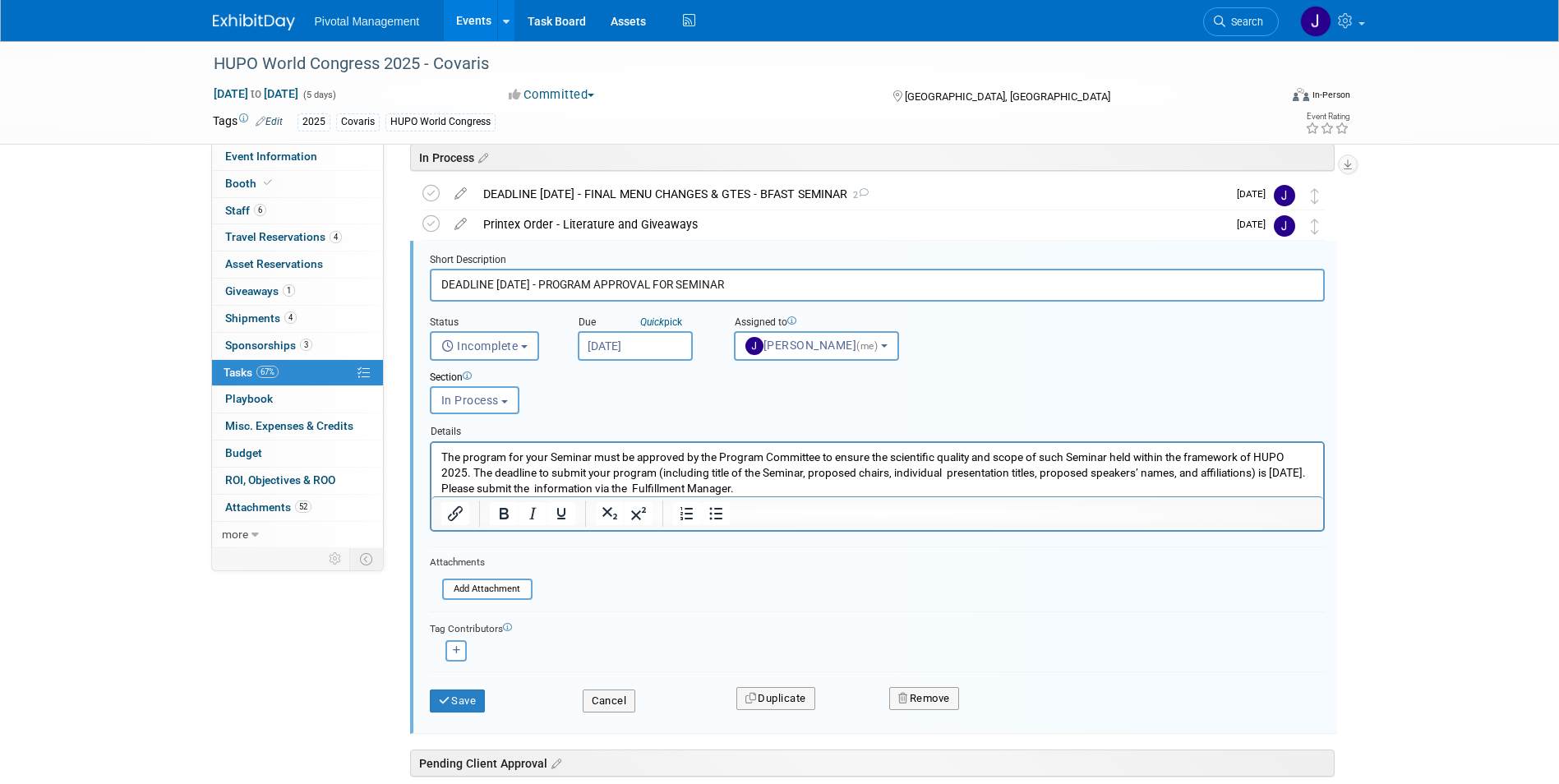
click at [684, 356] on body "Pivotal Management Events Add Event Bulk Upload Events Shareable Event Boards R…" at bounding box center [780, 8] width 1559 height 784
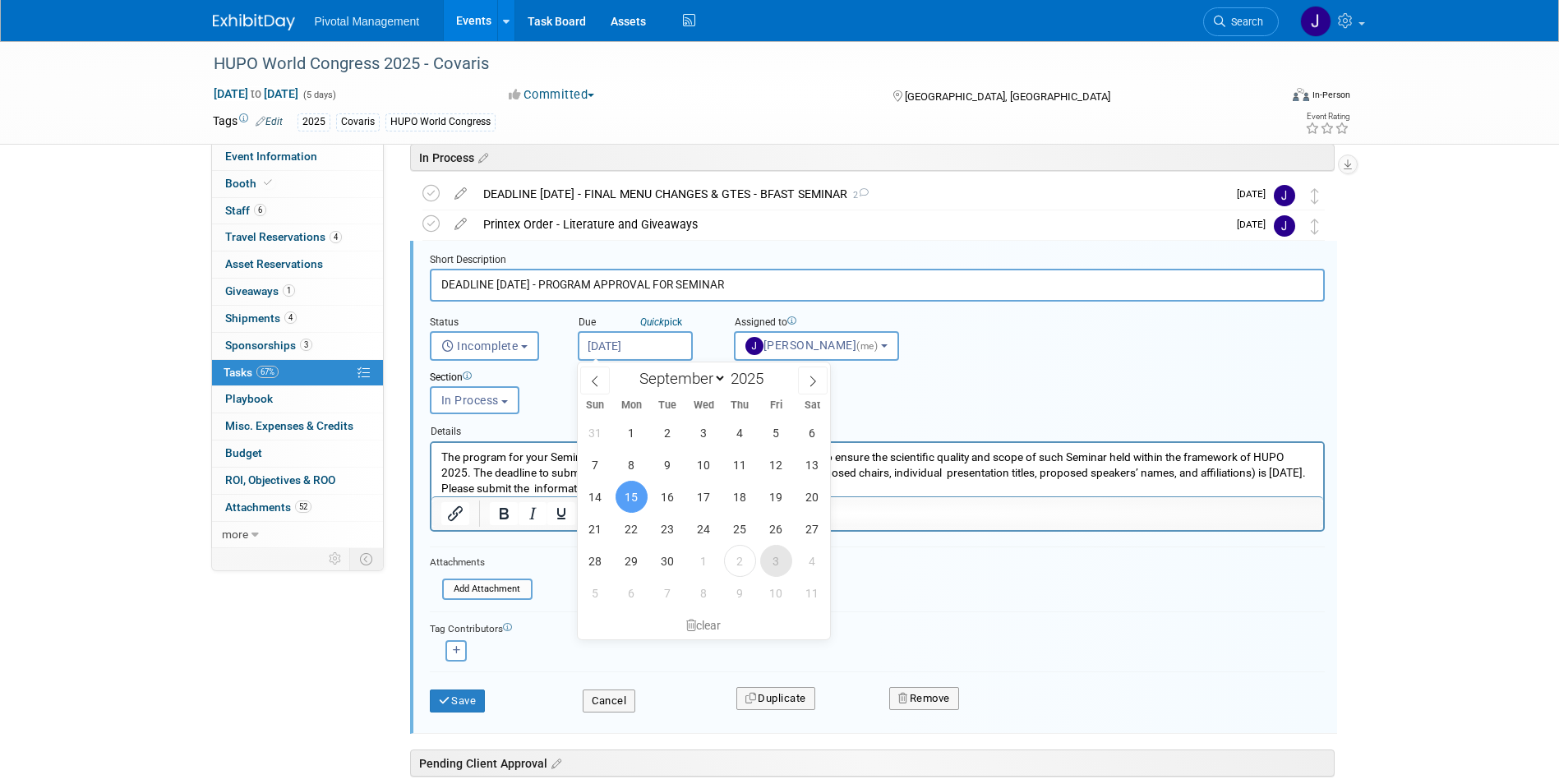
click at [770, 558] on span "3" at bounding box center [777, 561] width 32 height 32
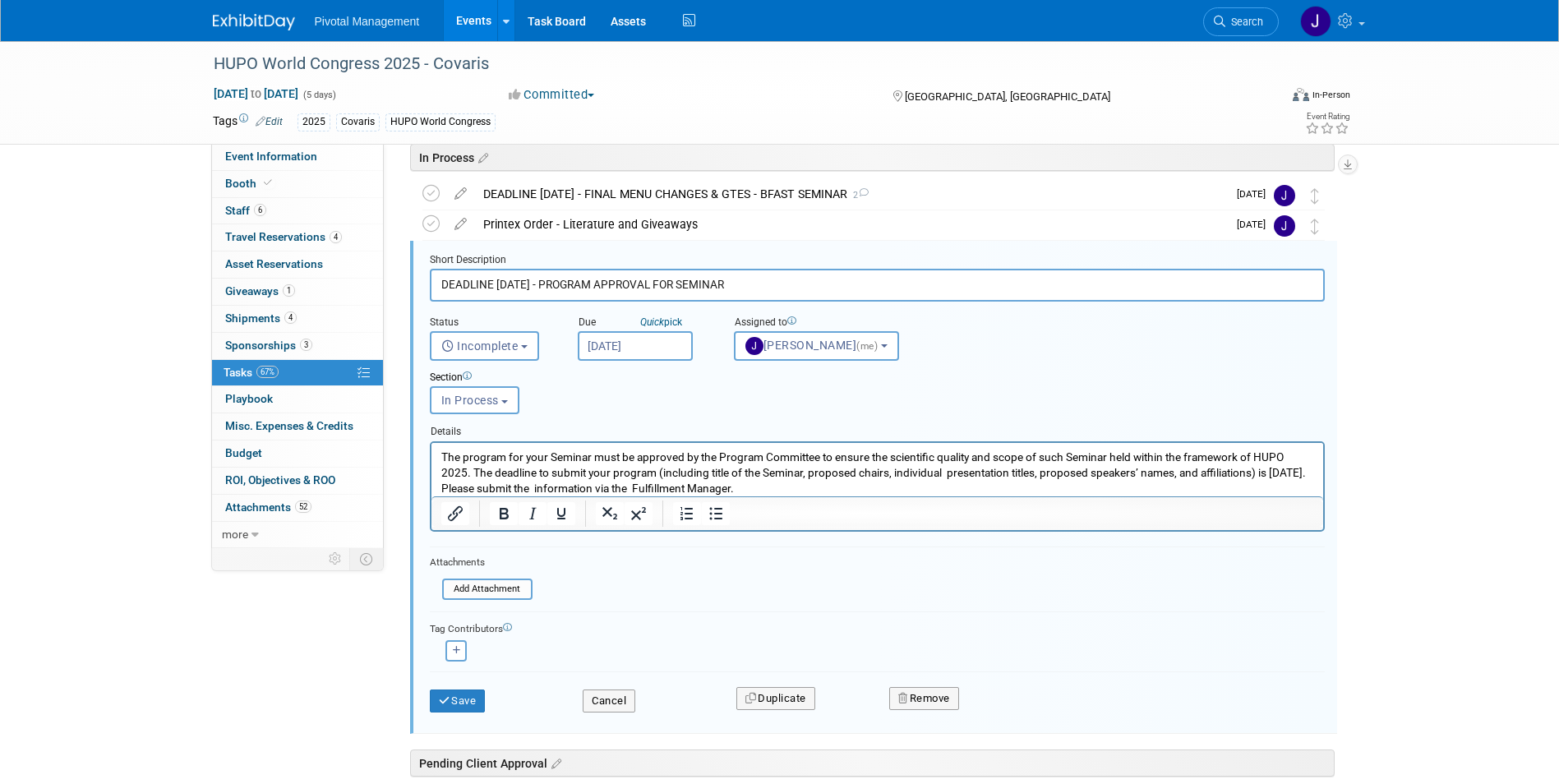
click at [639, 342] on input "Oct 3, 2025" at bounding box center [636, 345] width 115 height 29
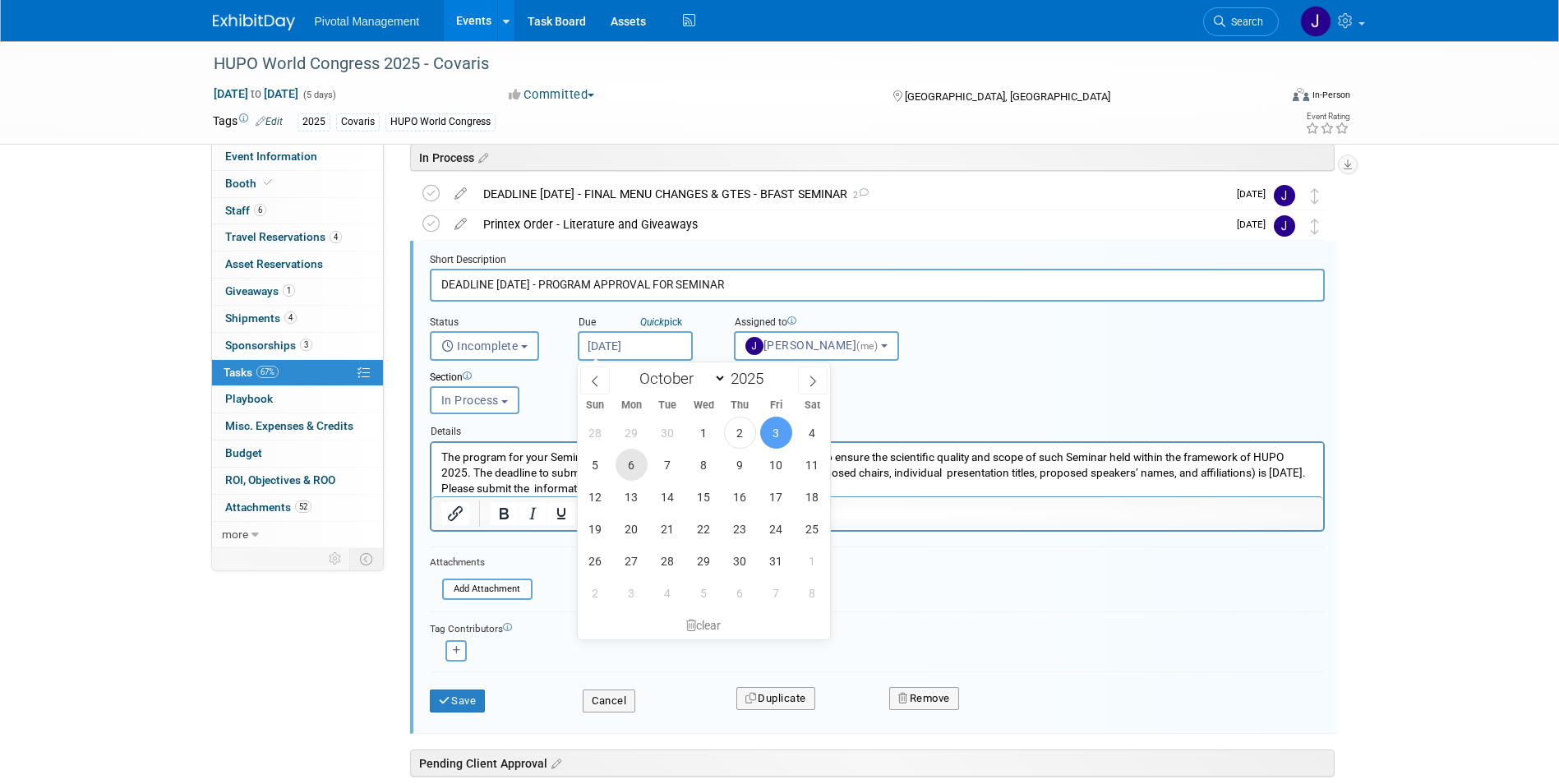
click at [632, 462] on span "6" at bounding box center [632, 464] width 32 height 32
type input "Oct 6, 2025"
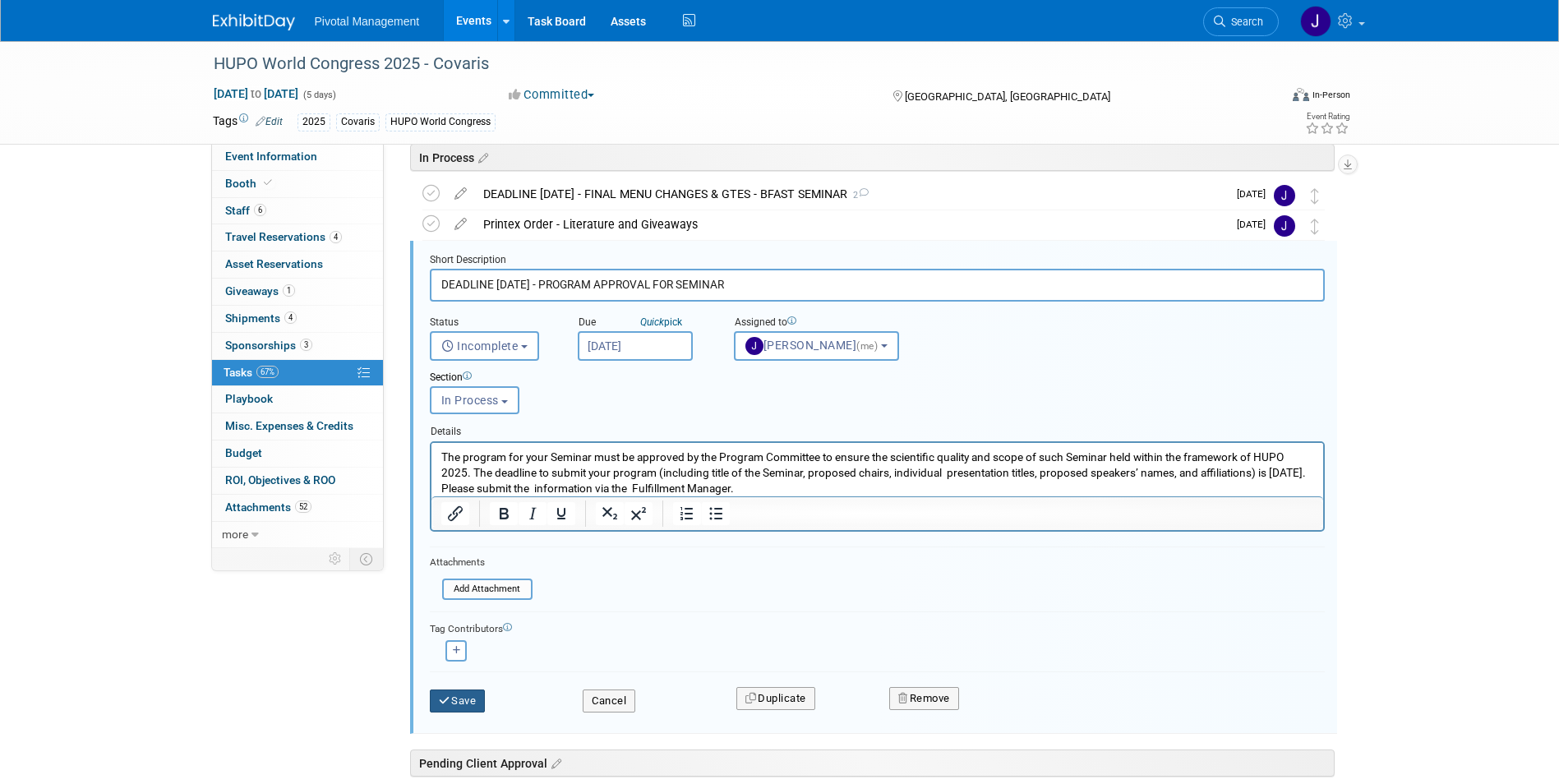
click at [457, 698] on button "Save" at bounding box center [457, 700] width 55 height 23
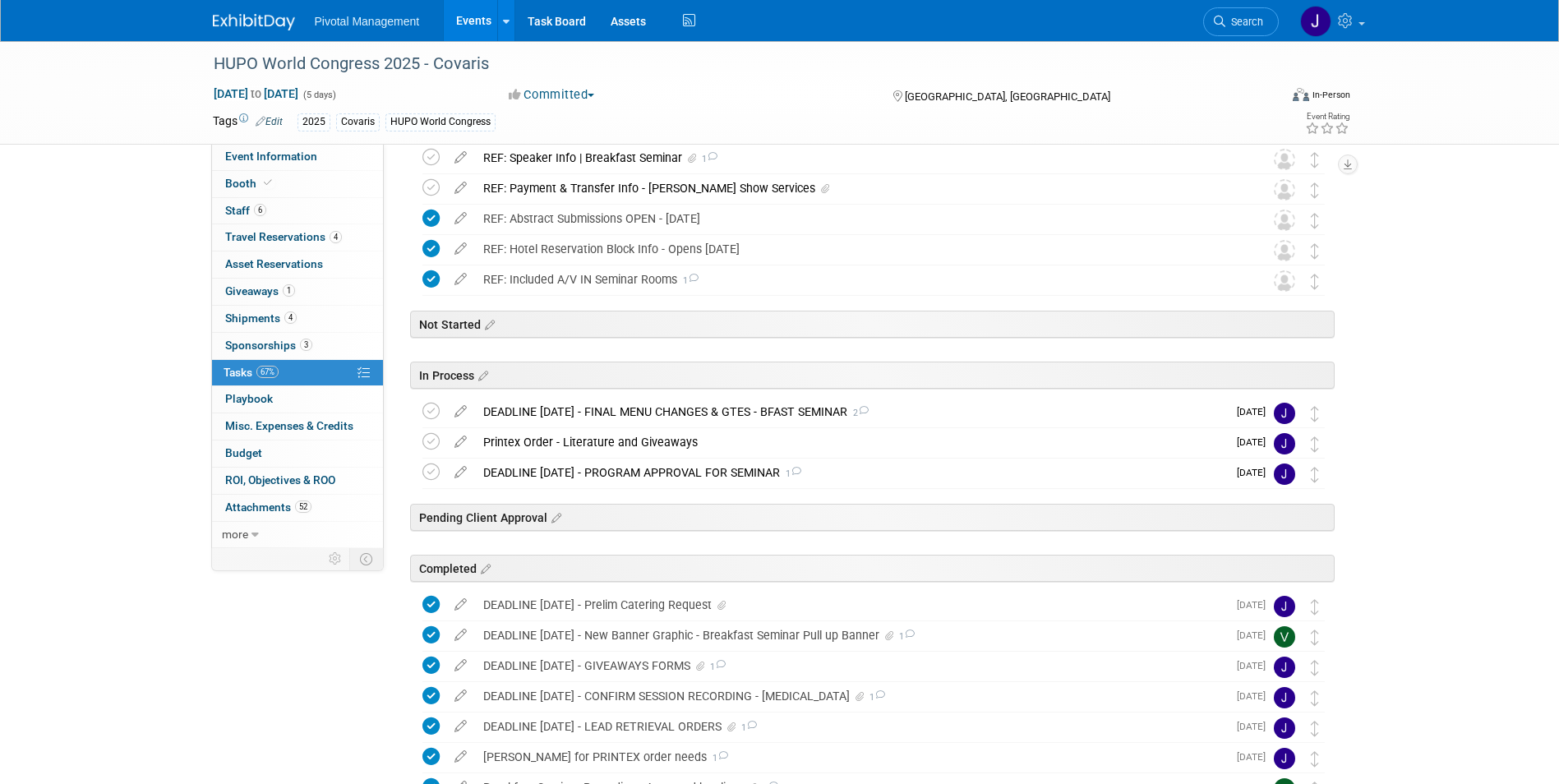
scroll to position [0, 0]
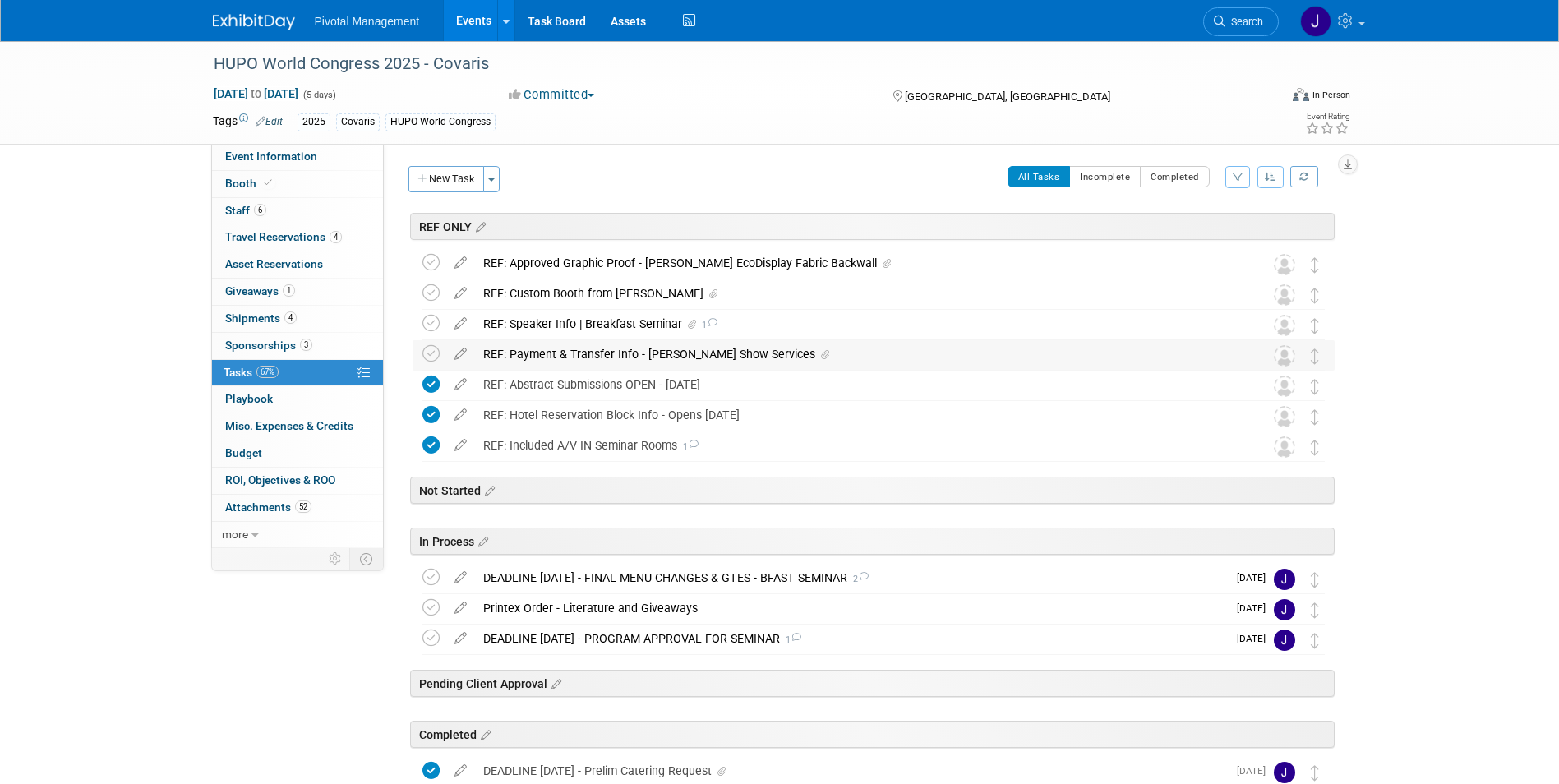
click at [717, 346] on div "REF: Payment & Transfer Info - Robinson Show Services" at bounding box center [858, 354] width 766 height 28
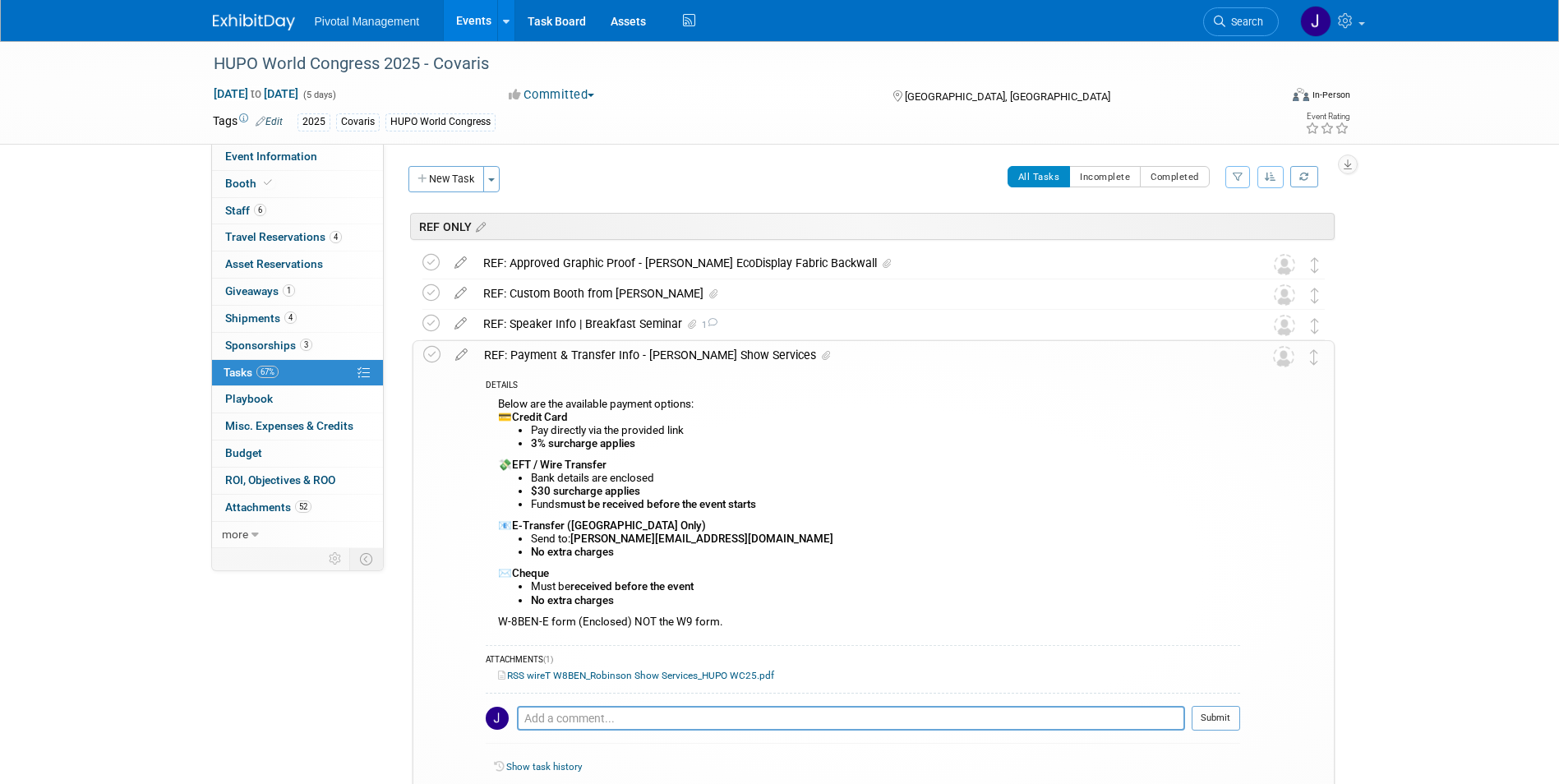
click at [717, 347] on div "REF: Payment & Transfer Info - Robinson Show Services" at bounding box center [858, 355] width 764 height 28
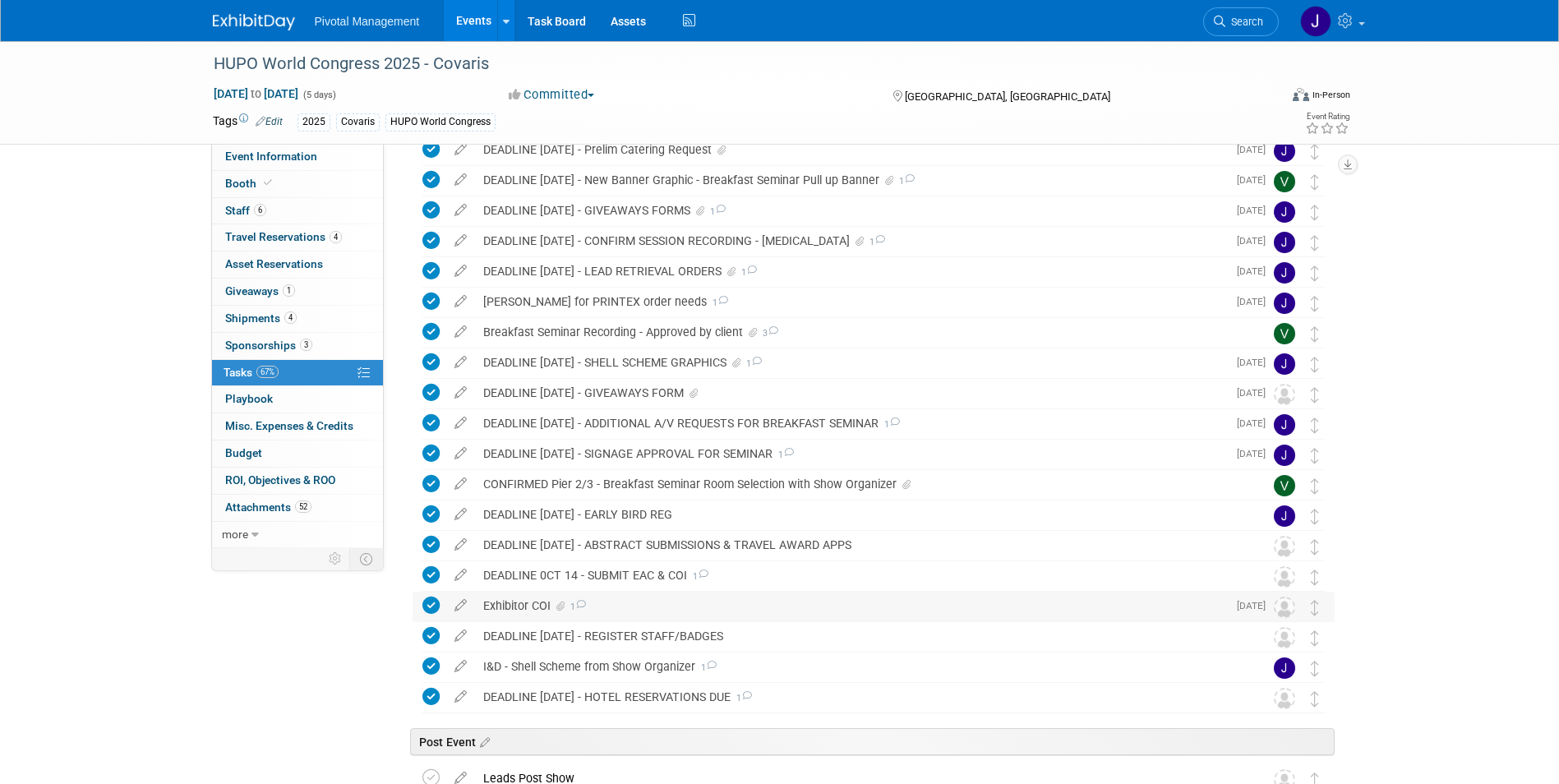
scroll to position [657, 0]
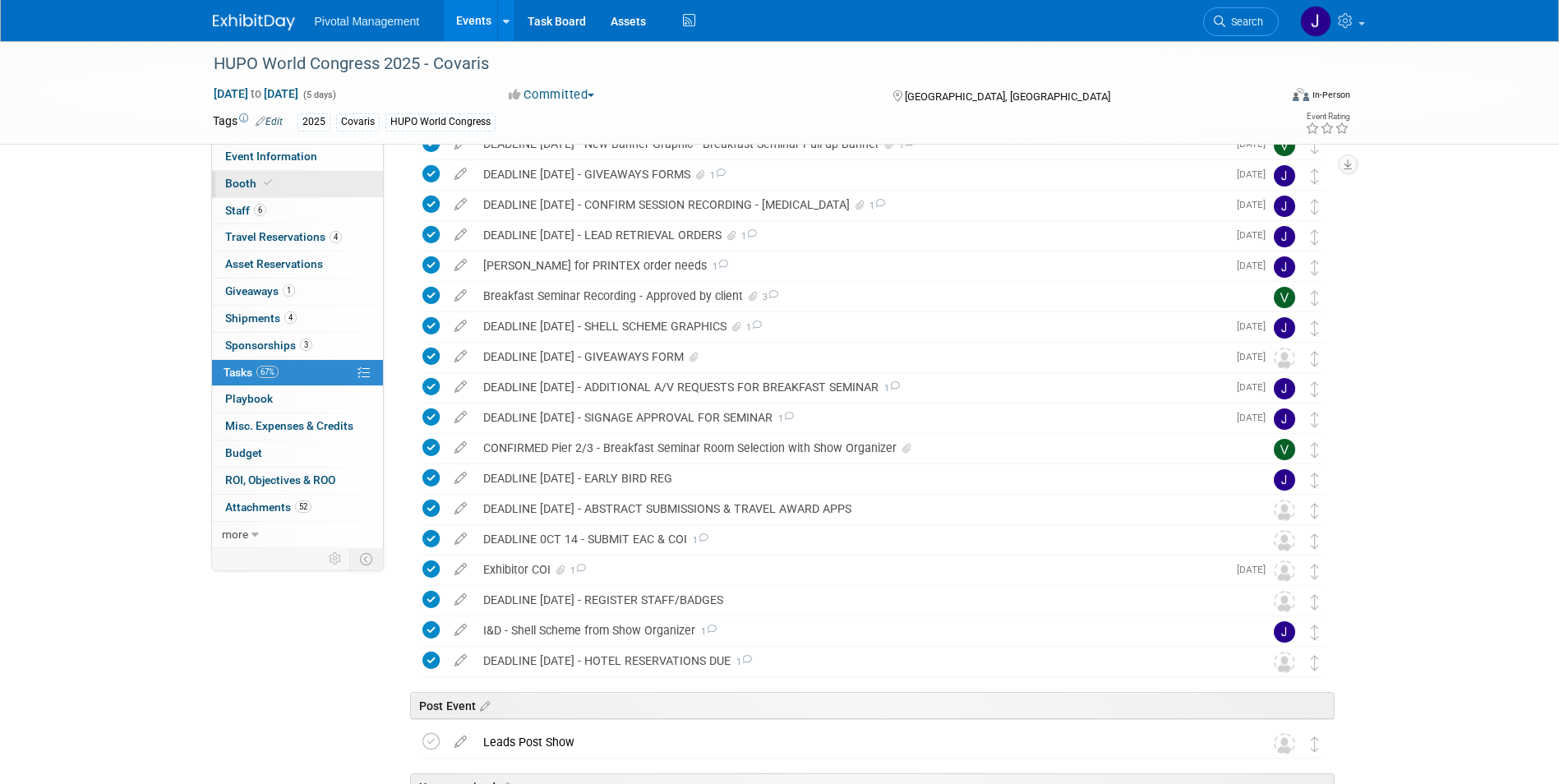
click at [265, 179] on icon at bounding box center [268, 183] width 8 height 9
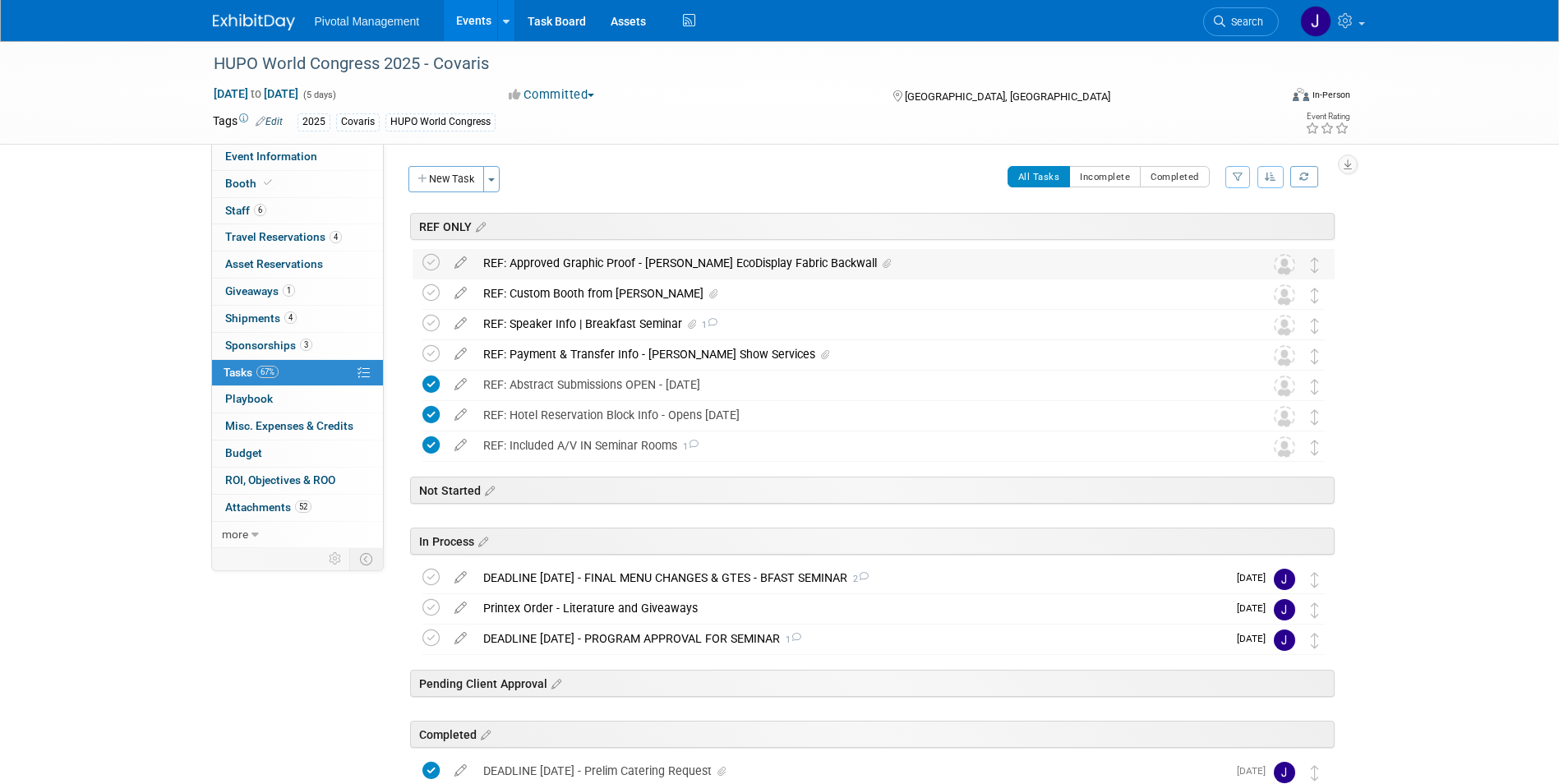
select select "Yes"
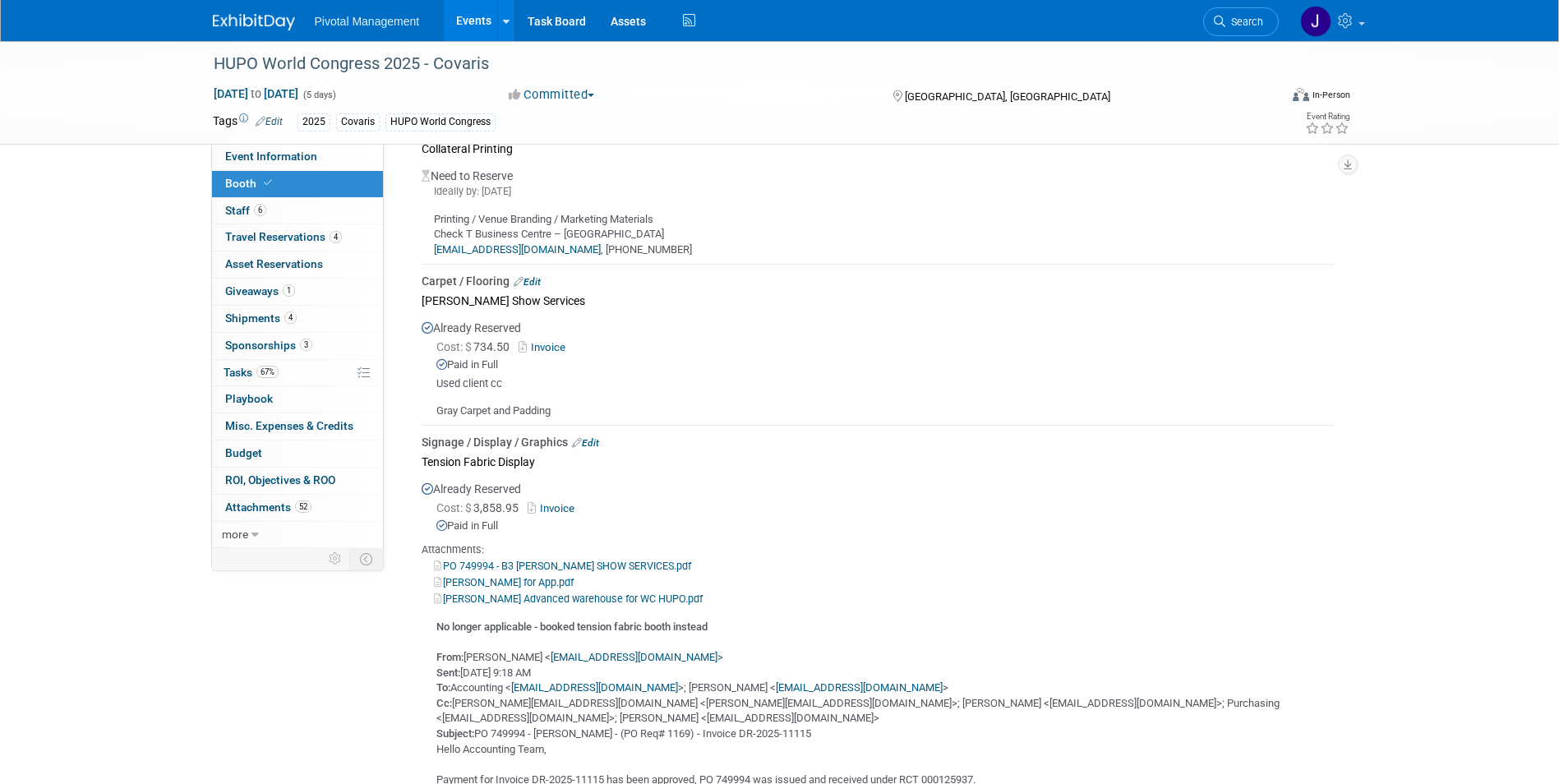
scroll to position [2958, 0]
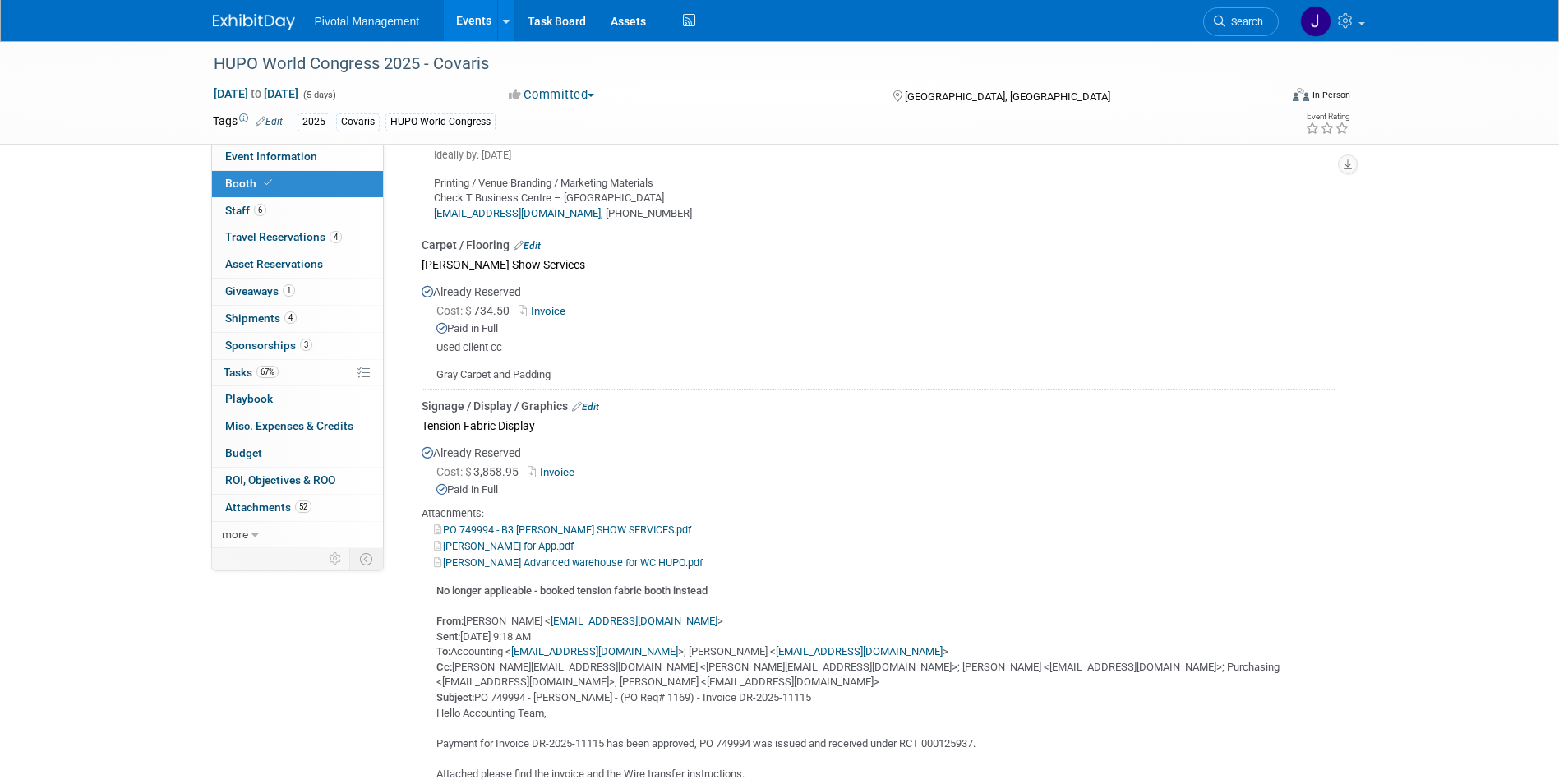
click at [553, 466] on link "Invoice" at bounding box center [554, 472] width 54 height 12
click at [271, 199] on link "6 Staff 6" at bounding box center [298, 212] width 171 height 26
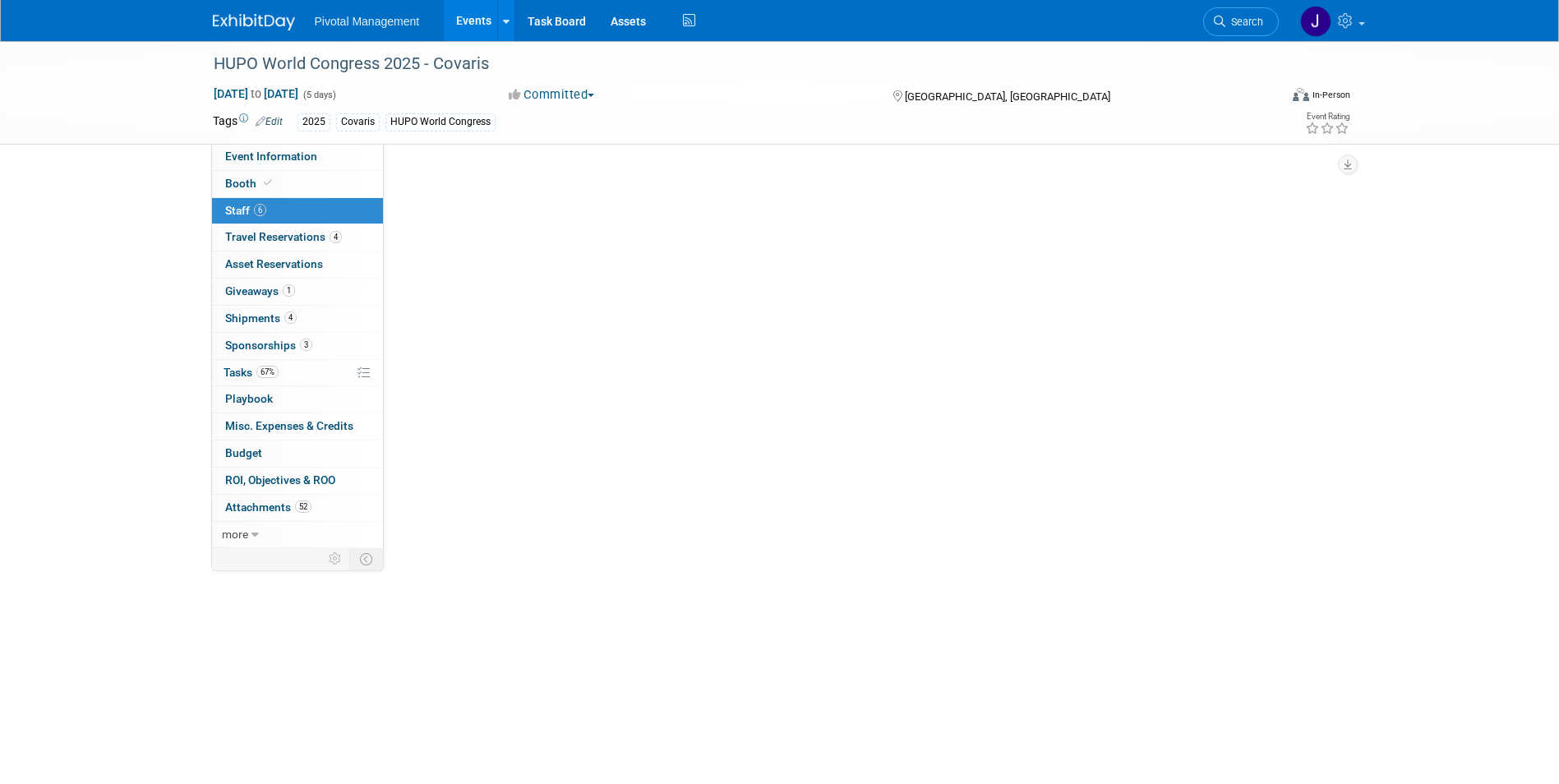
scroll to position [0, 0]
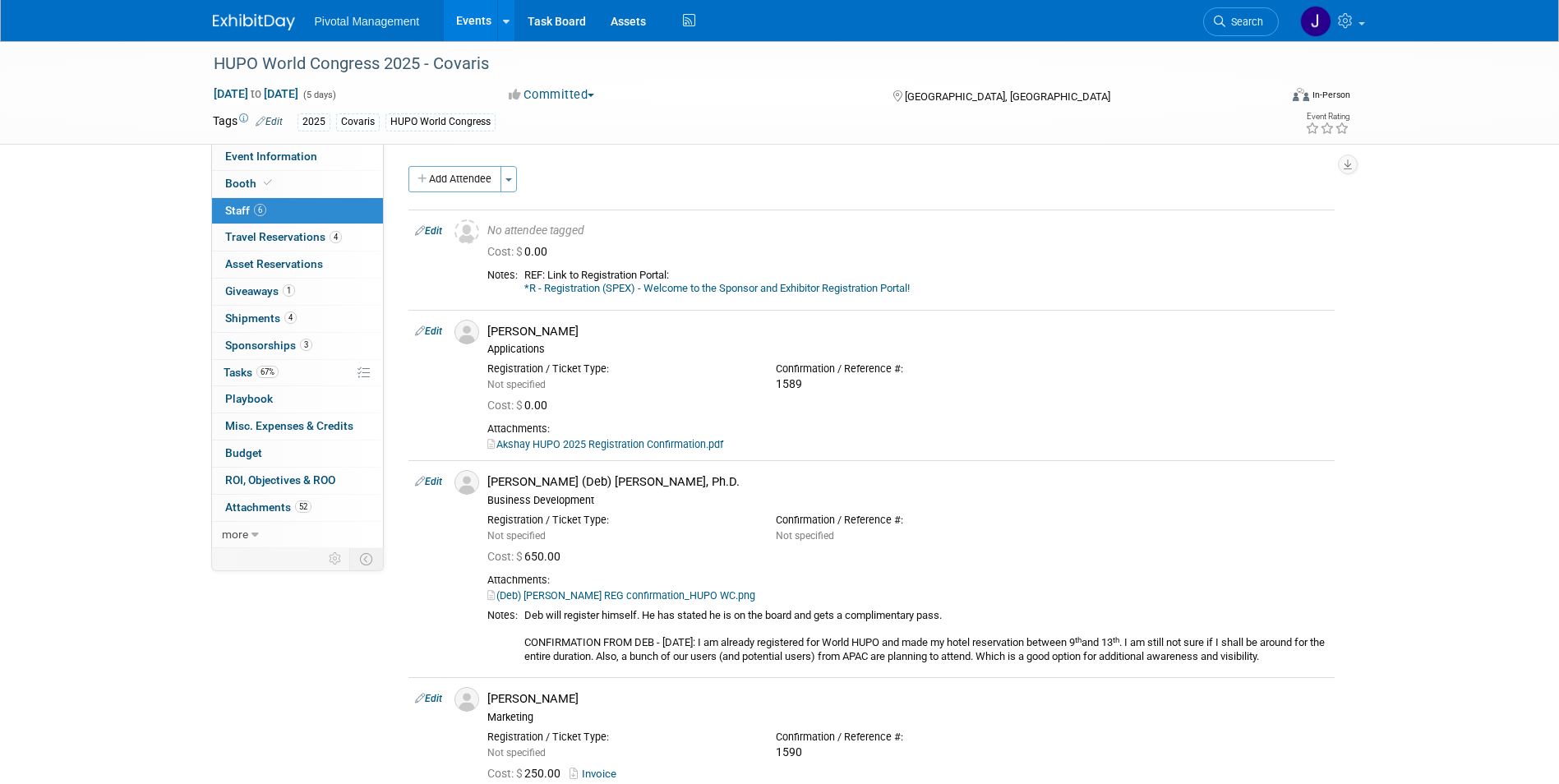
click at [478, 11] on link "Events" at bounding box center [474, 21] width 60 height 41
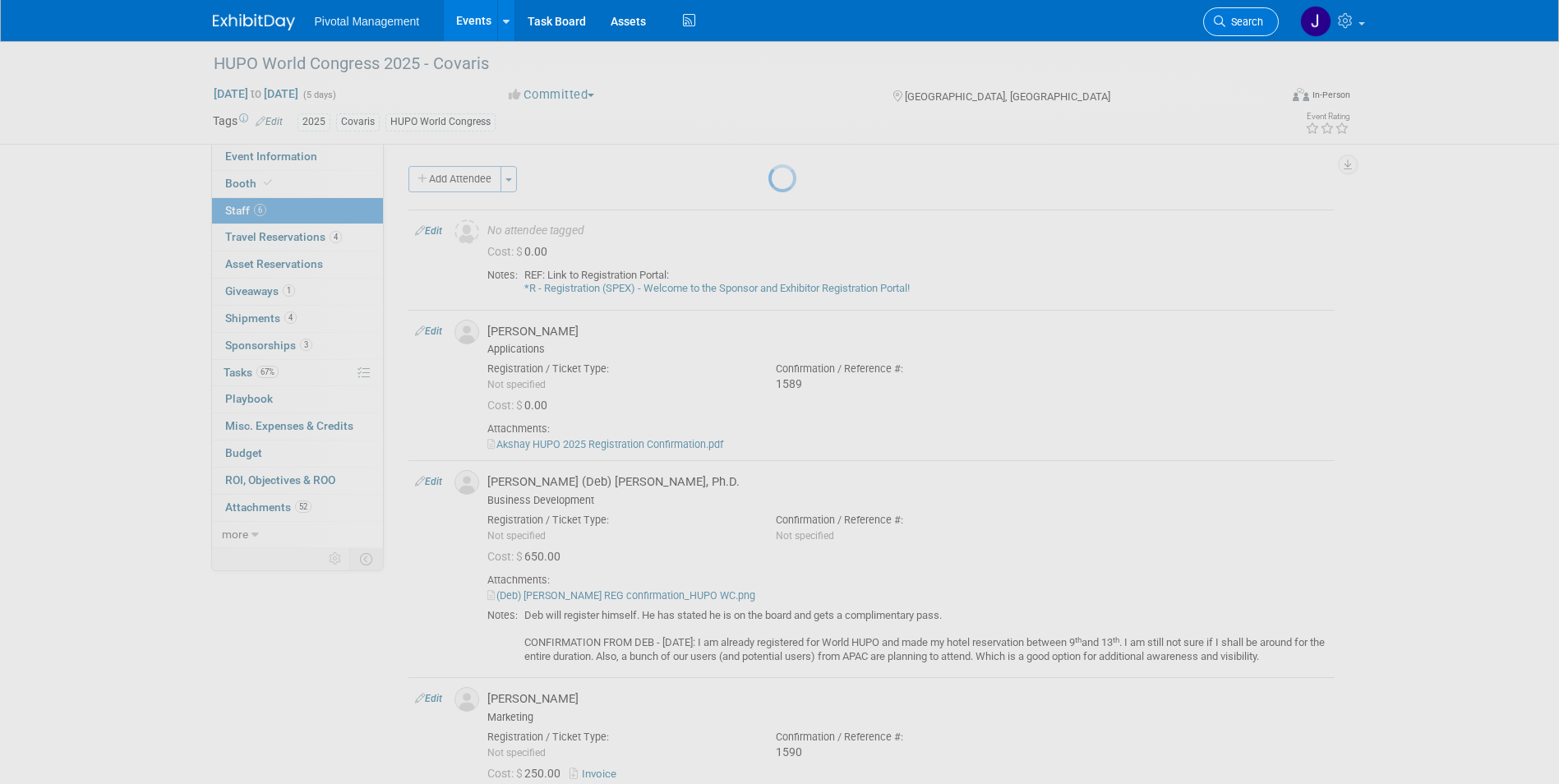
click at [1243, 19] on span "Search" at bounding box center [1244, 22] width 38 height 12
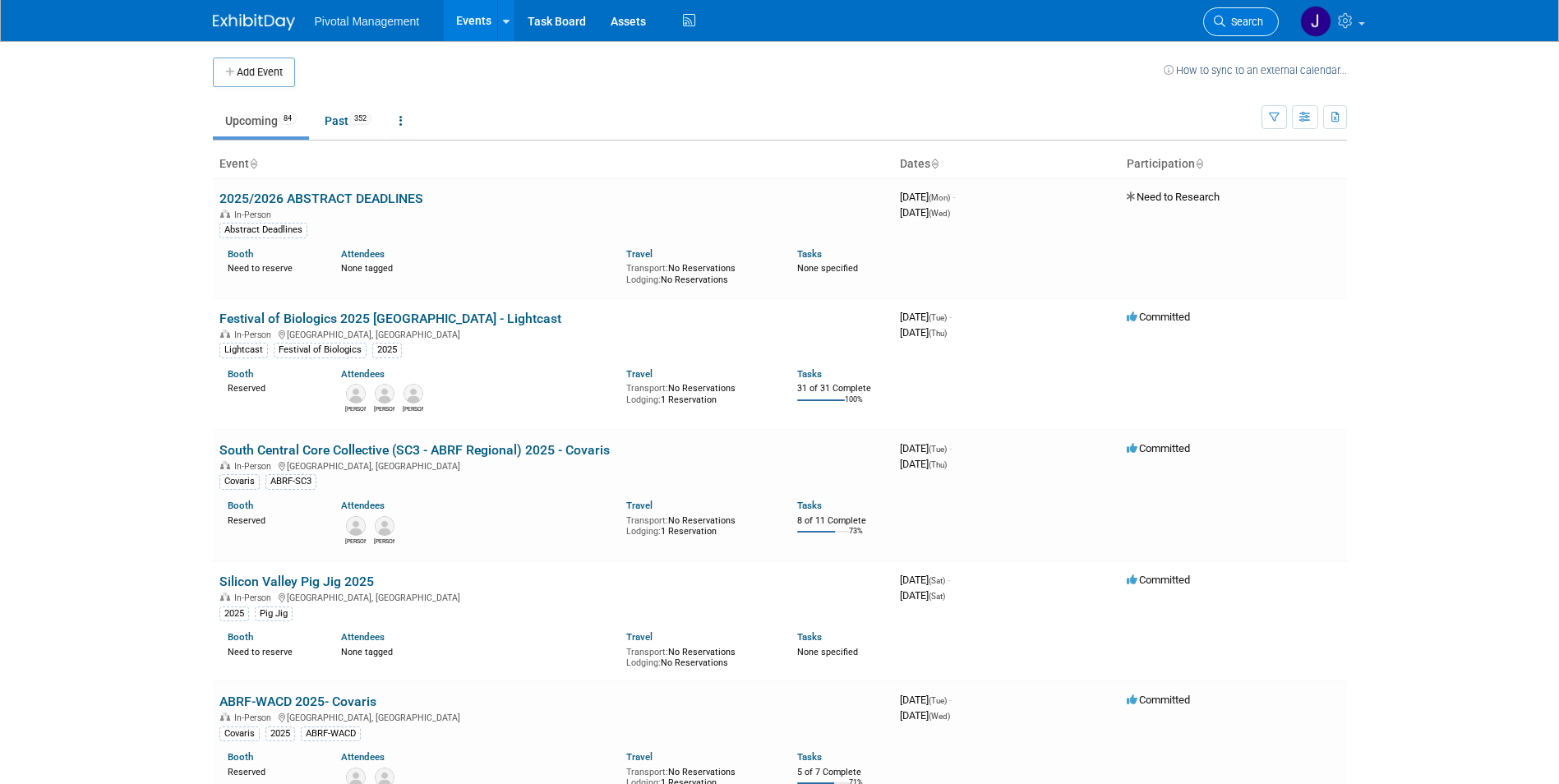
click at [1243, 24] on span "Search" at bounding box center [1244, 22] width 38 height 12
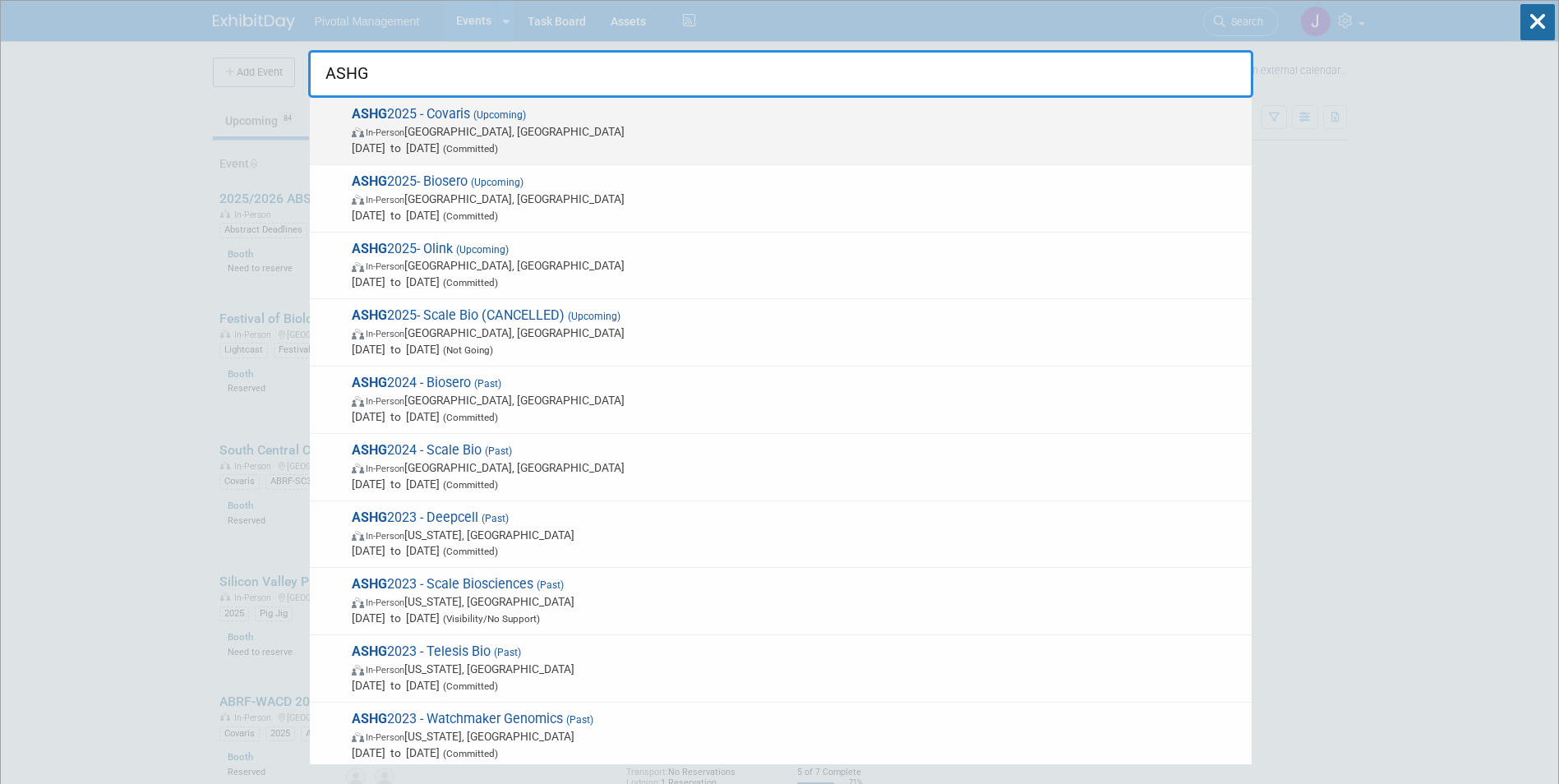
type input "ASHG"
click at [720, 125] on span "In-Person Boston, MA" at bounding box center [797, 131] width 891 height 16
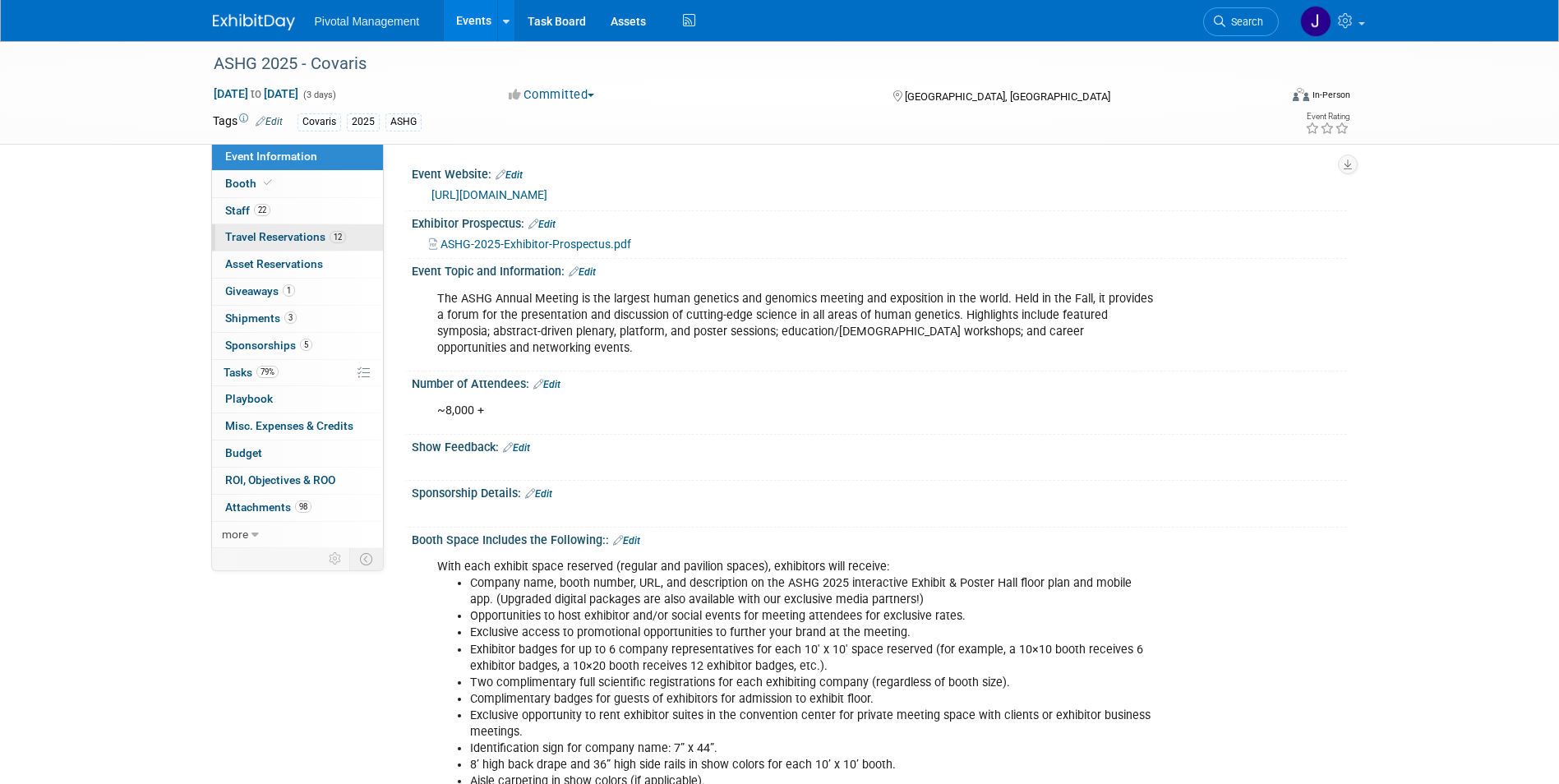
click at [322, 238] on span "Travel Reservations 12" at bounding box center [286, 237] width 120 height 13
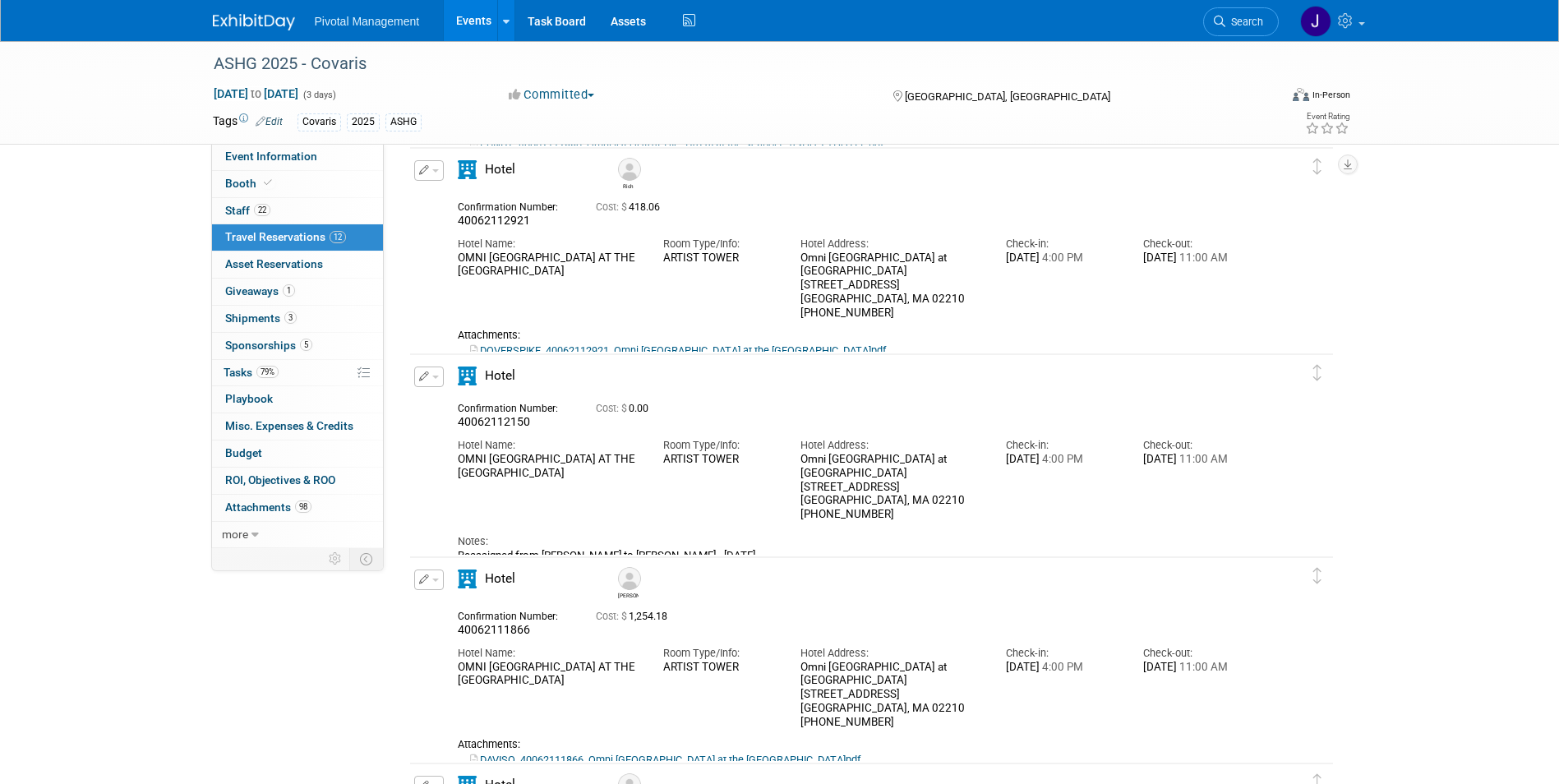
scroll to position [1068, 0]
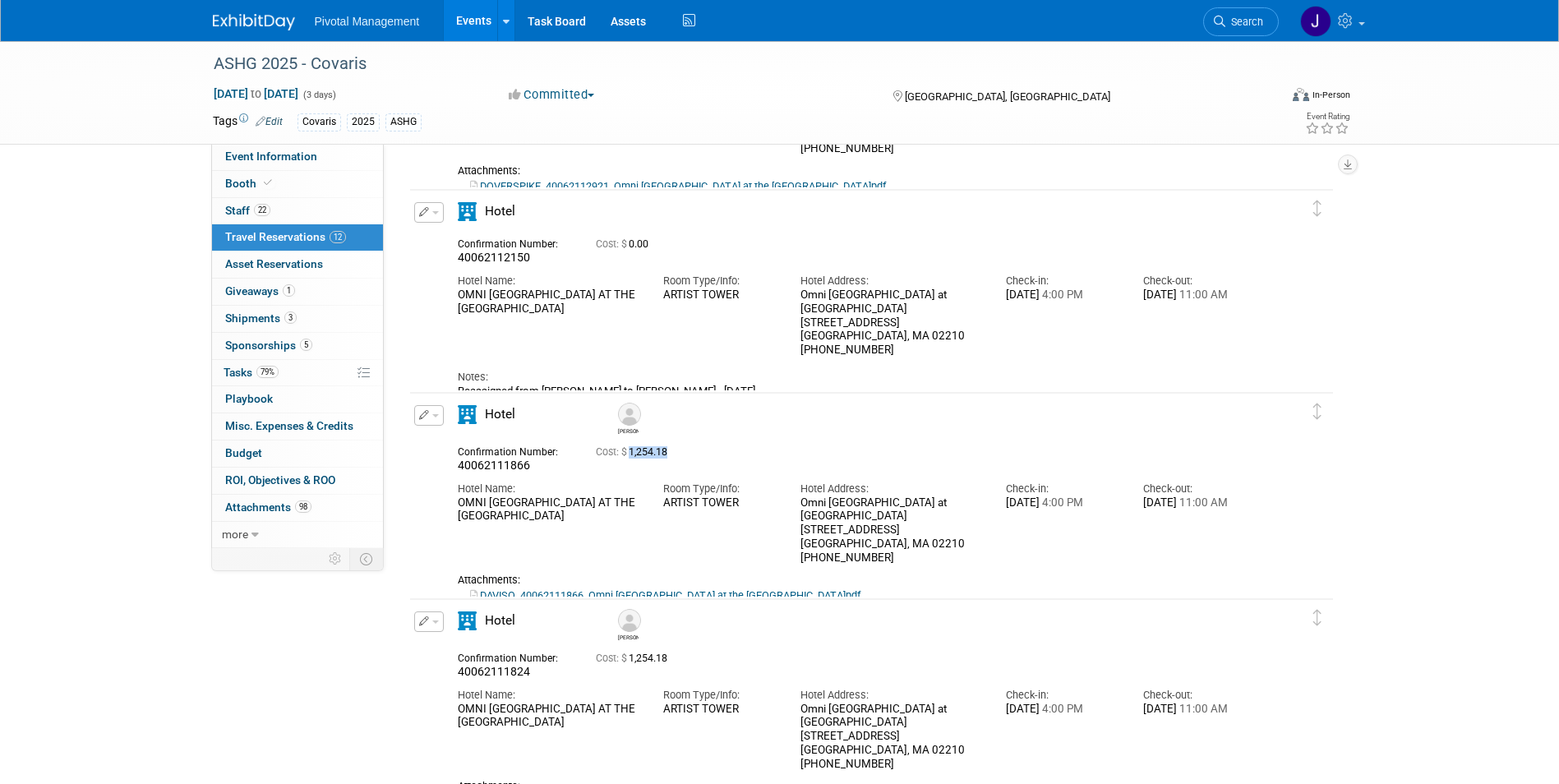
drag, startPoint x: 672, startPoint y: 451, endPoint x: 631, endPoint y: 454, distance: 41.1
click at [631, 454] on span "Cost: $ 1,254.18" at bounding box center [635, 452] width 78 height 11
copy span "1,254.18"
click at [426, 212] on icon "button" at bounding box center [424, 212] width 10 height 9
click at [448, 233] on button "Edit Reservation" at bounding box center [484, 241] width 139 height 24
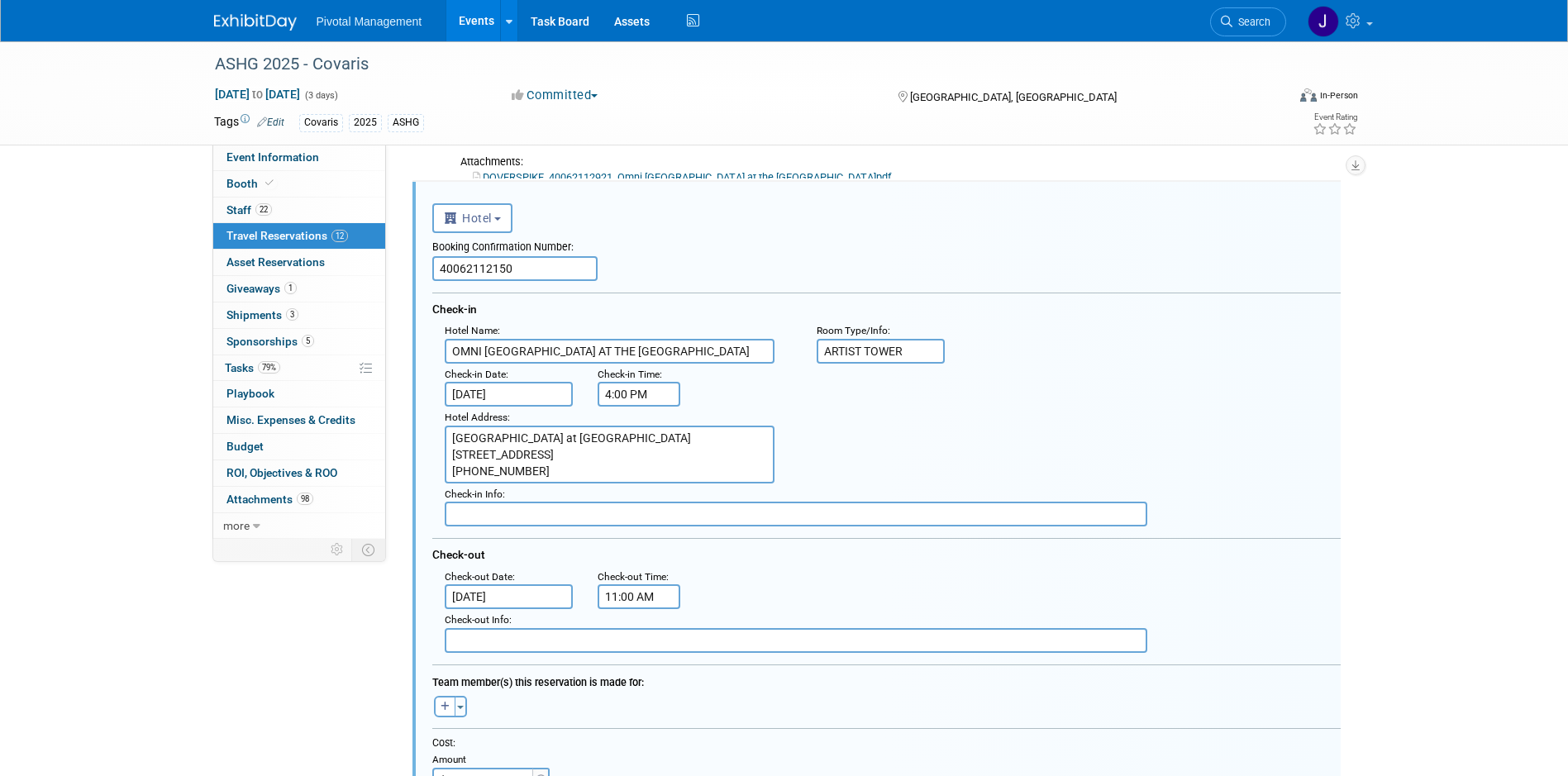
scroll to position [1327, 0]
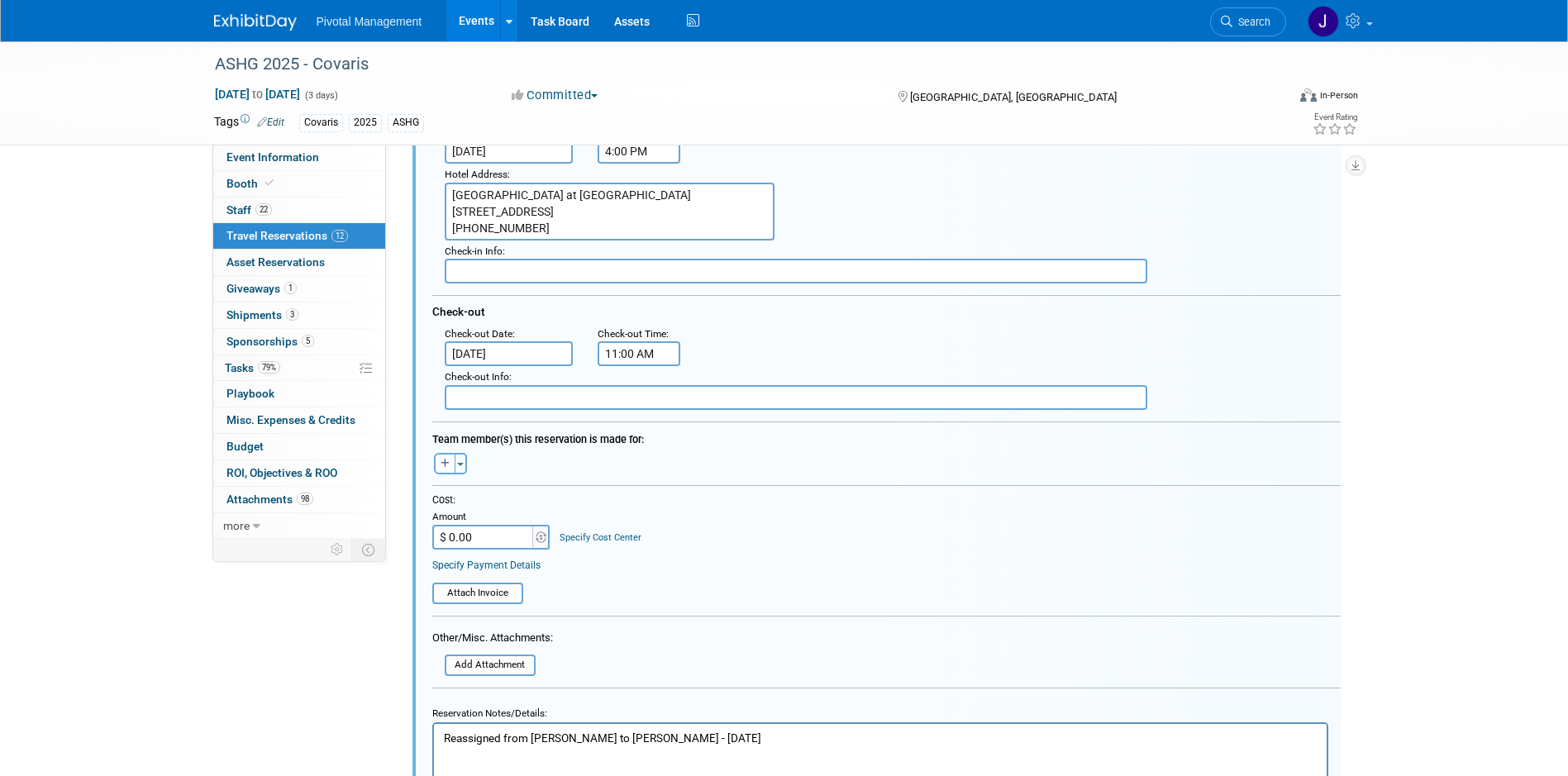
click at [477, 535] on input "$ 0.00" at bounding box center [483, 537] width 103 height 25
paste input "1,254.18"
type input "$ 1,254.18"
click at [441, 468] on icon "button" at bounding box center [445, 463] width 9 height 9
select select
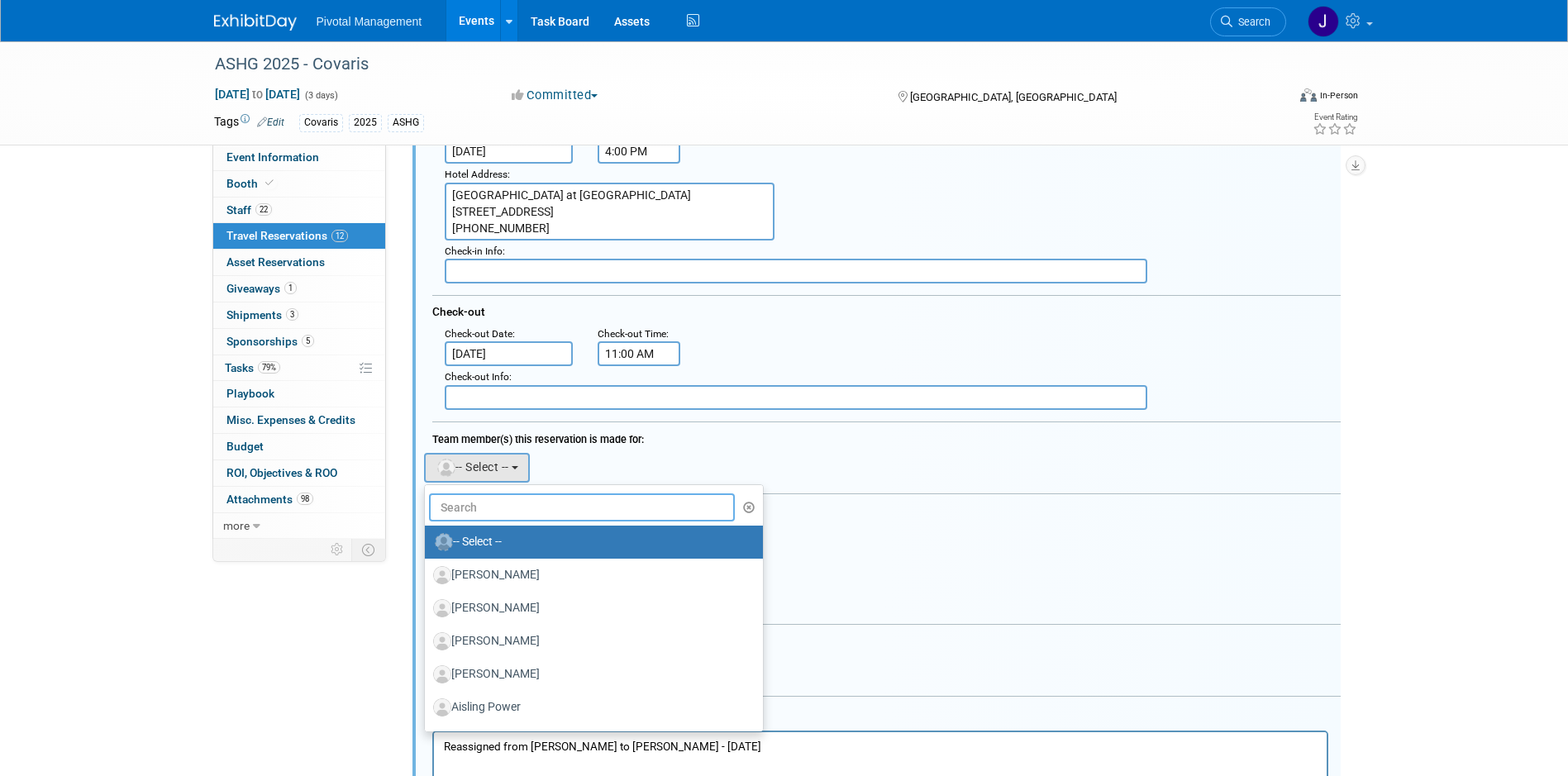
click at [524, 495] on input "text" at bounding box center [583, 508] width 306 height 28
type input "[PERSON_NAME]"
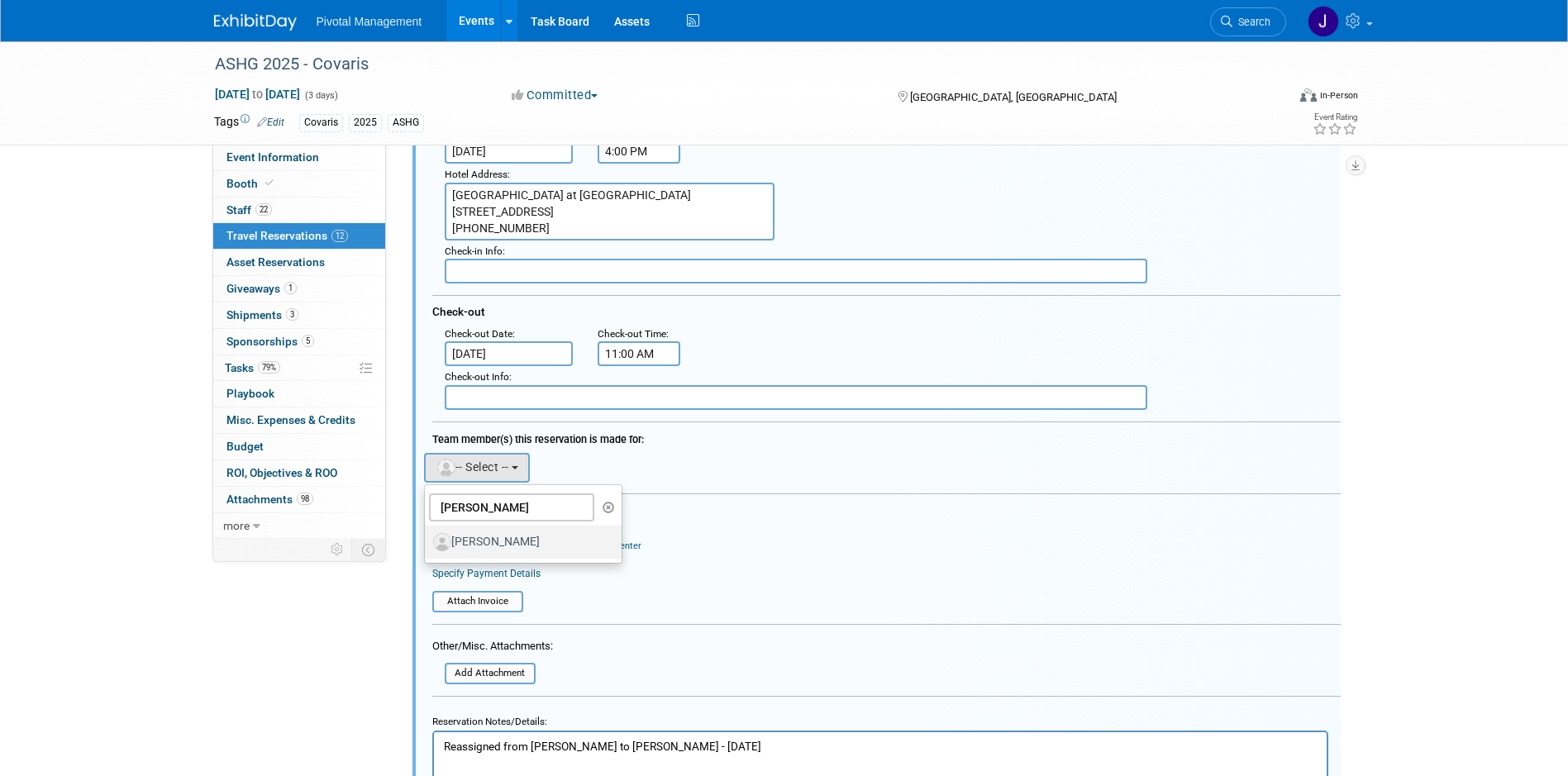
click at [541, 555] on label "[PERSON_NAME]" at bounding box center [519, 542] width 173 height 26
click at [427, 545] on input "[PERSON_NAME]" at bounding box center [422, 540] width 10 height 10
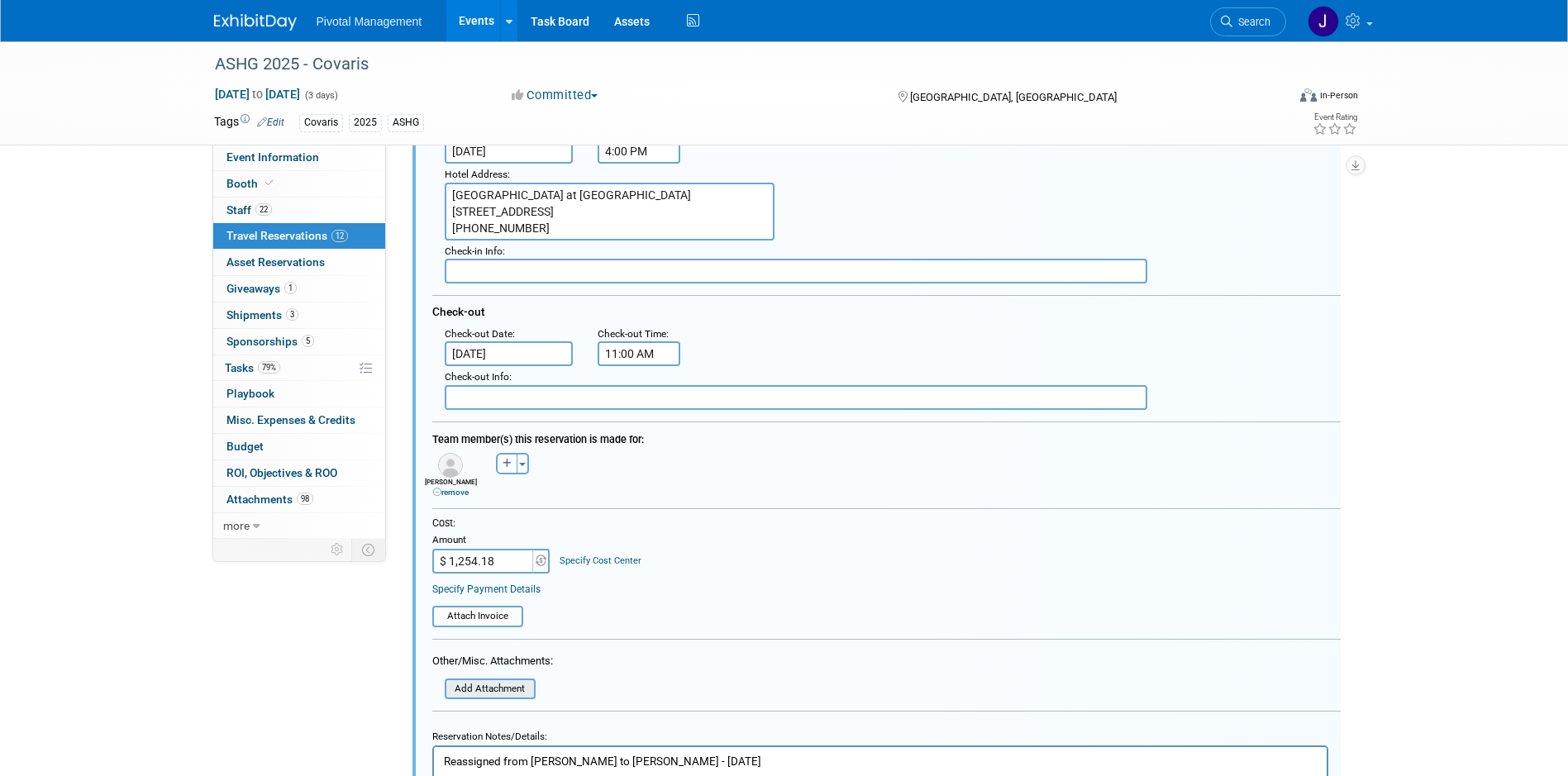
click at [497, 693] on input "file" at bounding box center [436, 688] width 197 height 18
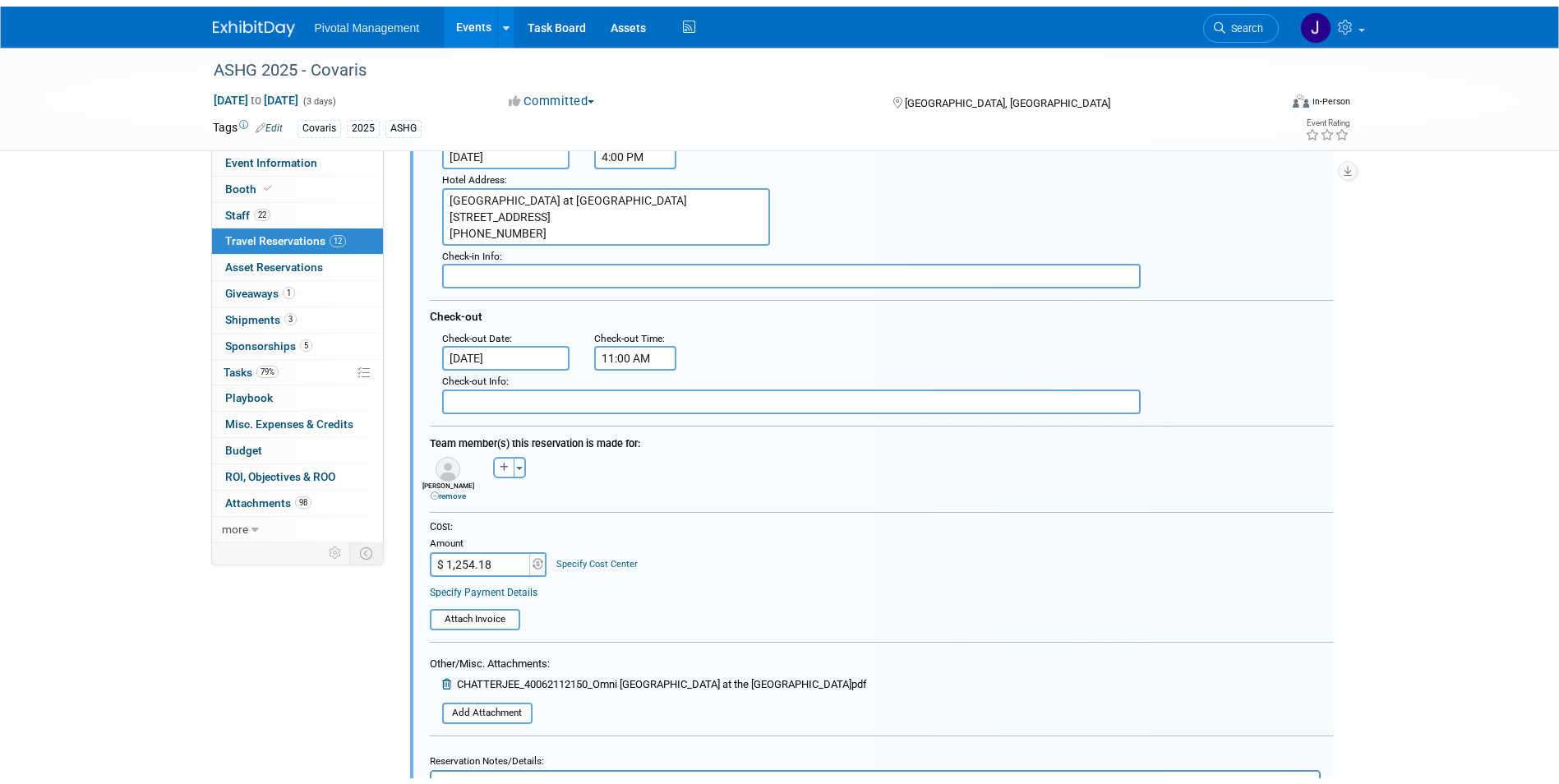
scroll to position [1977, 0]
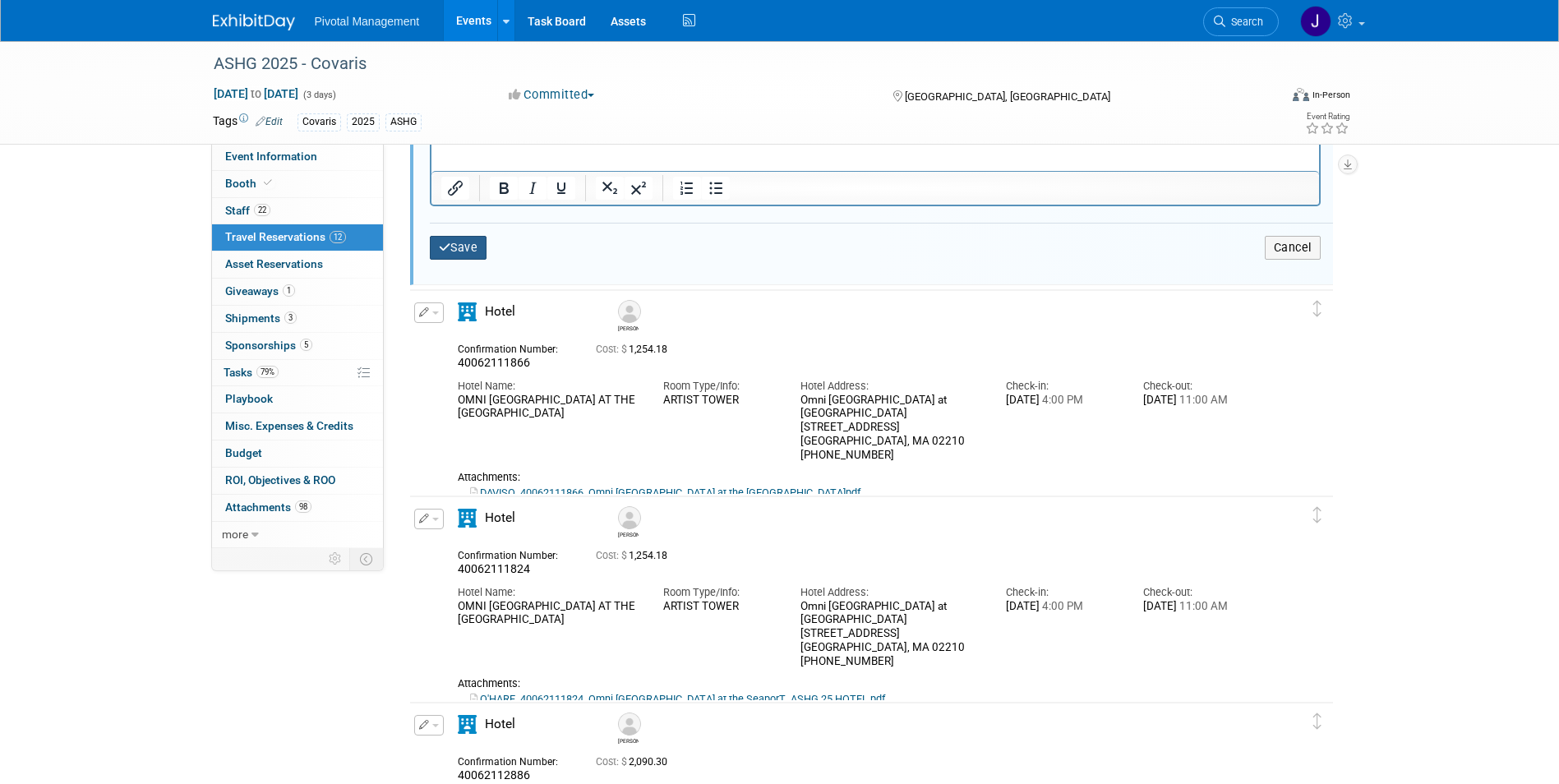
click at [472, 252] on button "Save" at bounding box center [458, 247] width 57 height 24
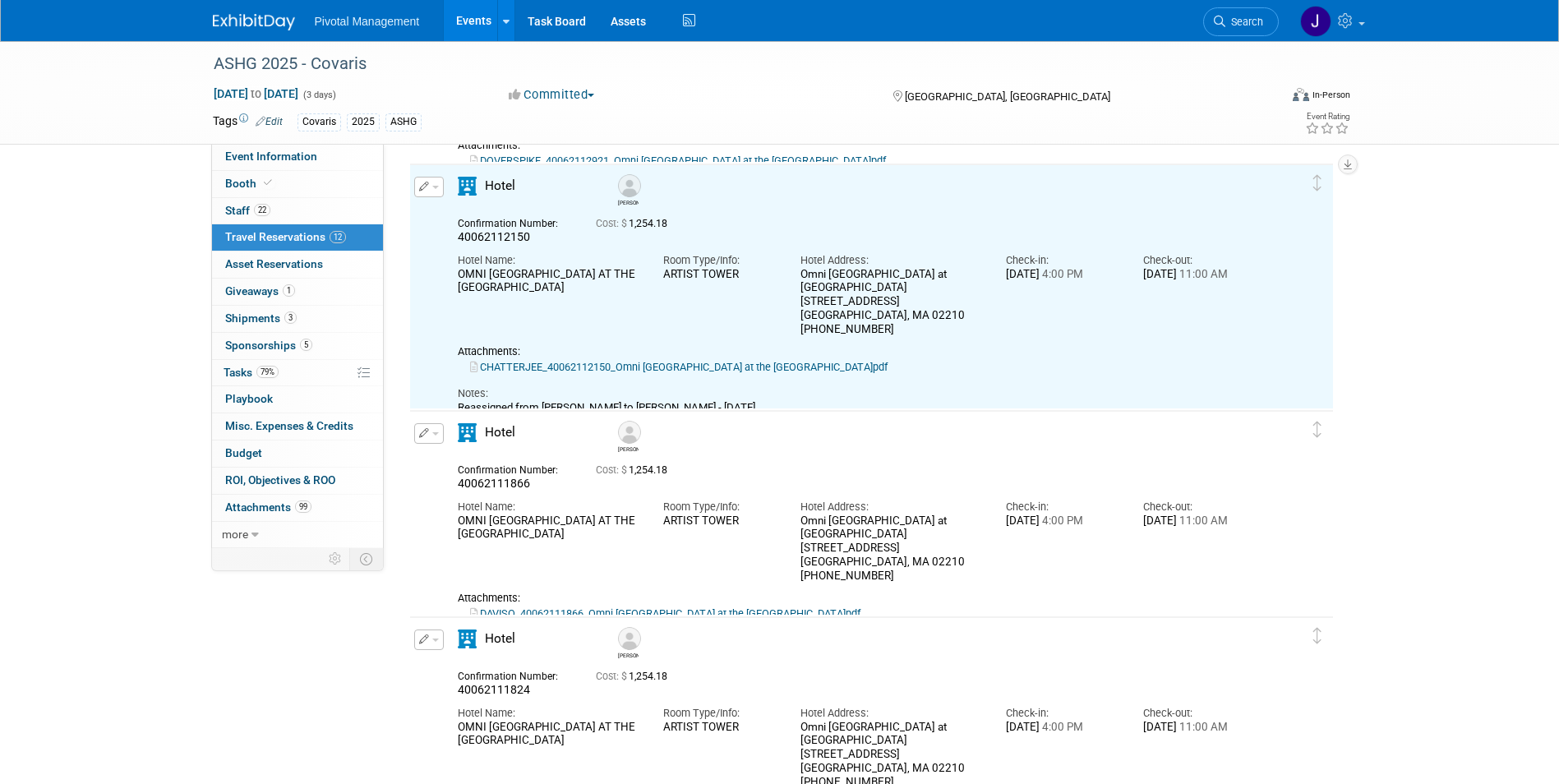
scroll to position [1074, 0]
